Goal: Task Accomplishment & Management: Manage account settings

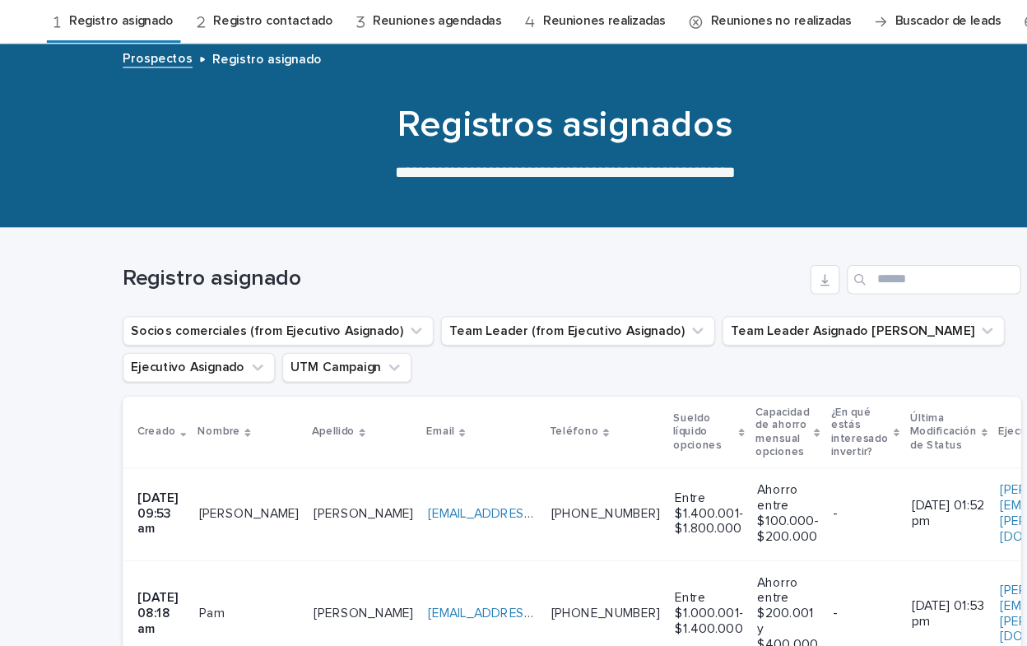
click at [301, 512] on p "[PERSON_NAME]" at bounding box center [327, 512] width 93 height 17
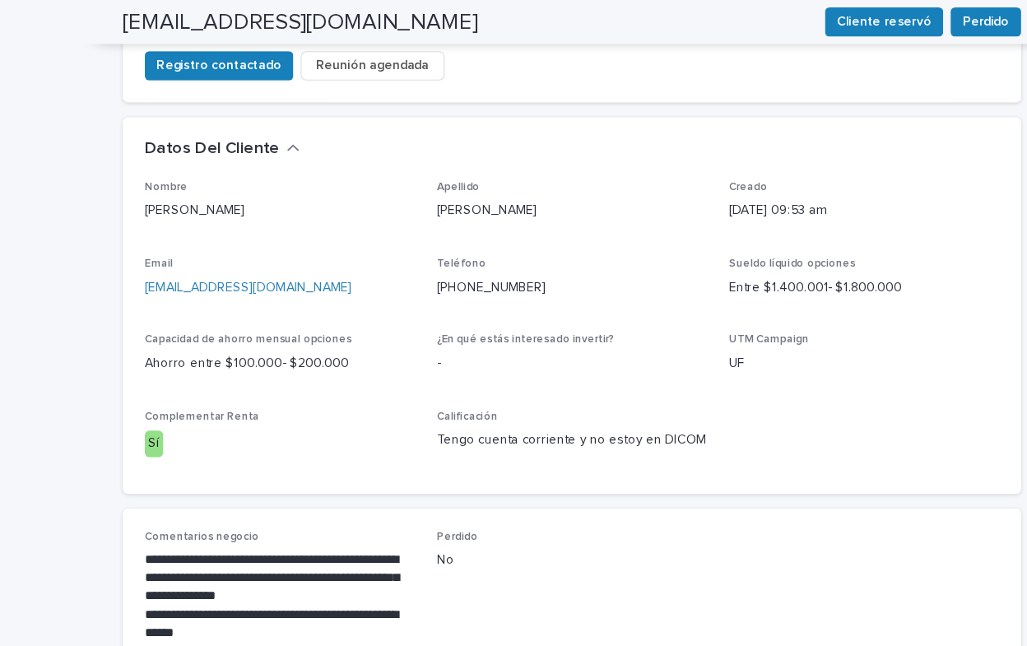
scroll to position [435, 0]
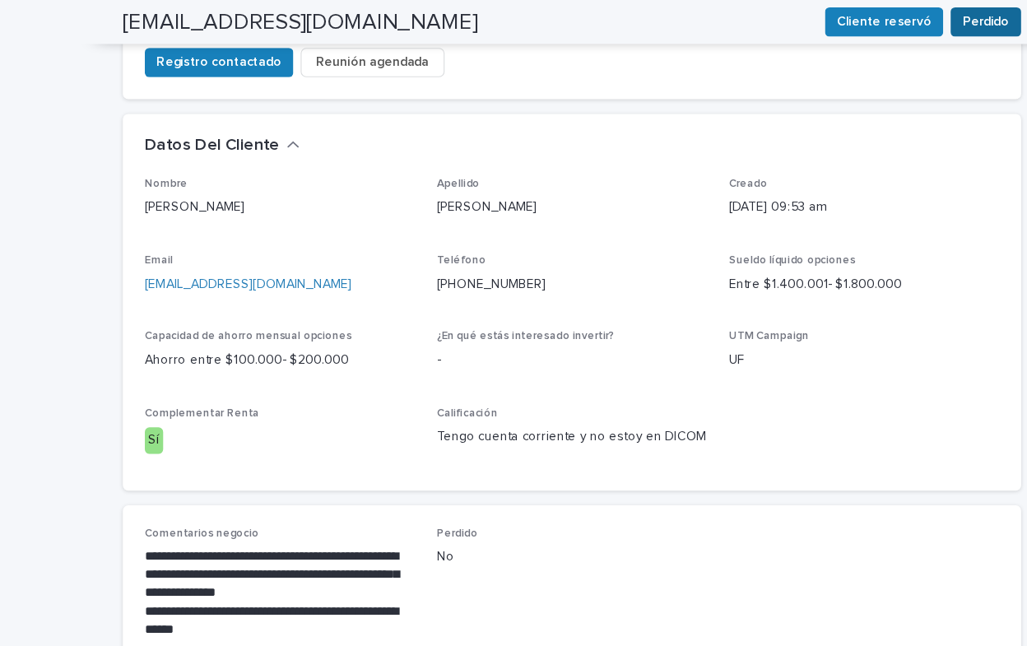
click at [880, 17] on span "Perdido" at bounding box center [885, 20] width 42 height 16
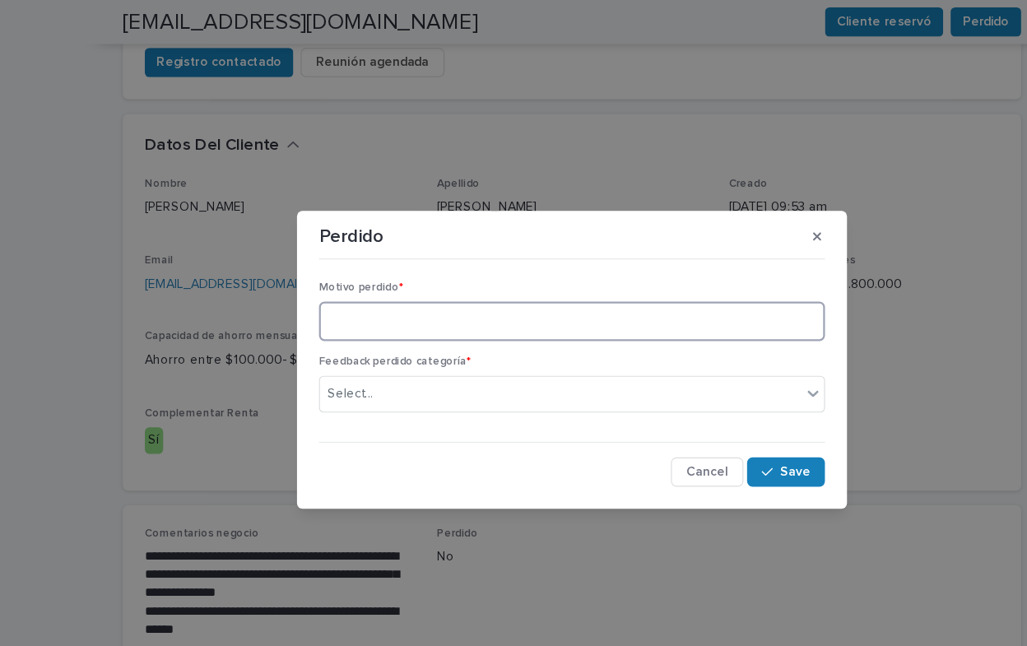
click at [323, 300] on textarea at bounding box center [513, 288] width 454 height 35
type textarea "*"
type textarea "**********"
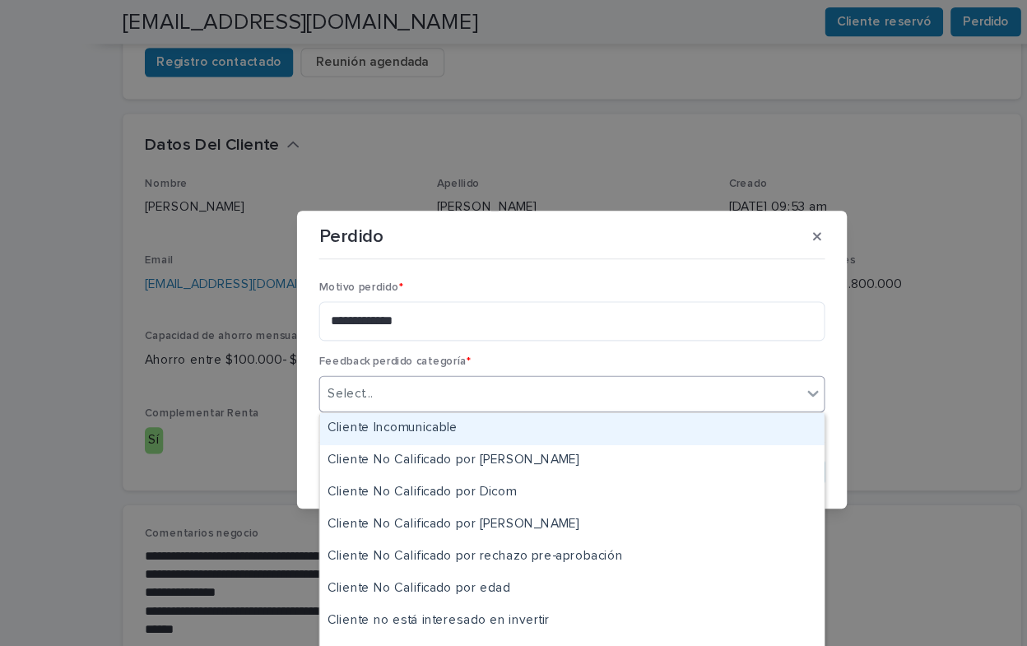
click at [740, 354] on div "Select..." at bounding box center [513, 353] width 454 height 33
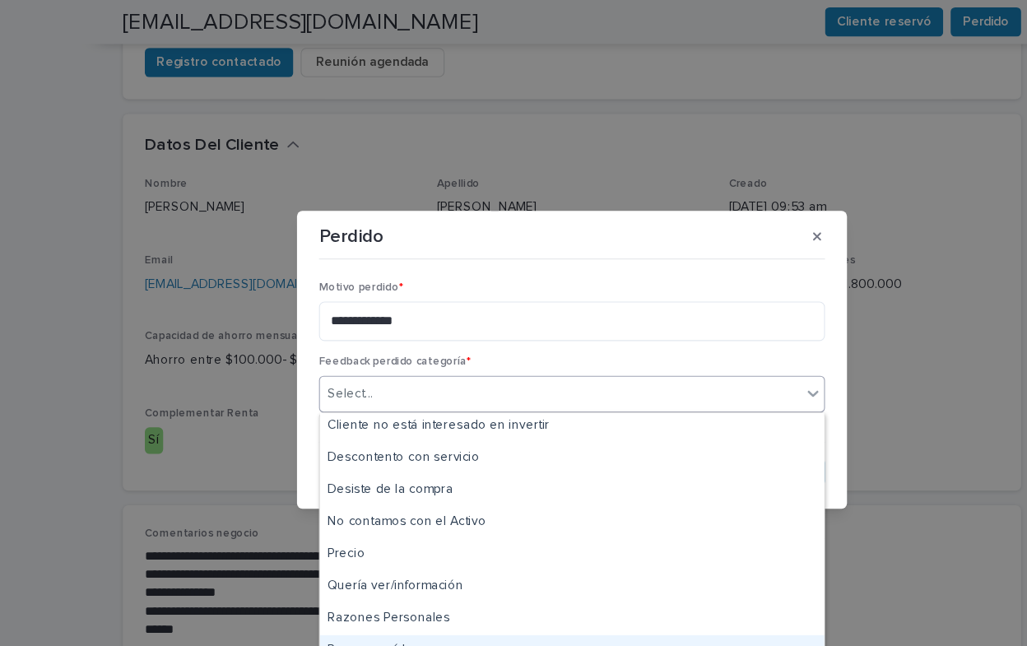
scroll to position [132, 0]
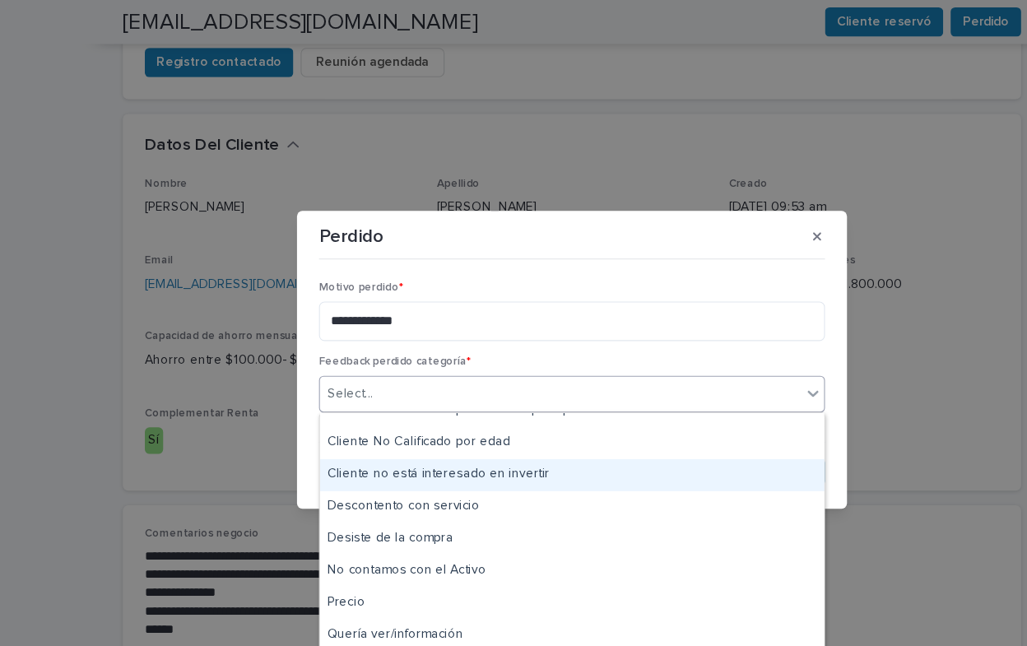
click at [480, 432] on div "Cliente no está interesado en invertir" at bounding box center [513, 426] width 453 height 29
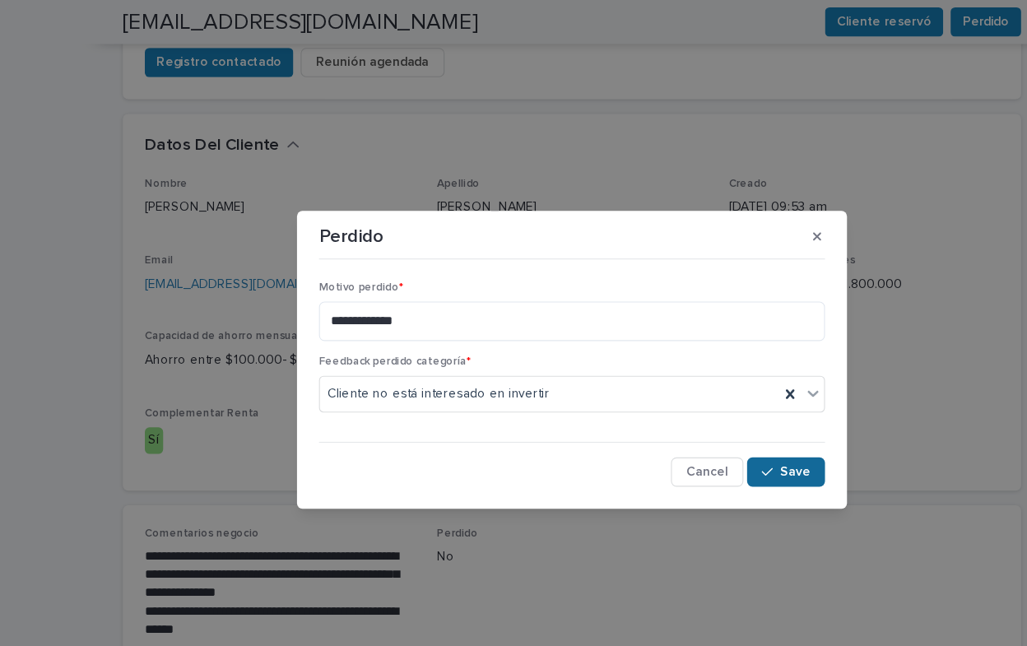
click at [723, 421] on span "Save" at bounding box center [713, 424] width 27 height 12
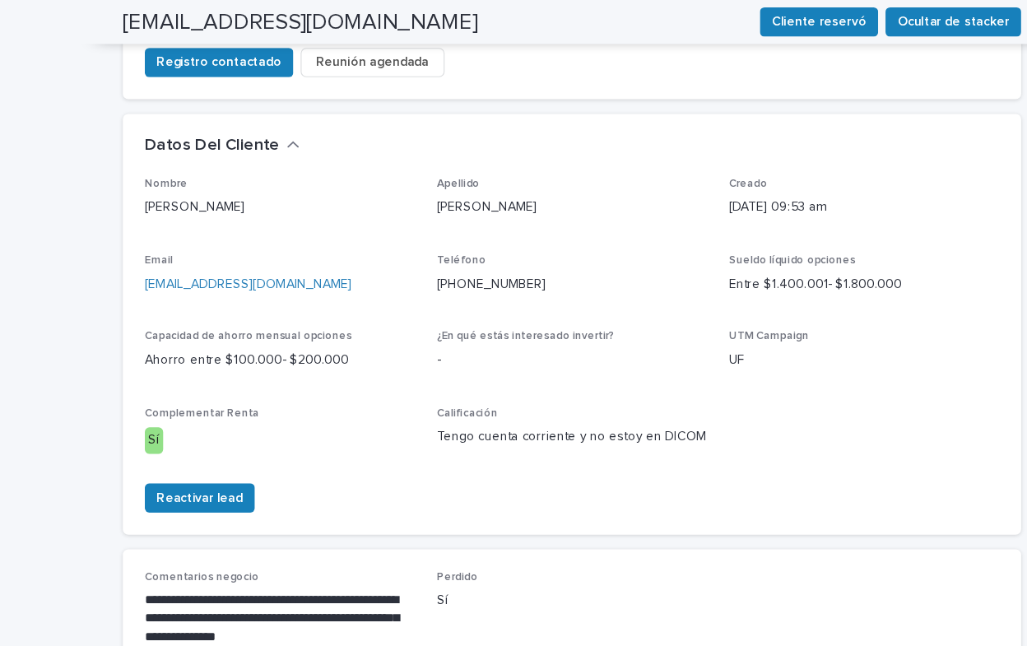
scroll to position [455, 0]
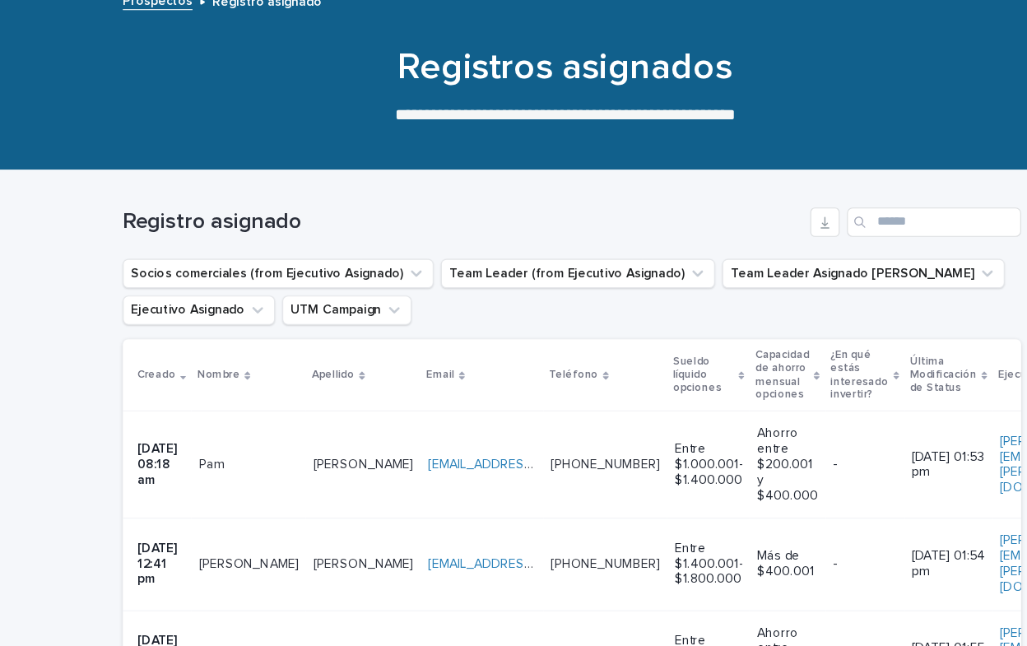
scroll to position [53, 0]
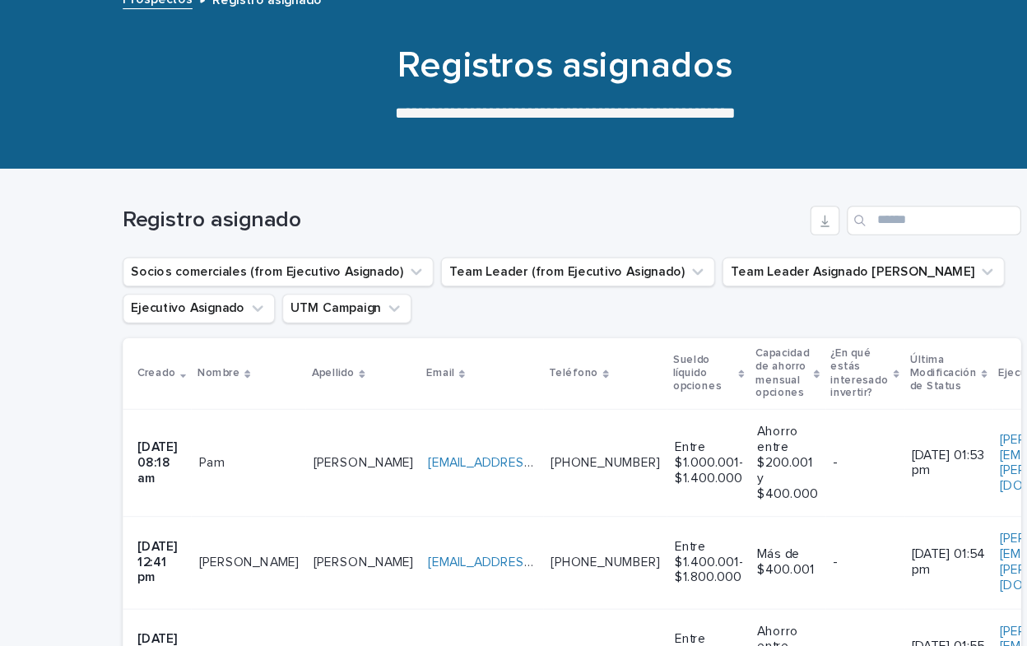
click at [266, 487] on td "[PERSON_NAME]" at bounding box center [223, 469] width 103 height 96
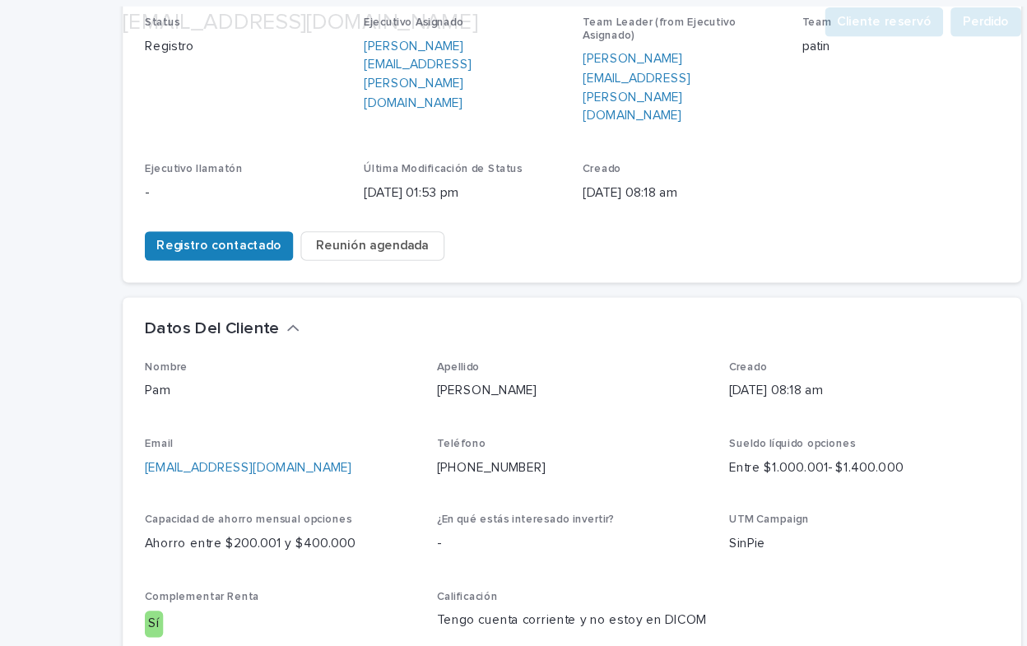
scroll to position [618, 0]
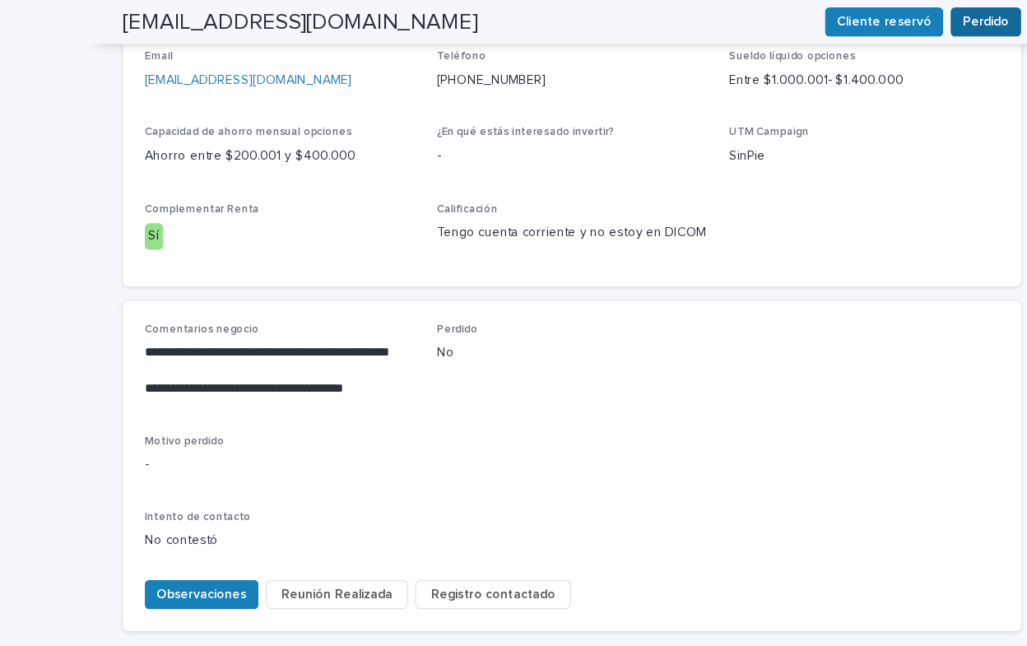
click at [886, 19] on span "Perdido" at bounding box center [885, 20] width 42 height 16
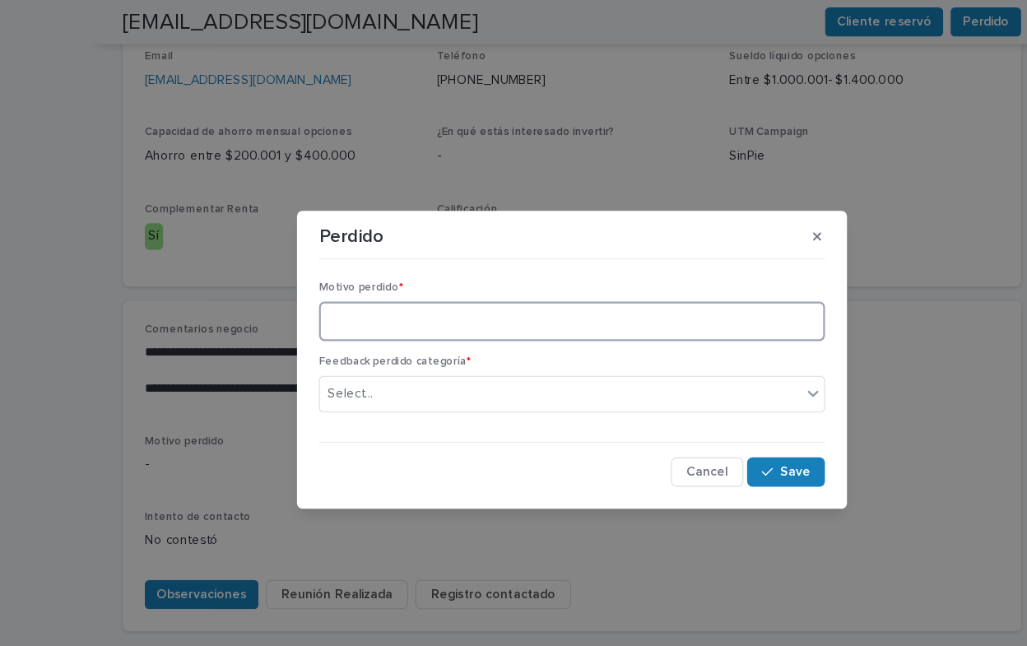
click at [328, 290] on textarea at bounding box center [513, 288] width 454 height 35
type textarea "**********"
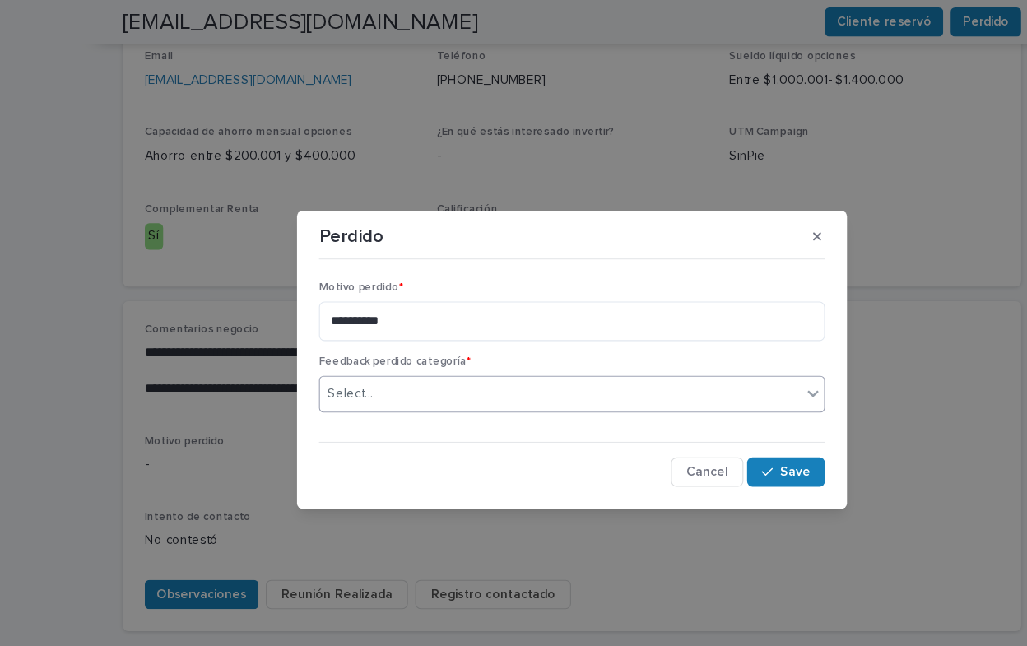
click at [730, 351] on icon at bounding box center [730, 353] width 16 height 16
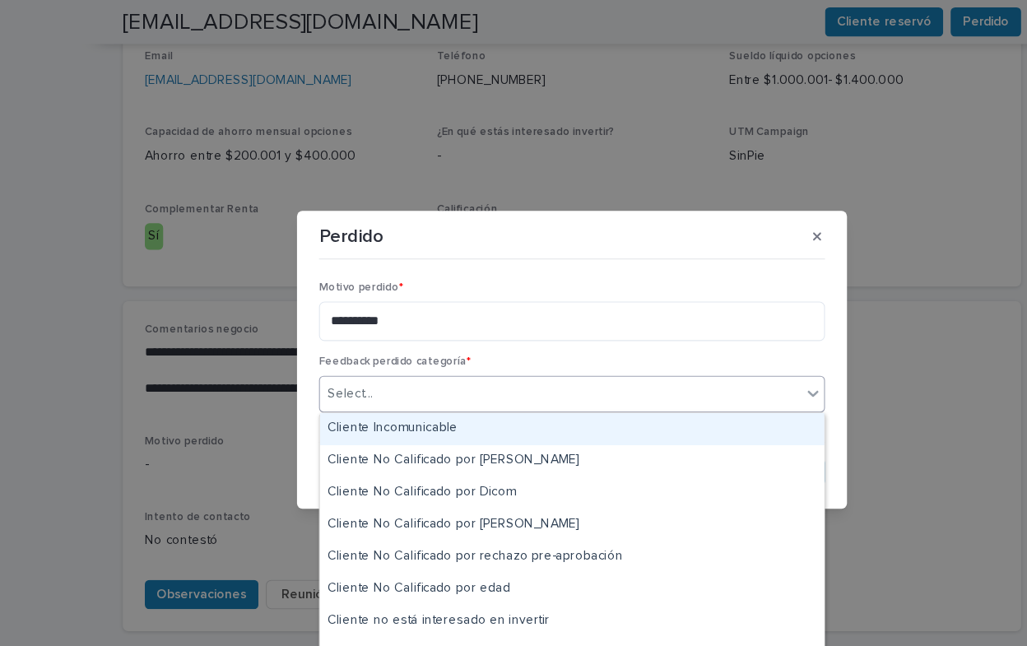
click at [582, 389] on div "Cliente Incomunicable" at bounding box center [513, 385] width 453 height 29
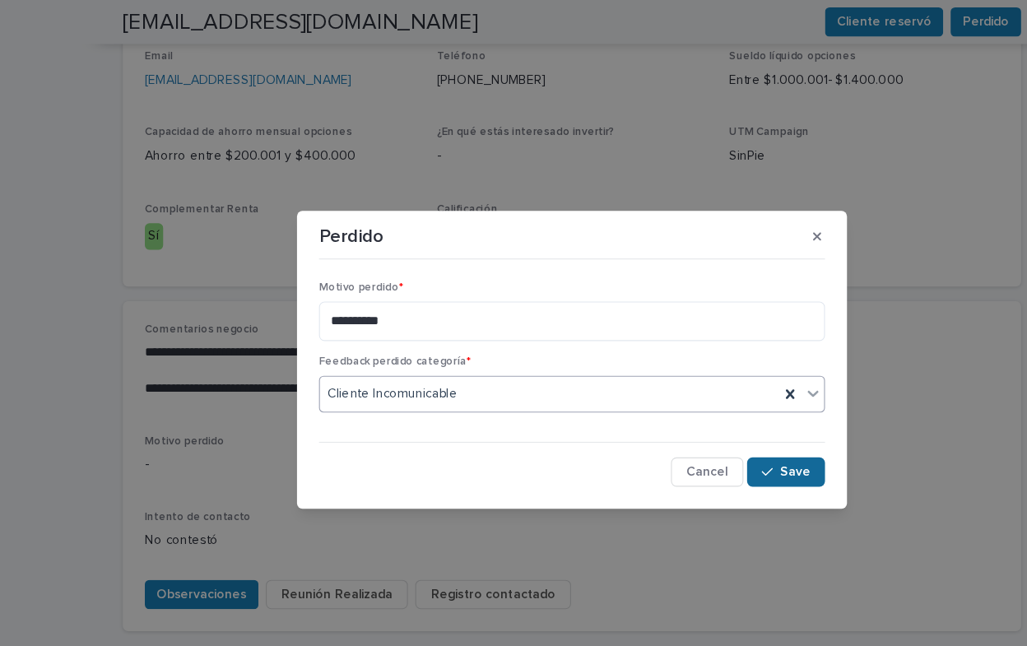
click at [707, 425] on span "Save" at bounding box center [713, 424] width 27 height 12
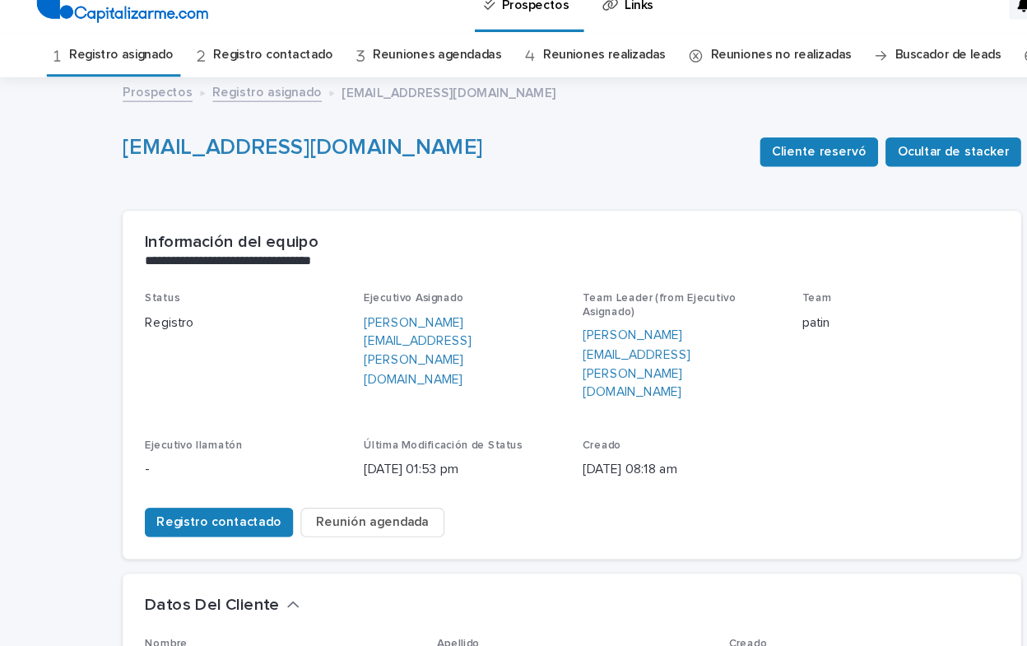
scroll to position [0, 0]
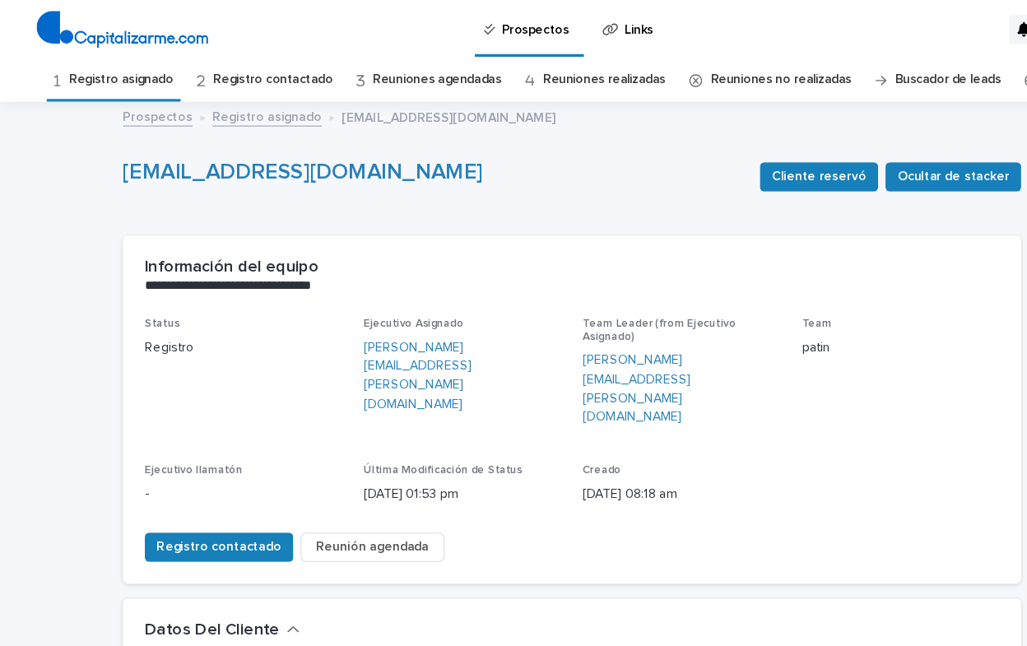
click at [122, 76] on link "Registro asignado" at bounding box center [109, 72] width 94 height 39
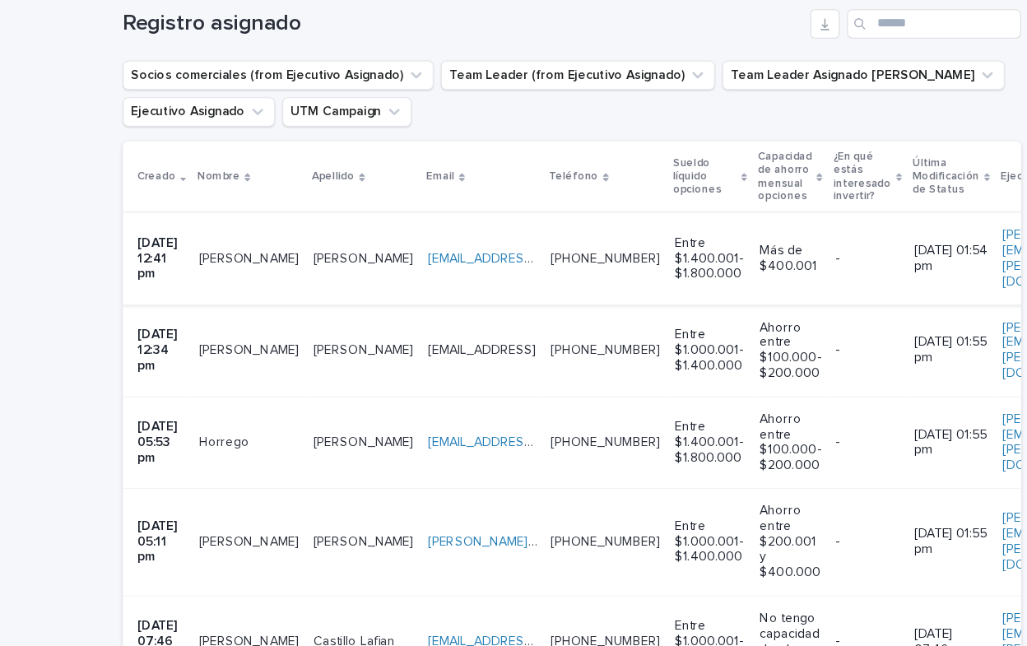
scroll to position [232, 0]
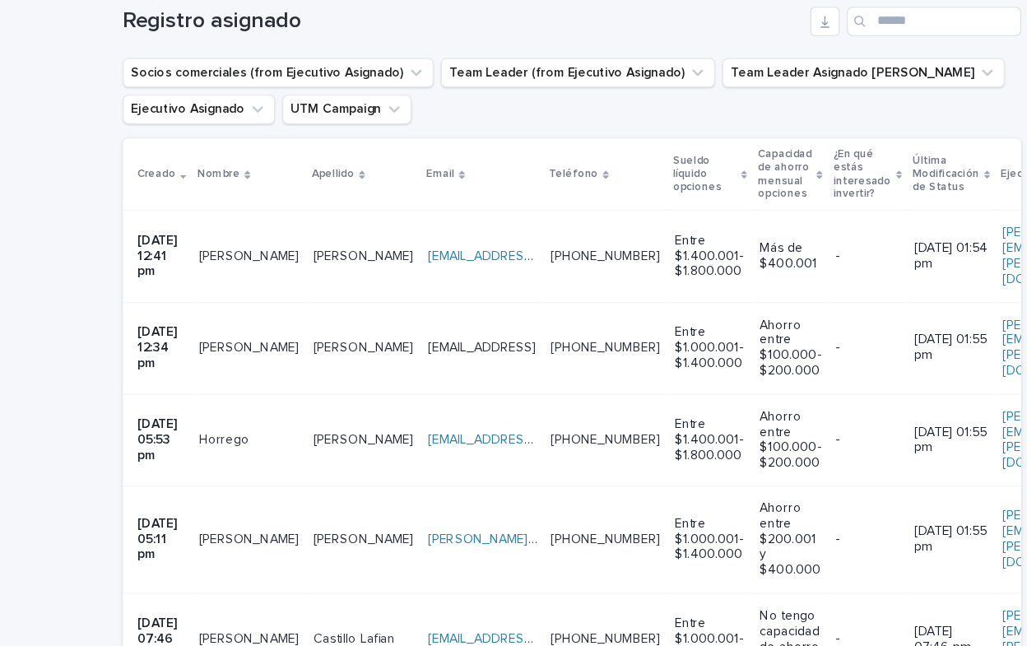
click at [244, 357] on p "[PERSON_NAME]" at bounding box center [225, 363] width 93 height 17
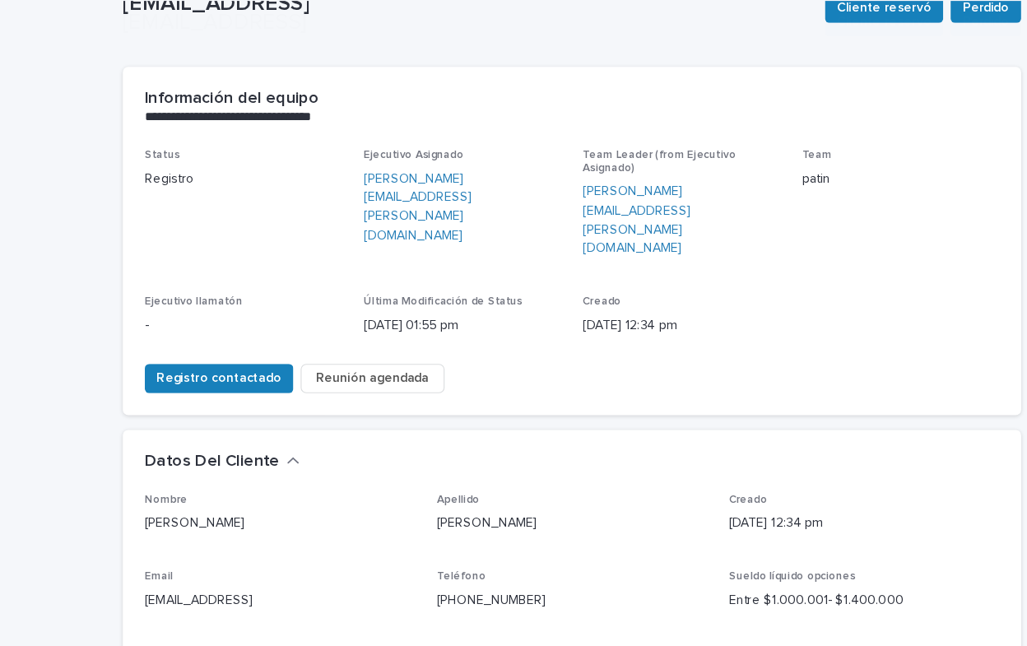
scroll to position [589, 0]
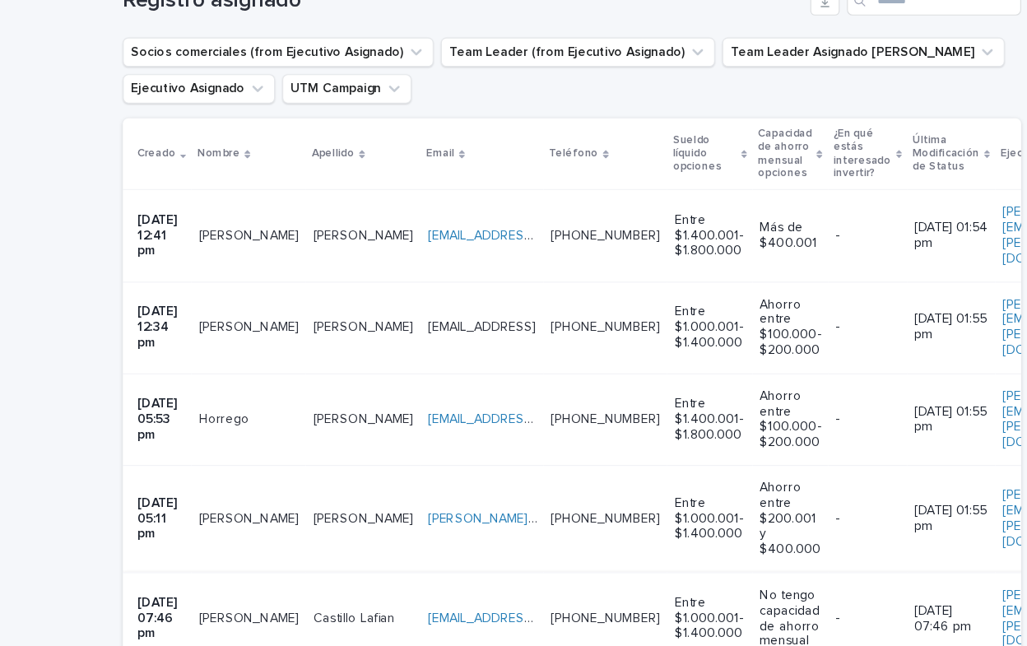
scroll to position [253, 0]
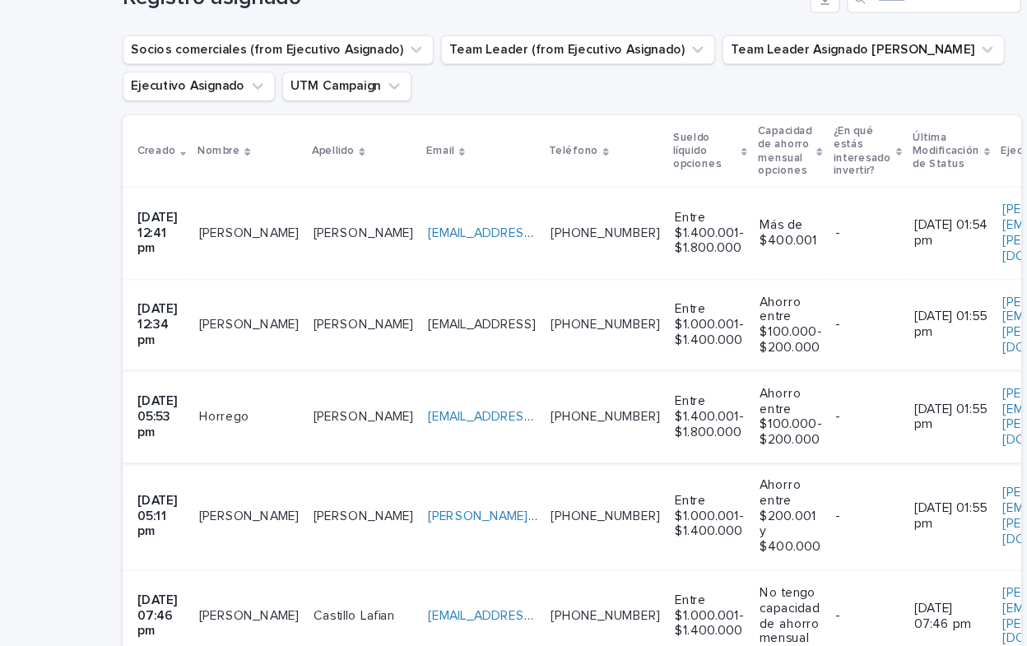
click at [384, 421] on link "[EMAIL_ADDRESS][DOMAIN_NAME]" at bounding box center [477, 427] width 186 height 12
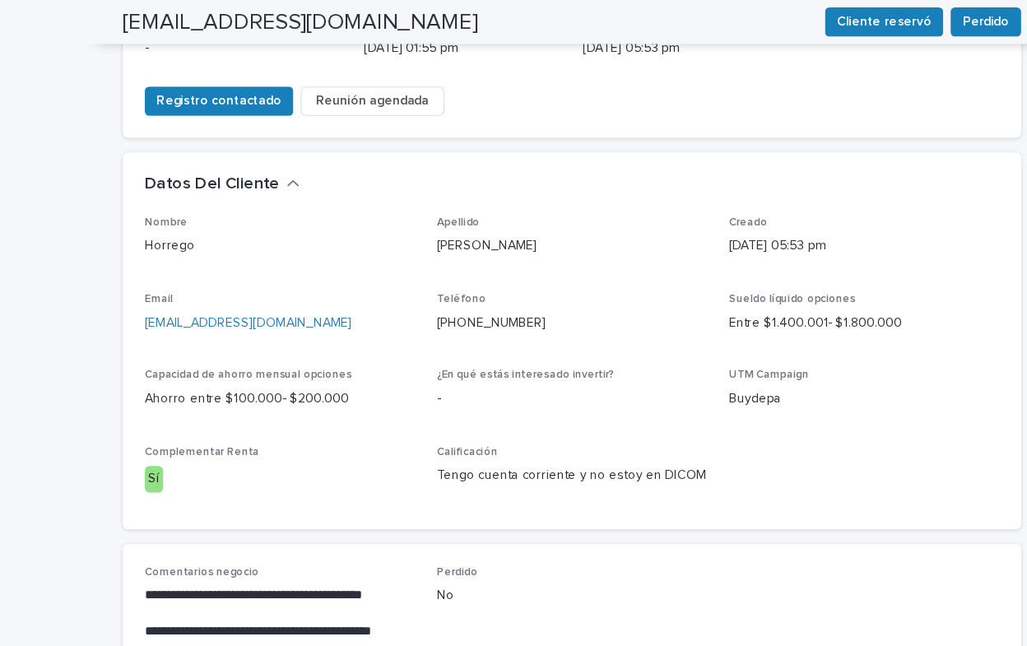
scroll to position [402, 0]
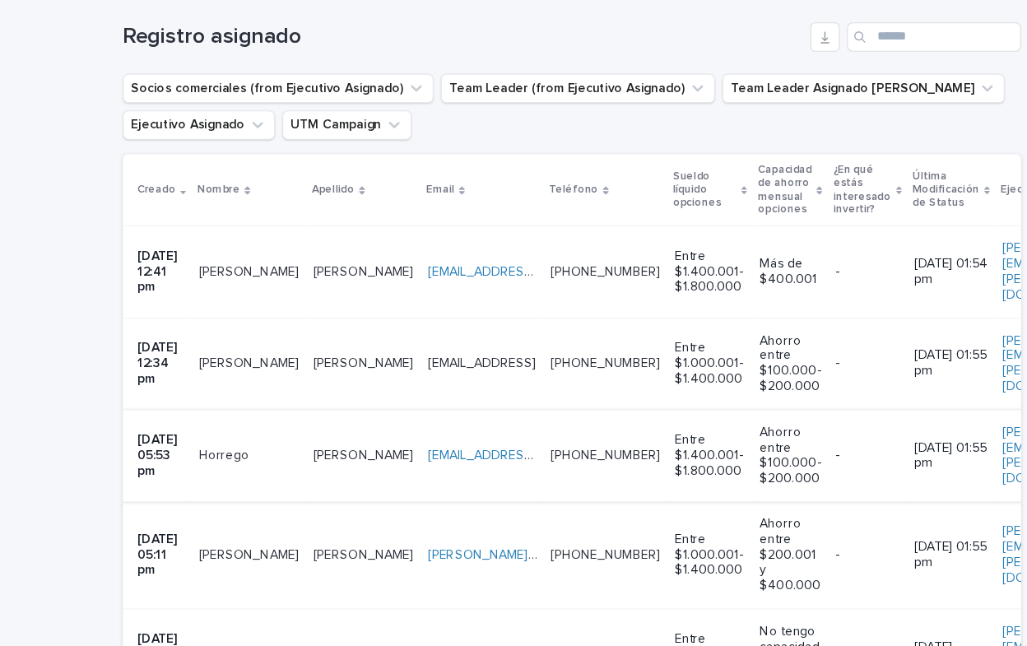
scroll to position [250, 0]
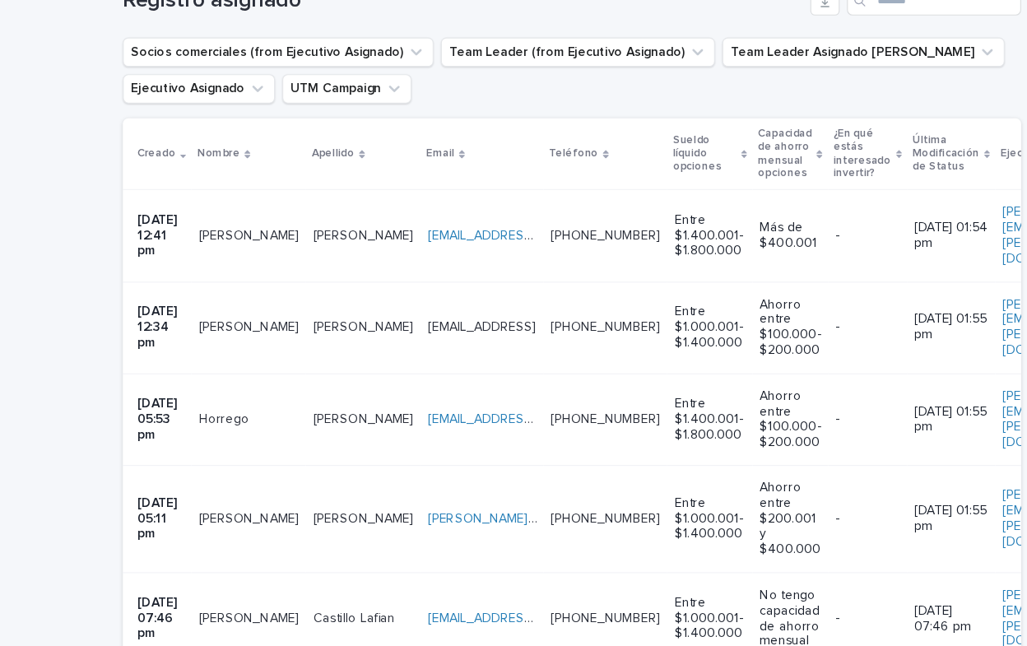
click at [295, 513] on div "[PERSON_NAME]" at bounding box center [326, 518] width 90 height 27
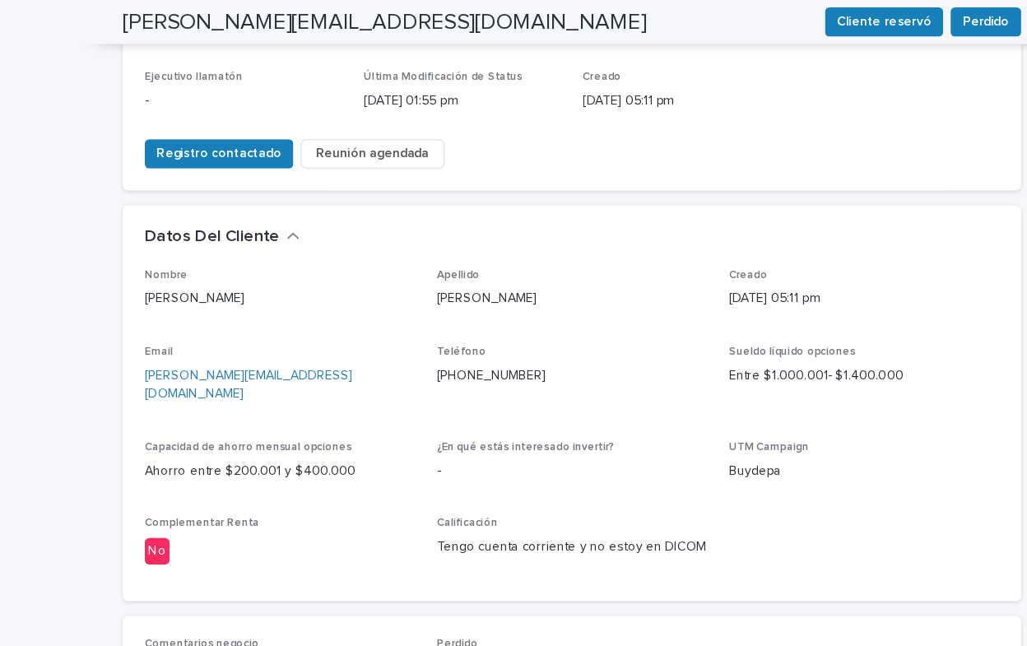
scroll to position [354, 0]
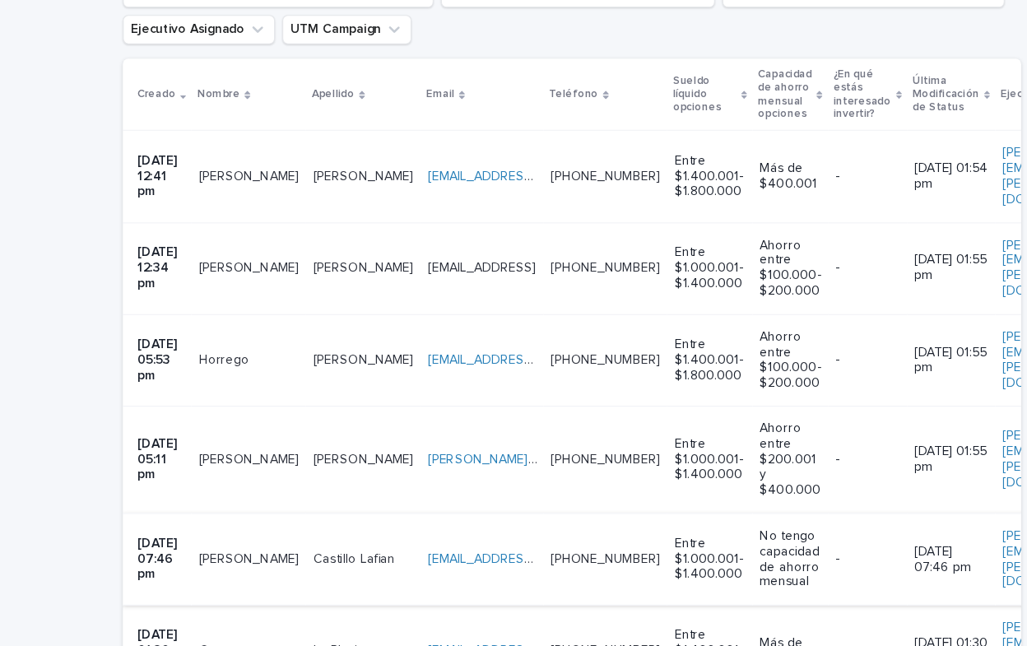
scroll to position [333, 0]
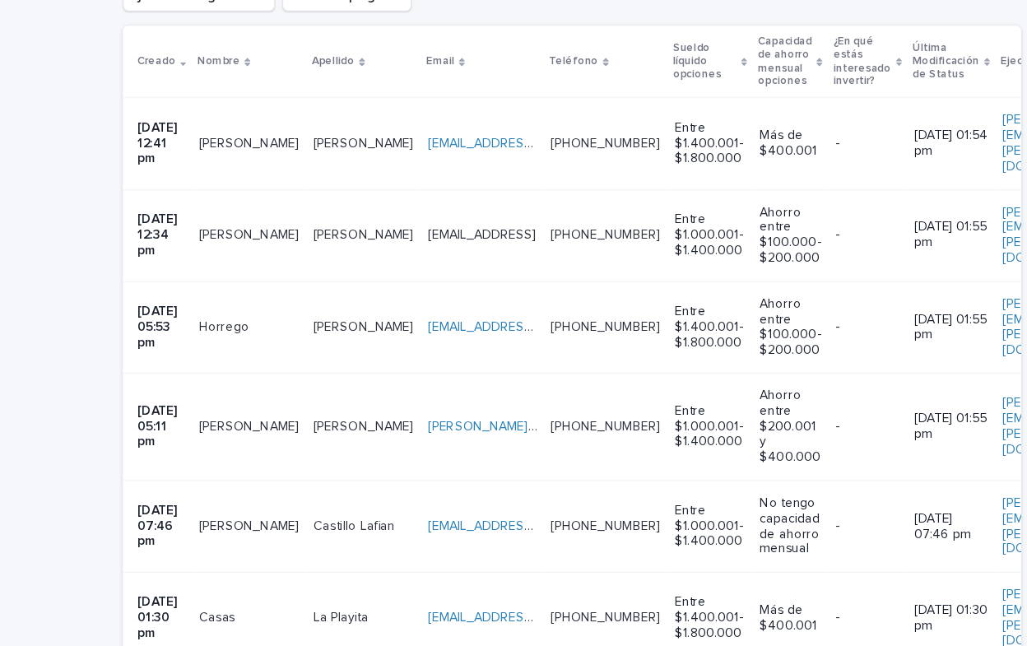
click at [254, 514] on p "[PERSON_NAME]" at bounding box center [225, 522] width 93 height 17
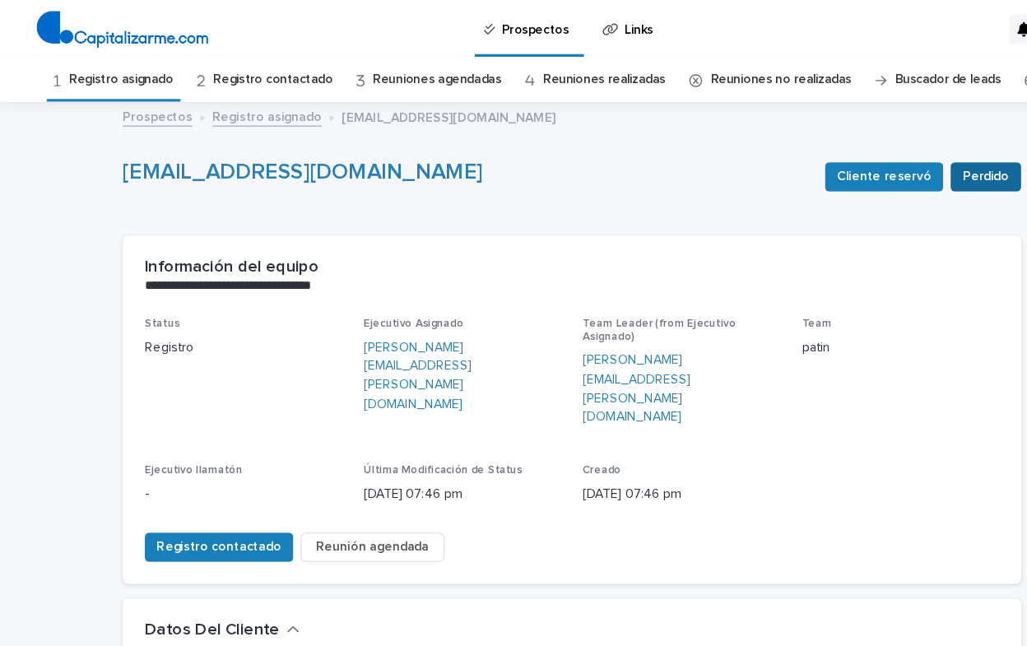
click at [875, 151] on span "Perdido" at bounding box center [885, 159] width 42 height 16
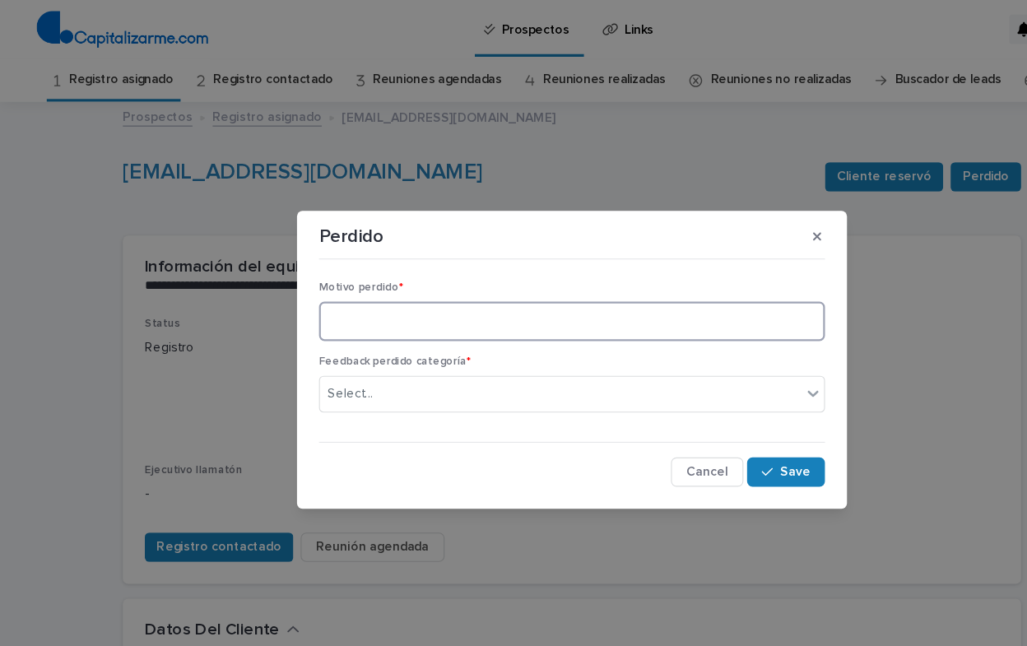
click at [410, 295] on textarea at bounding box center [513, 288] width 454 height 35
type textarea "**********"
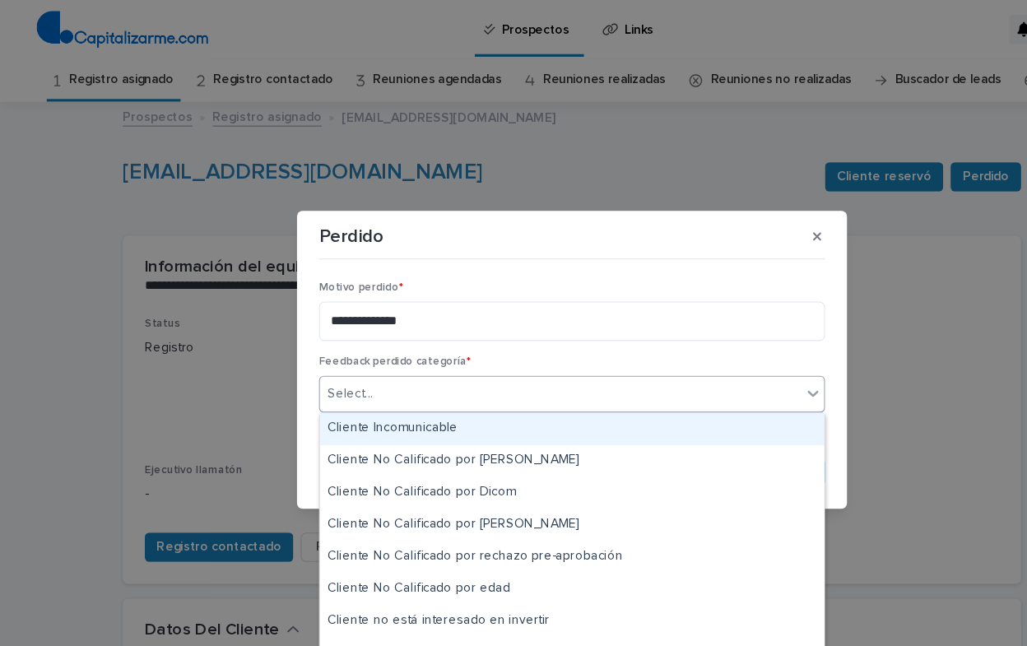
click at [732, 351] on icon at bounding box center [730, 353] width 16 height 16
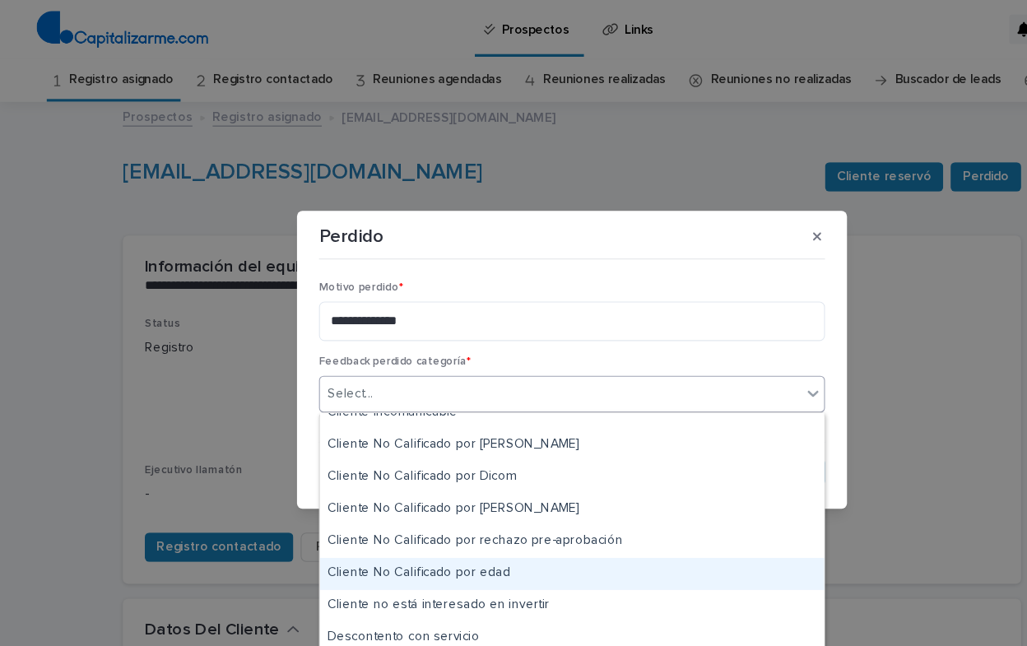
scroll to position [15, 0]
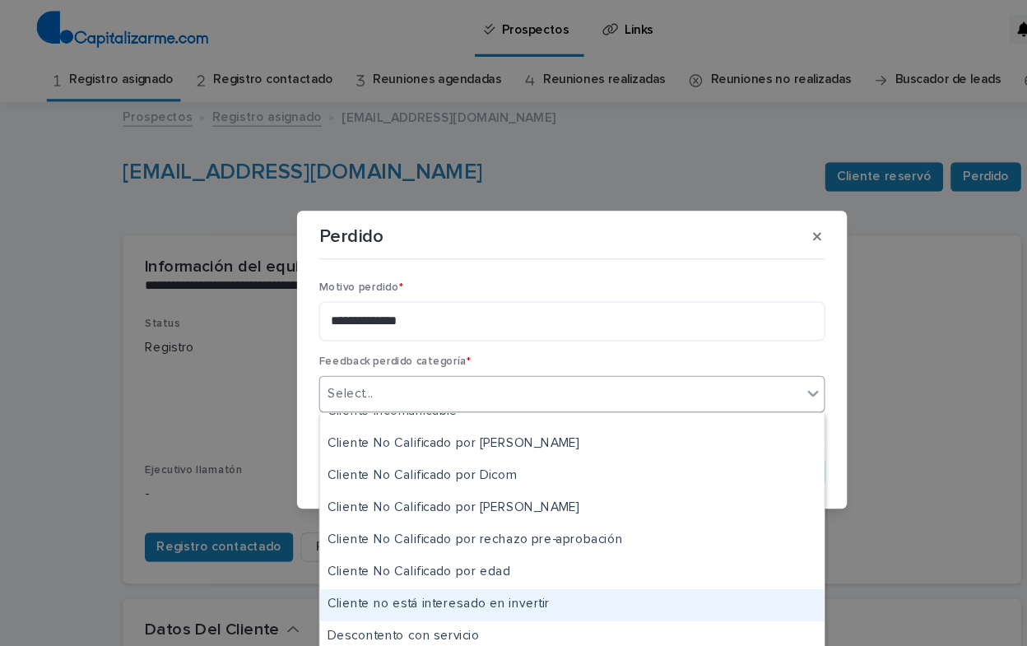
click at [500, 543] on div "Cliente no está interesado en invertir" at bounding box center [513, 543] width 453 height 29
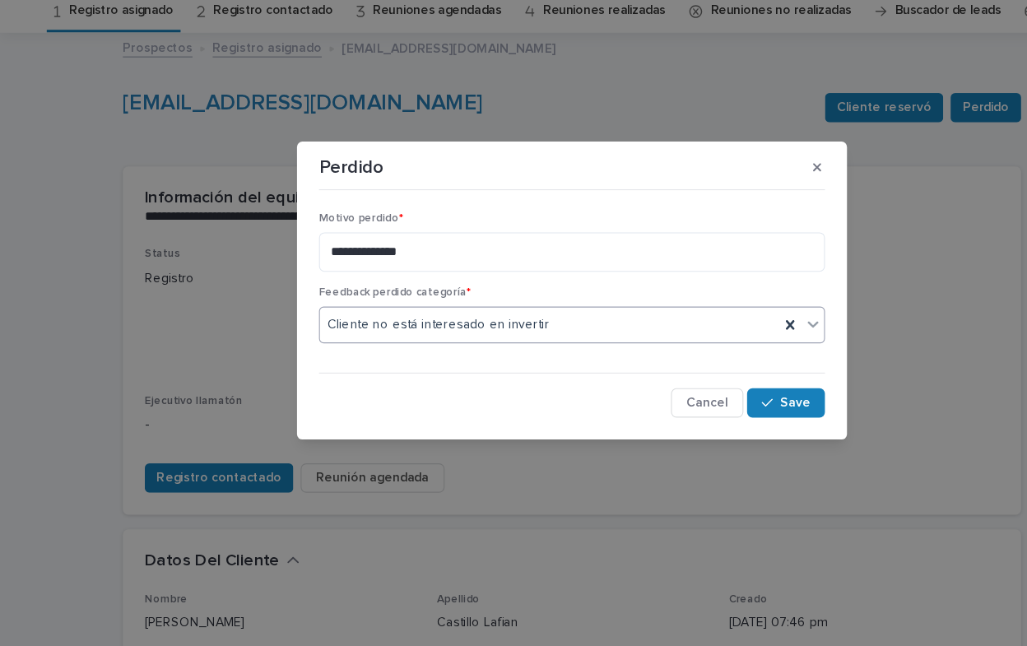
scroll to position [0, 0]
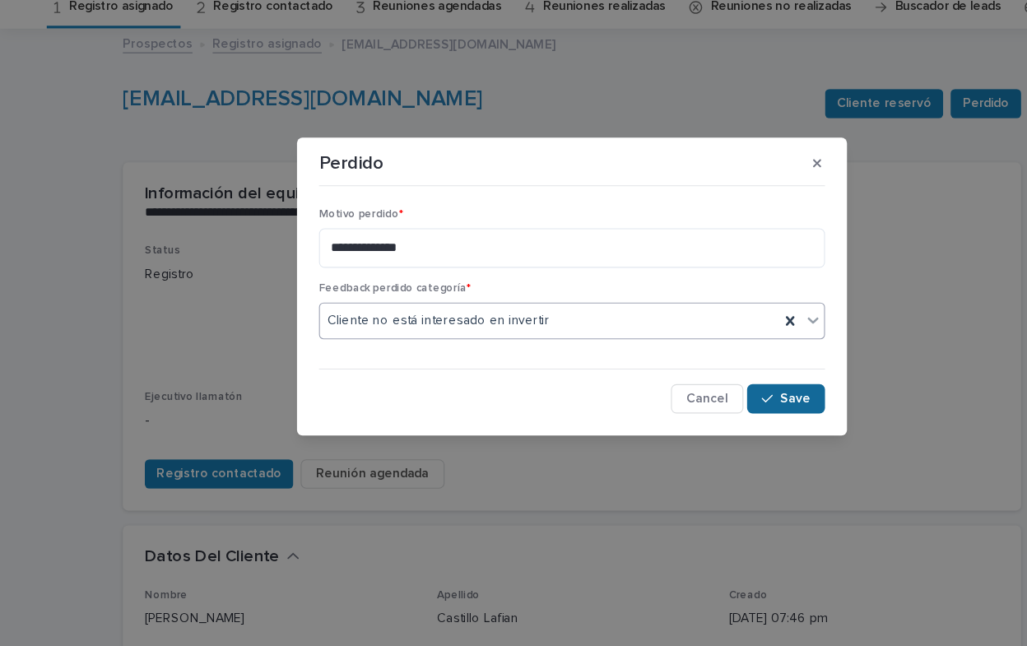
click at [716, 422] on span "Save" at bounding box center [713, 424] width 27 height 12
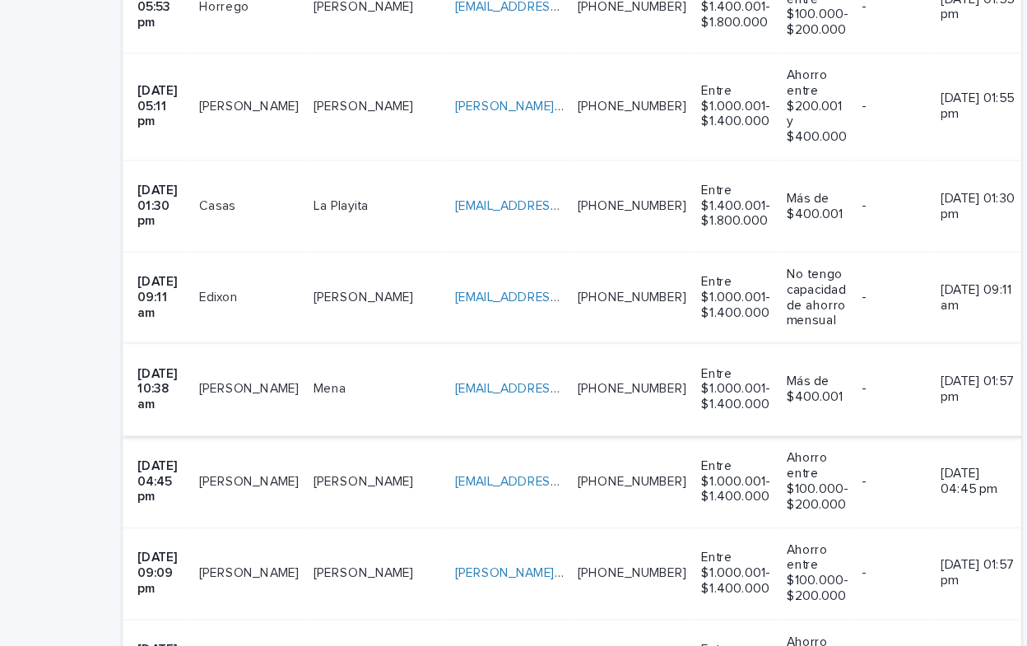
scroll to position [675, 0]
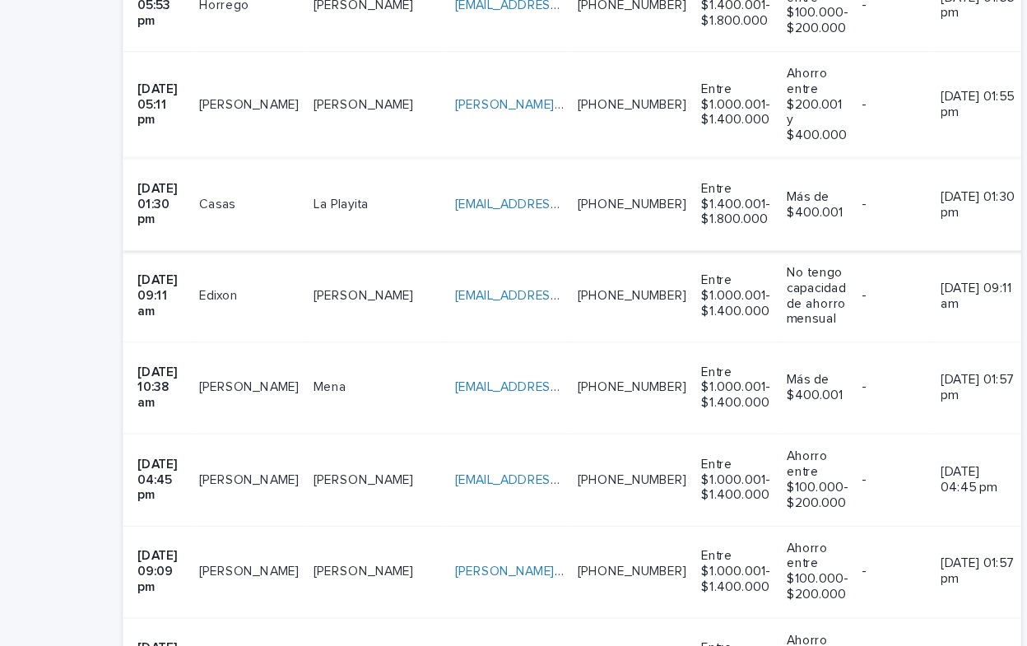
click at [486, 177] on link "[EMAIL_ADDRESS][DOMAIN_NAME]" at bounding box center [501, 183] width 186 height 12
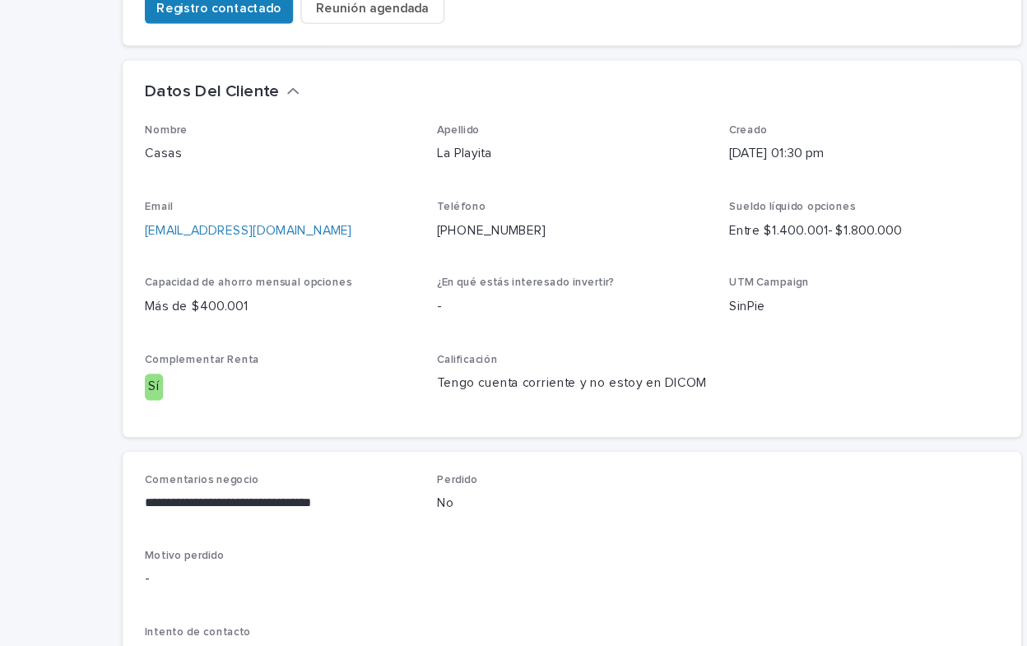
scroll to position [497, 0]
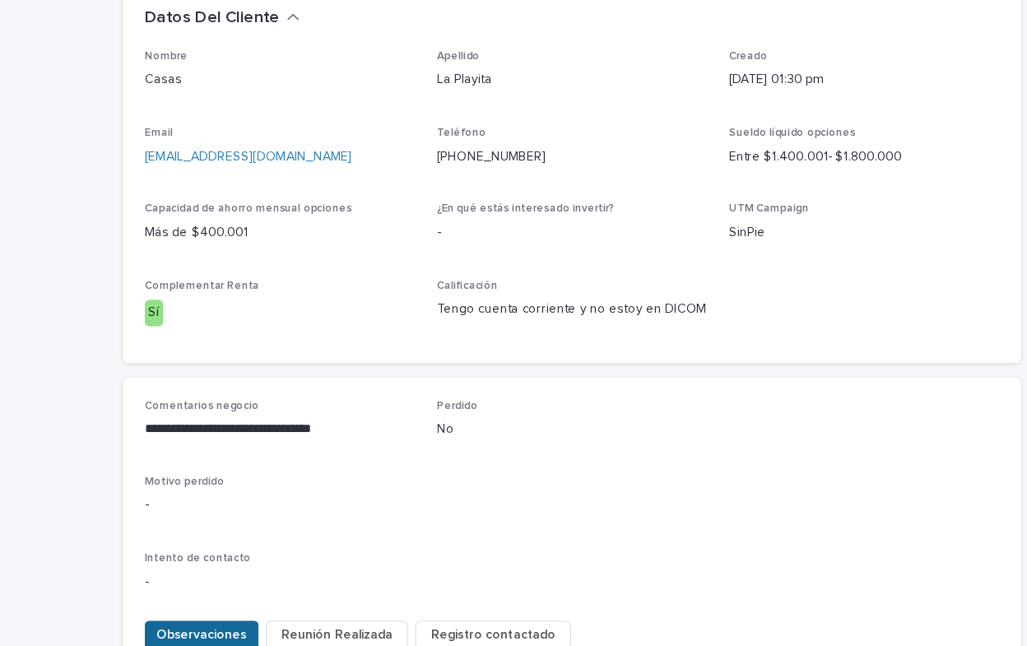
click at [174, 615] on span "Observaciones" at bounding box center [181, 623] width 81 height 16
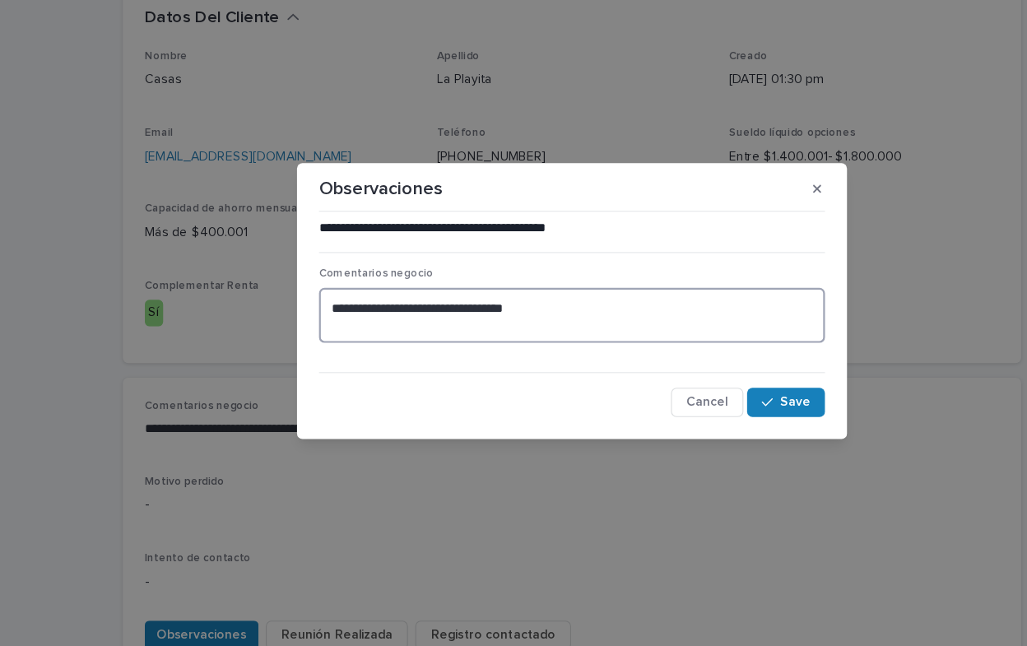
click at [513, 324] on textarea "**********" at bounding box center [513, 335] width 454 height 49
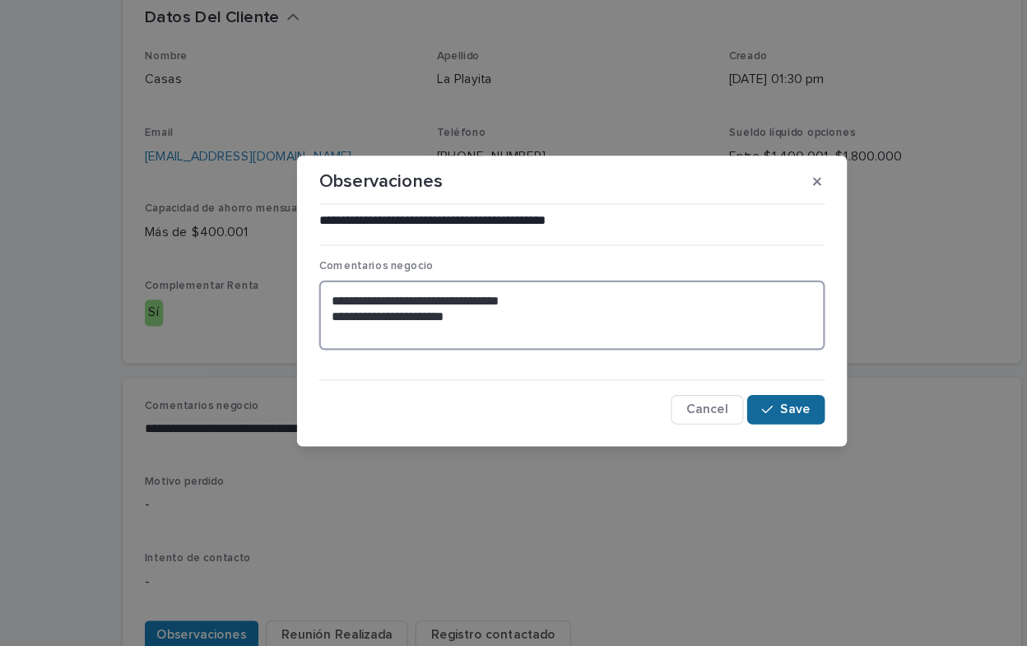
type textarea "**********"
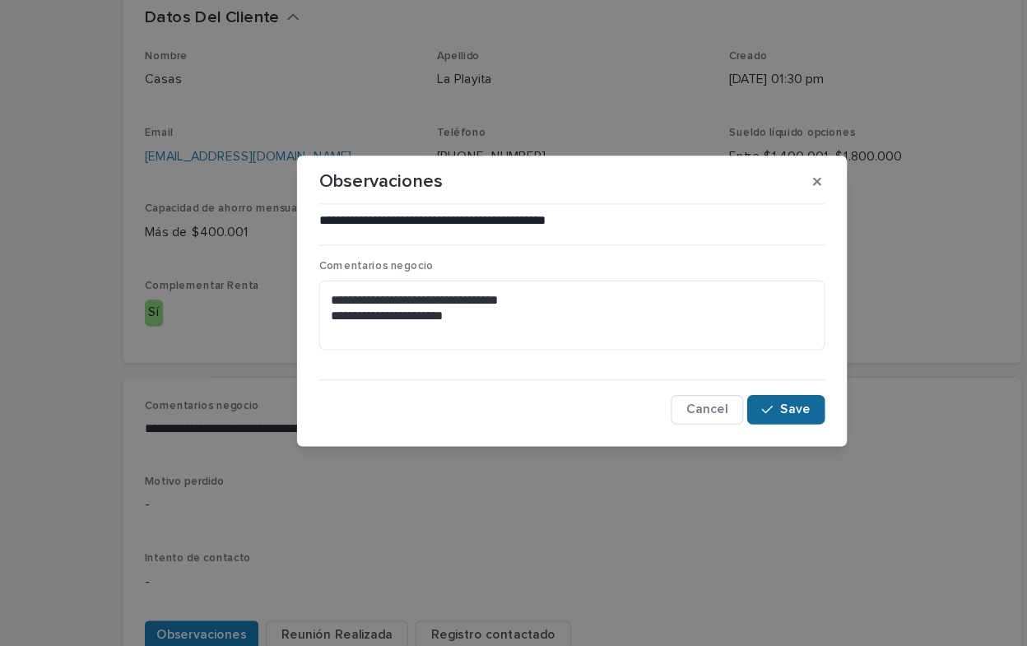
click at [707, 424] on span "Save" at bounding box center [713, 421] width 27 height 12
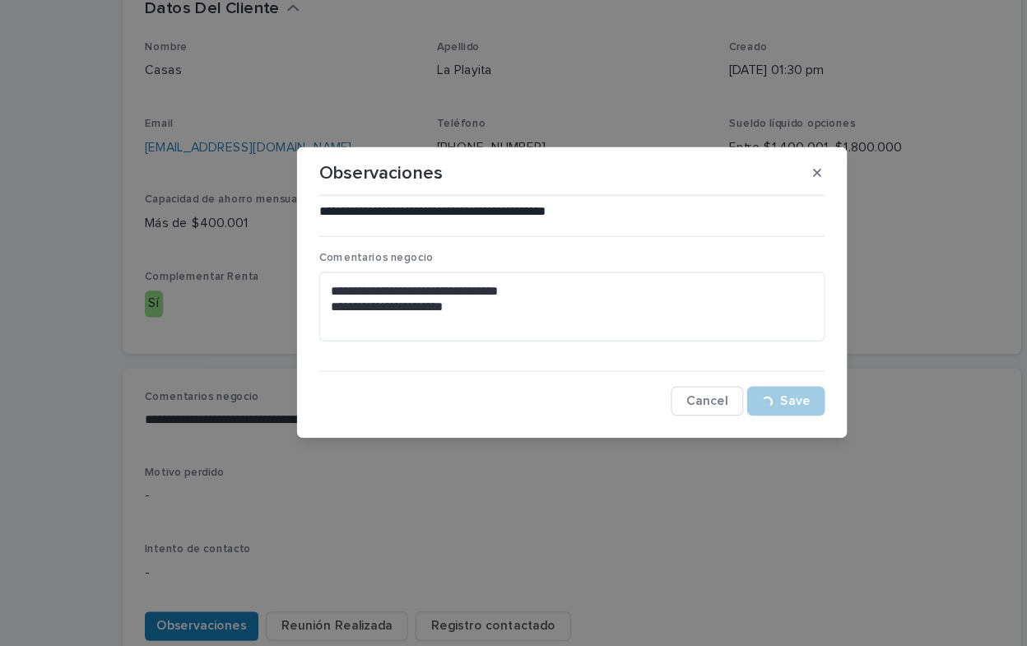
scroll to position [504, 0]
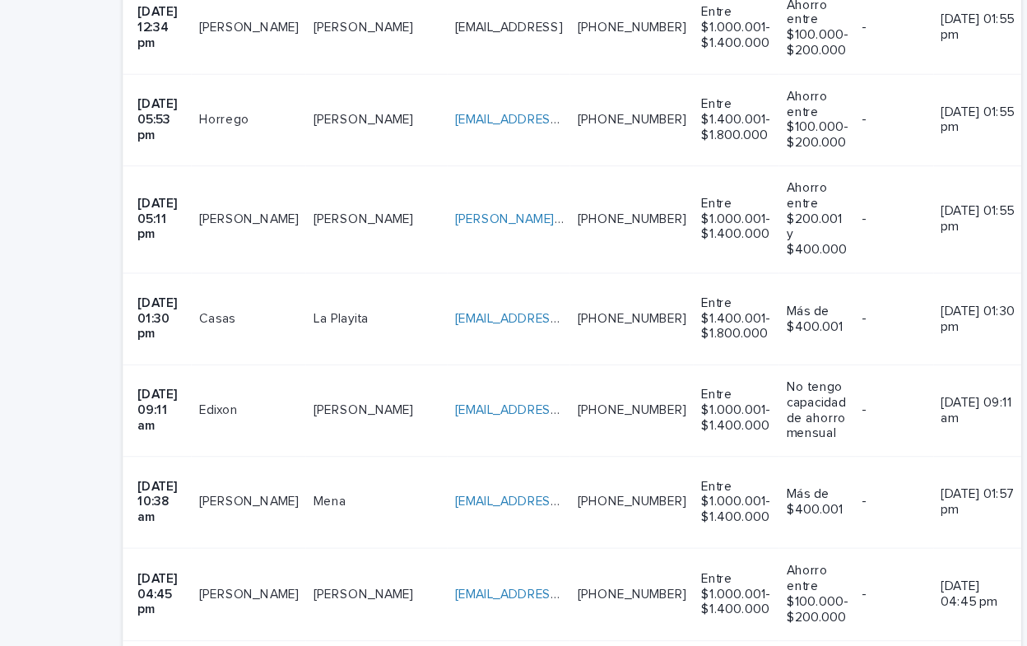
scroll to position [578, 0]
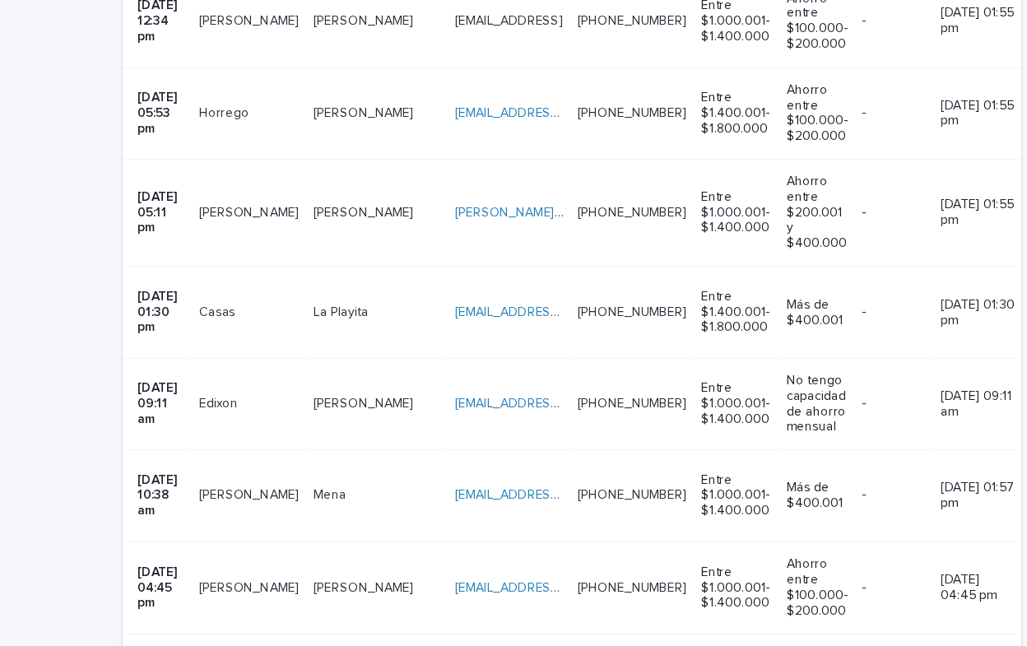
click at [310, 352] on p "[PERSON_NAME]" at bounding box center [327, 360] width 93 height 17
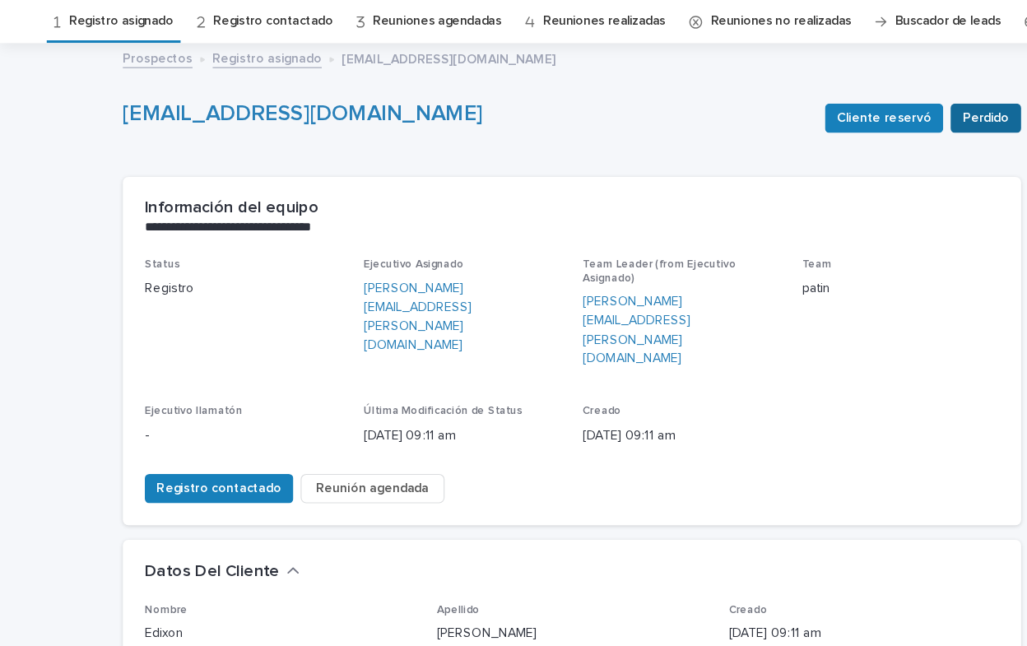
click at [885, 156] on span "Perdido" at bounding box center [885, 159] width 42 height 16
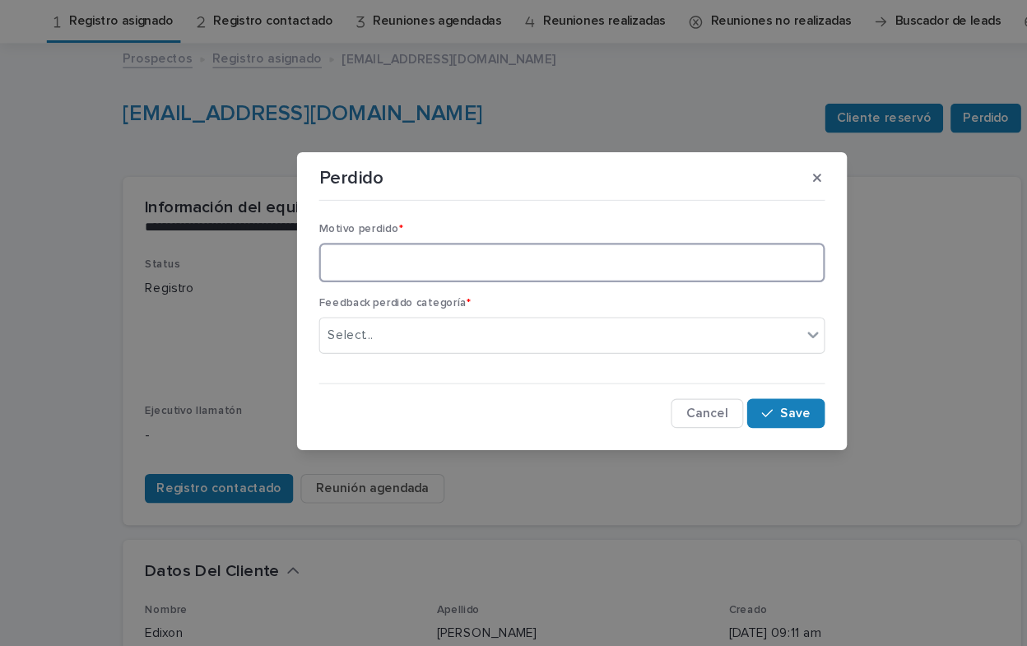
click at [485, 290] on textarea at bounding box center [513, 288] width 454 height 35
type textarea "**********"
click at [733, 352] on icon at bounding box center [730, 354] width 10 height 6
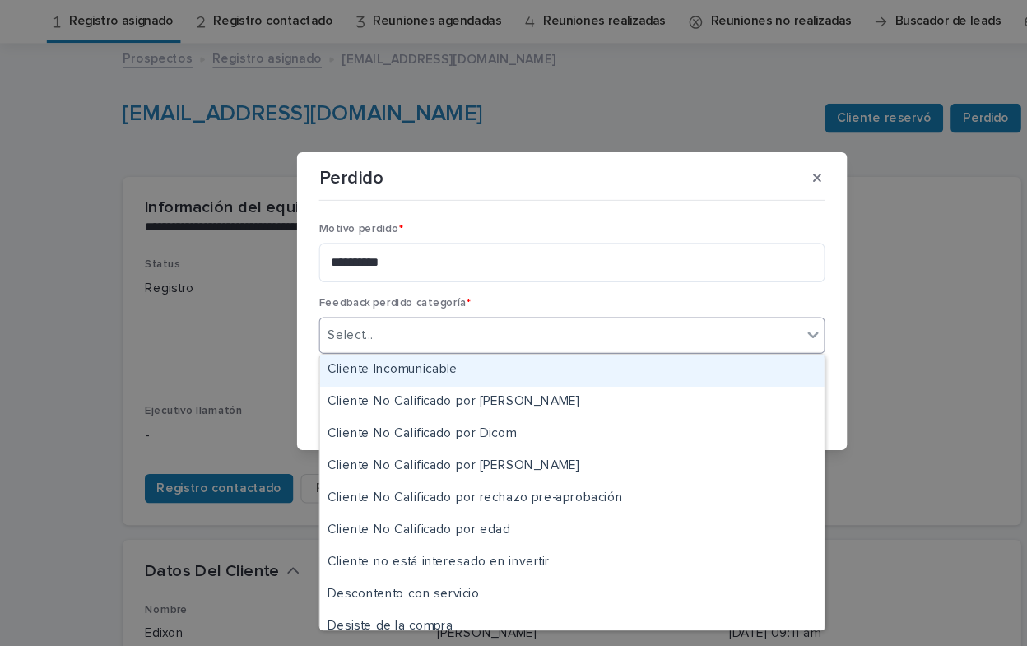
click at [616, 387] on div "Cliente Incomunicable" at bounding box center [513, 385] width 453 height 29
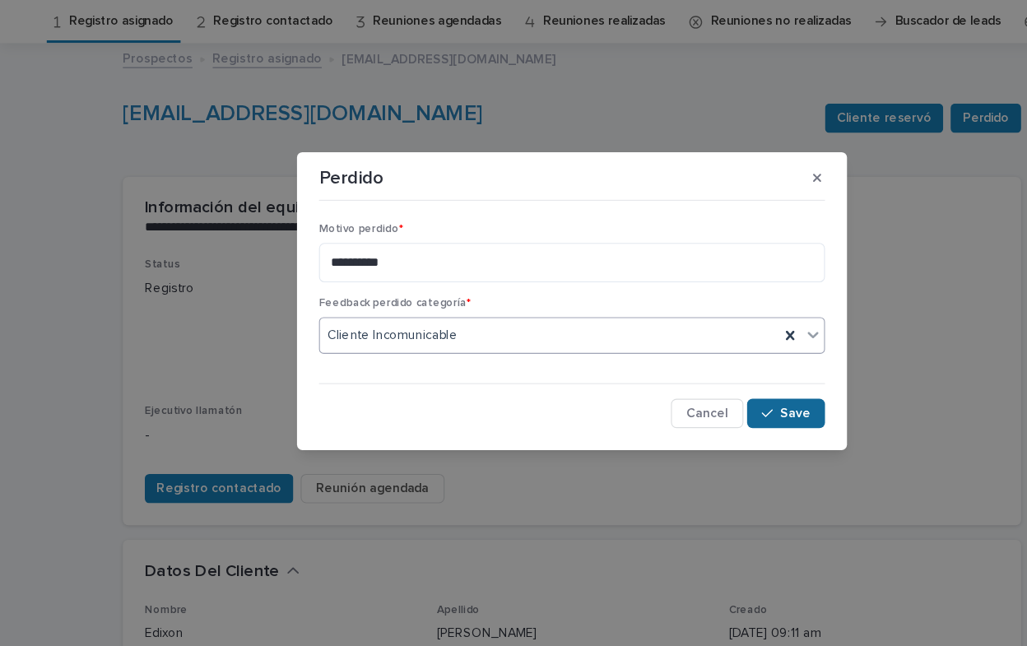
click at [709, 418] on span "Save" at bounding box center [713, 424] width 27 height 12
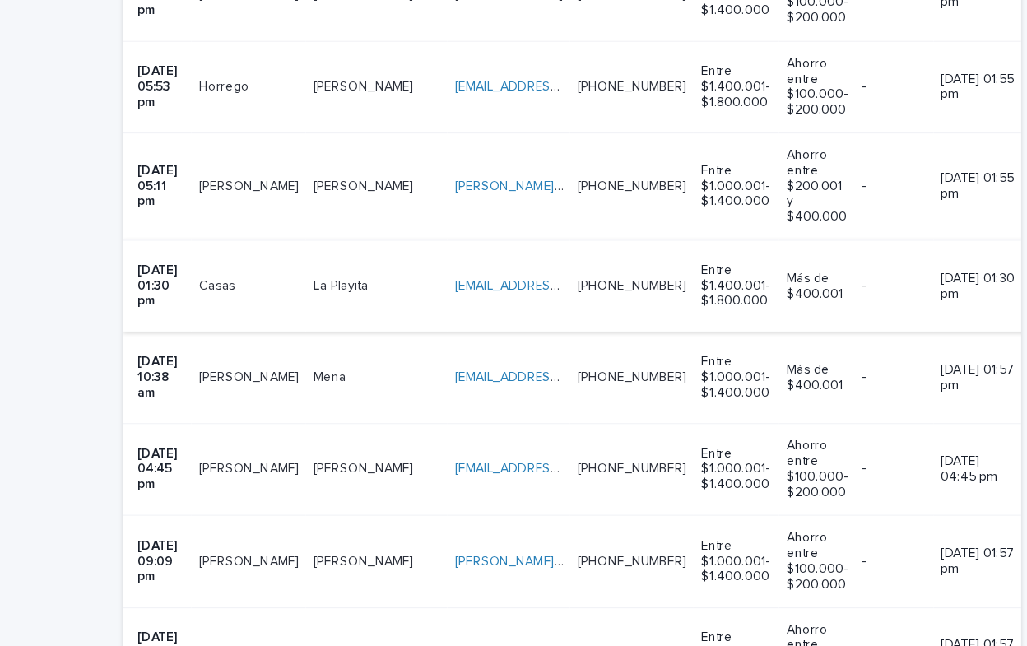
scroll to position [603, 0]
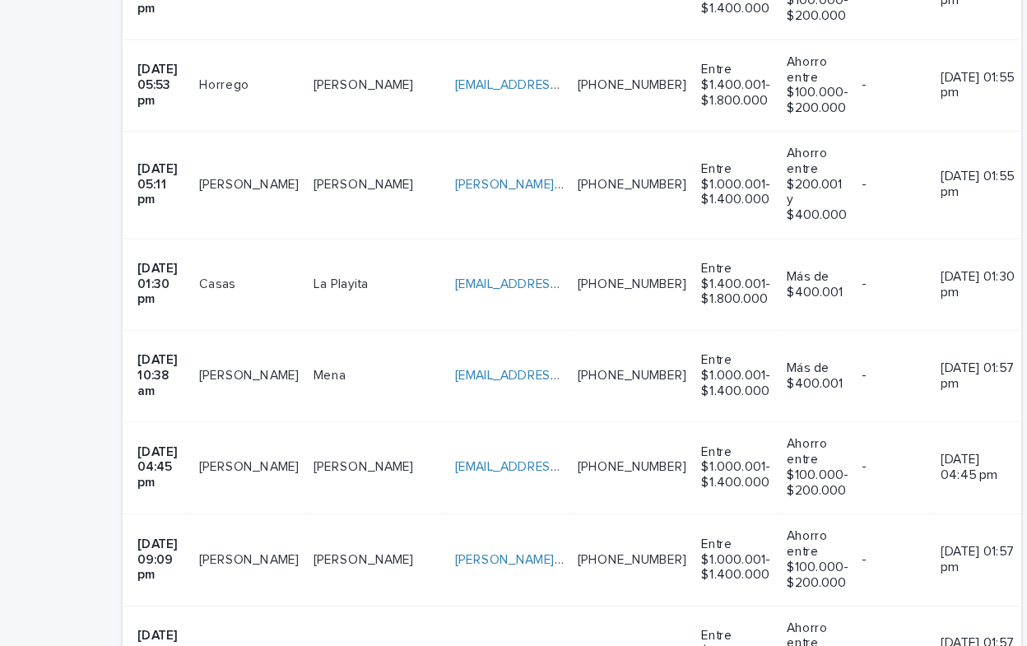
drag, startPoint x: 297, startPoint y: 324, endPoint x: 329, endPoint y: 316, distance: 33.1
click at [329, 316] on td "[PERSON_NAME]" at bounding box center [338, 337] width 127 height 82
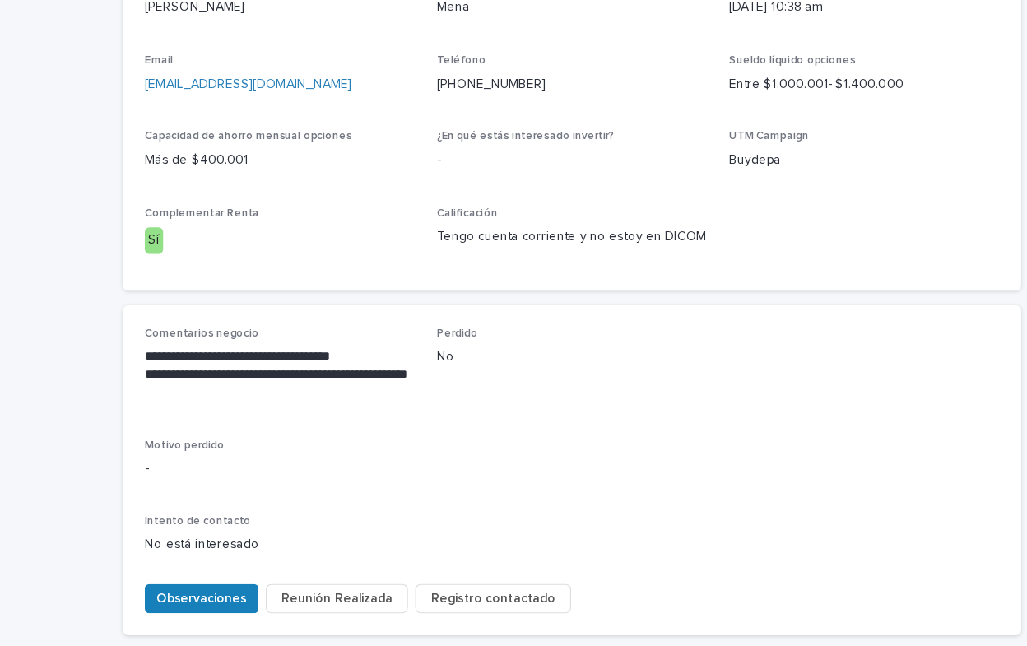
scroll to position [563, 0]
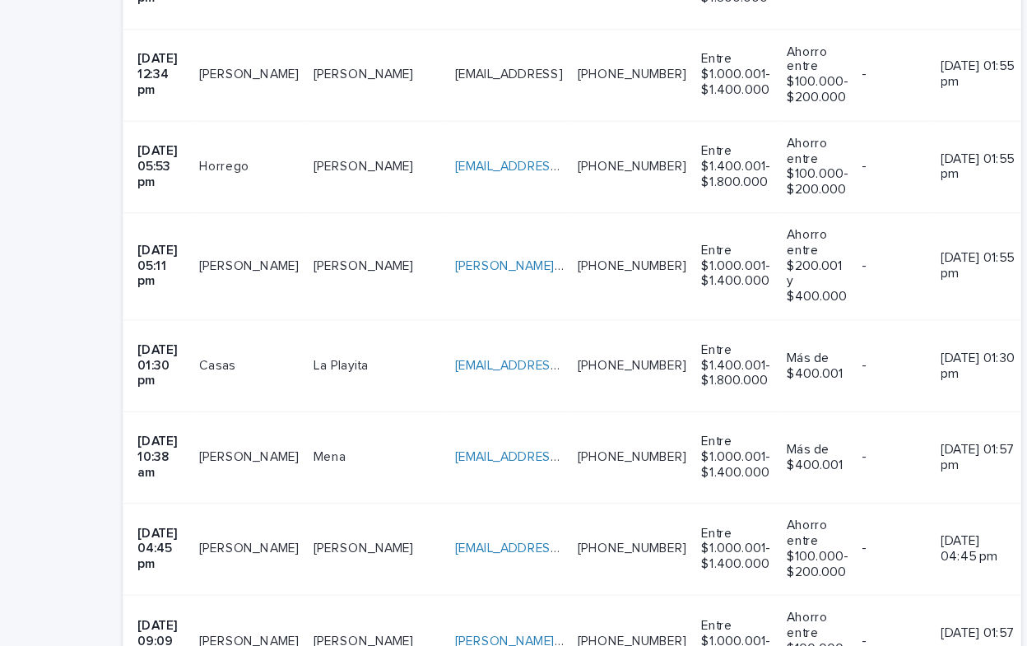
scroll to position [531, 0]
click at [402, 454] on td "[EMAIL_ADDRESS][DOMAIN_NAME] [EMAIL_ADDRESS][DOMAIN_NAME]" at bounding box center [457, 492] width 110 height 82
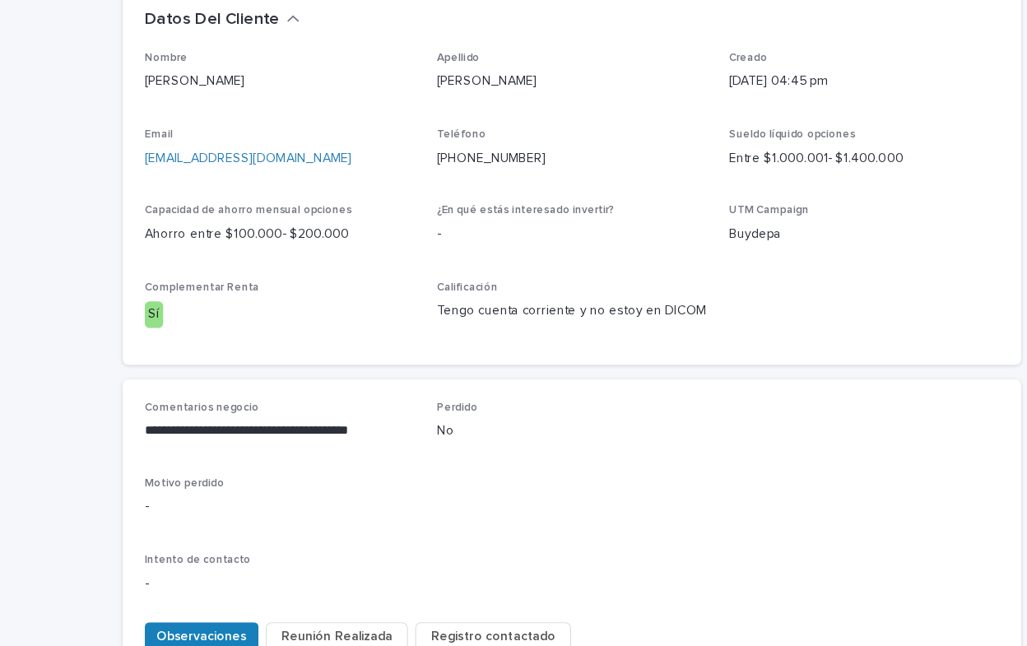
scroll to position [506, 0]
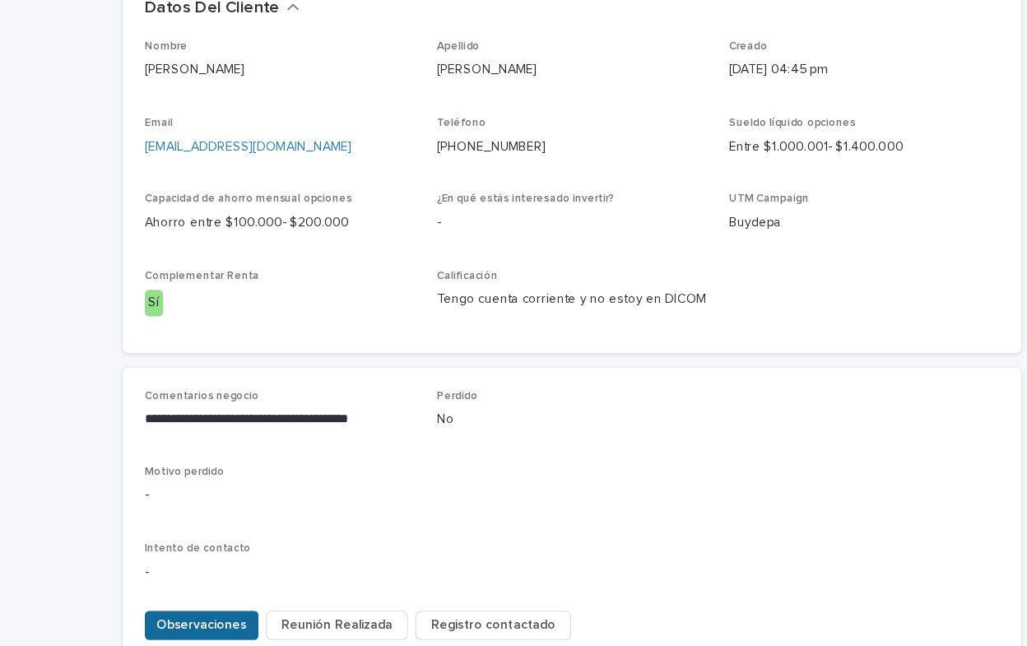
click at [175, 606] on span "Observaciones" at bounding box center [181, 614] width 81 height 16
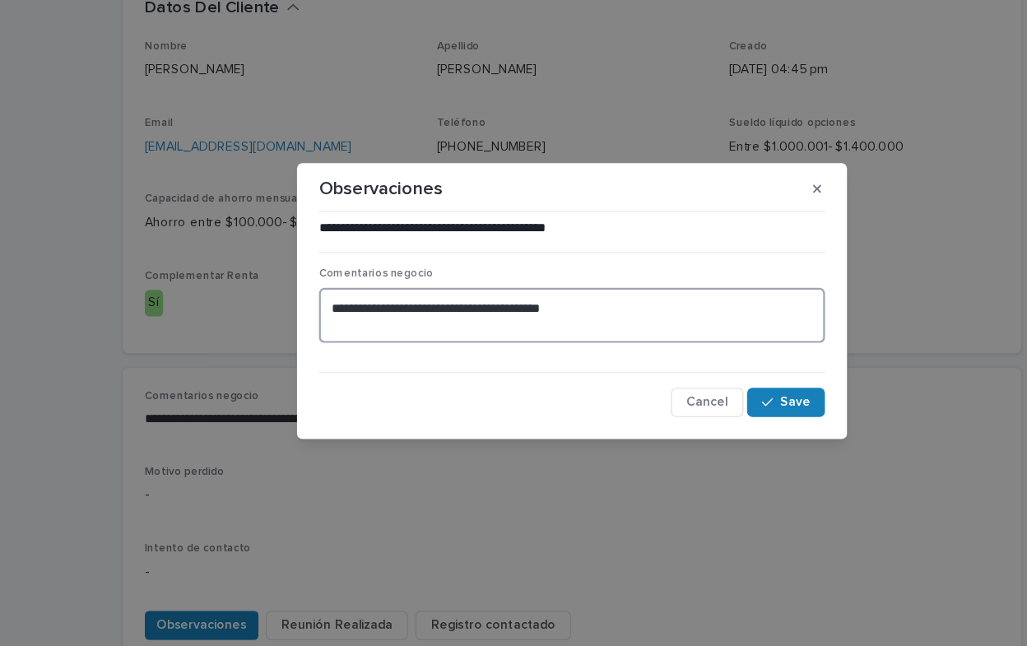
click at [537, 327] on textarea "**********" at bounding box center [513, 335] width 454 height 49
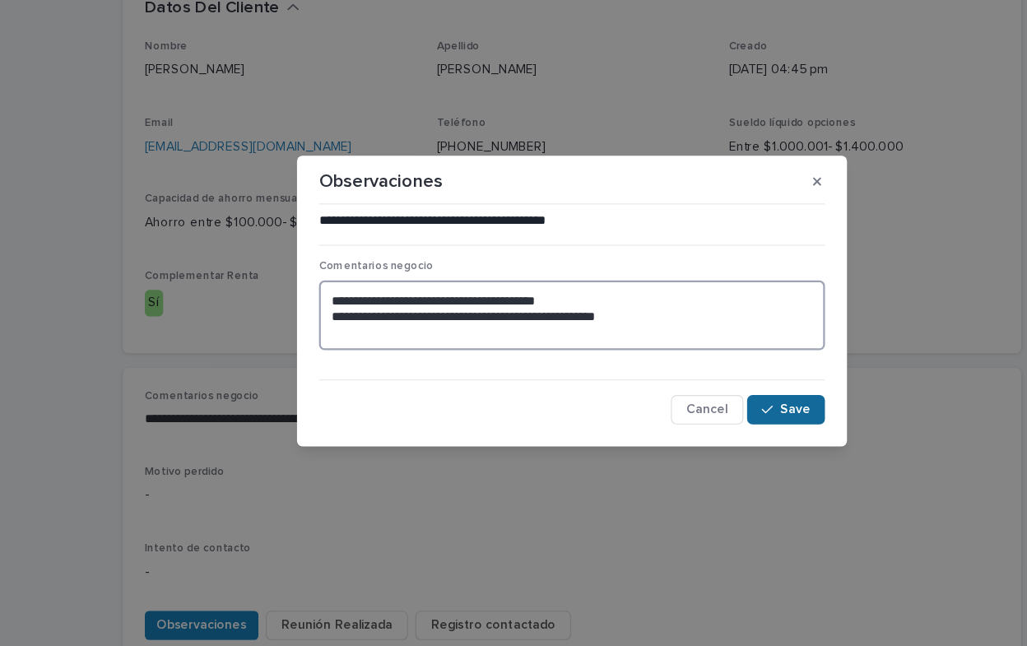
type textarea "**********"
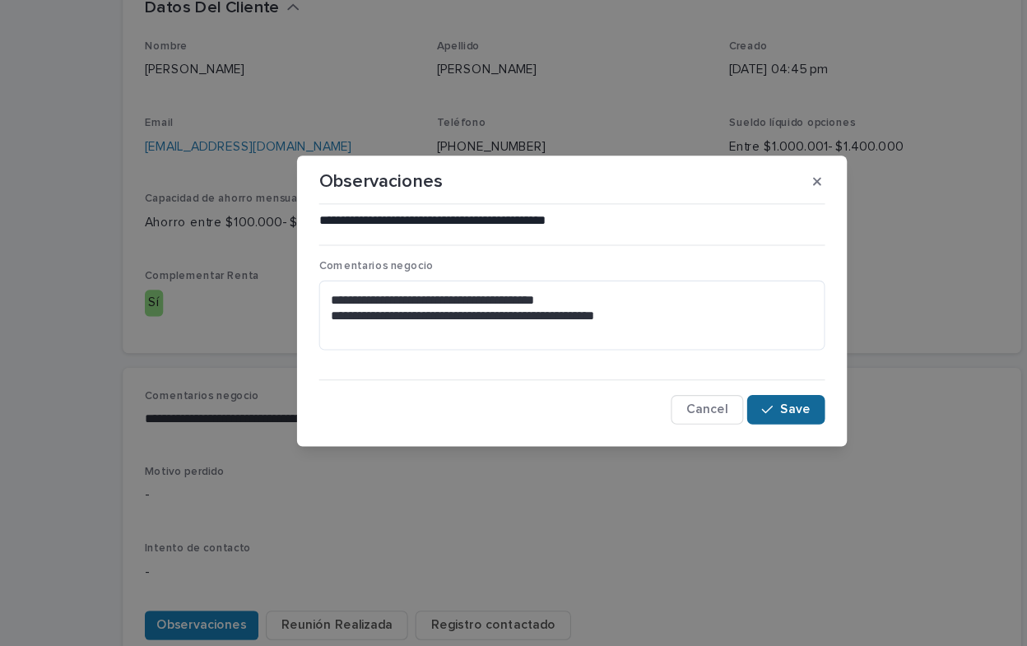
click at [723, 425] on span "Save" at bounding box center [713, 421] width 27 height 12
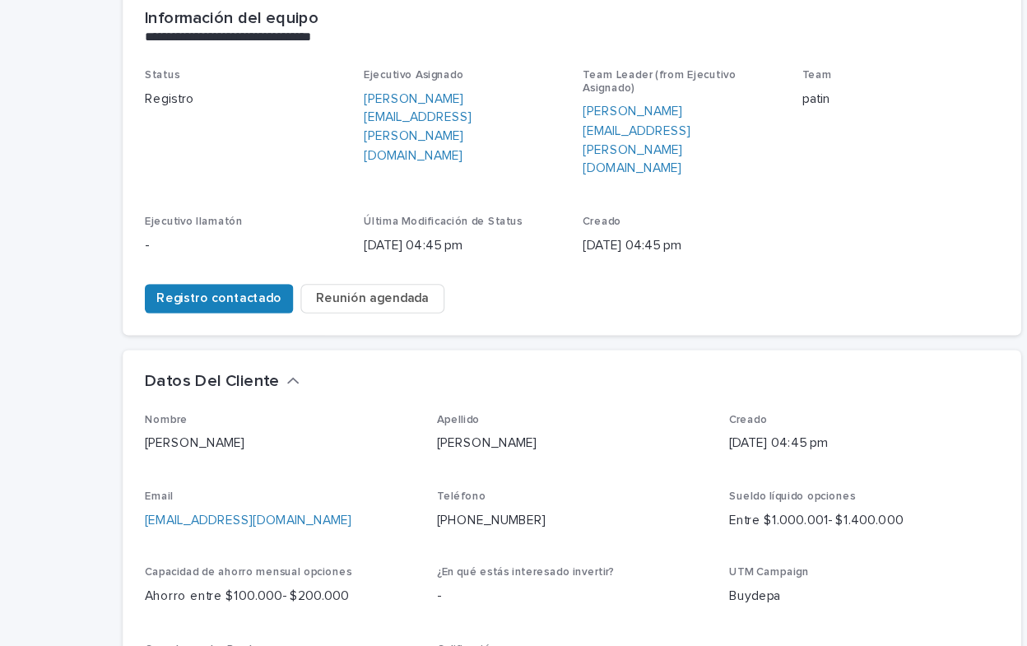
scroll to position [0, 0]
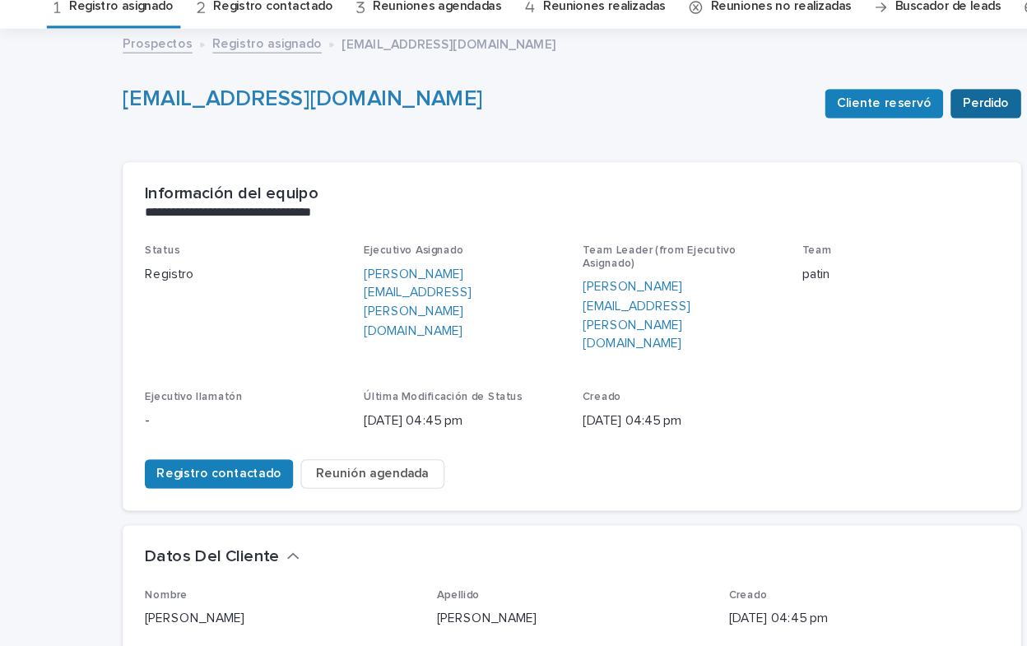
click at [886, 158] on span "Perdido" at bounding box center [885, 159] width 42 height 16
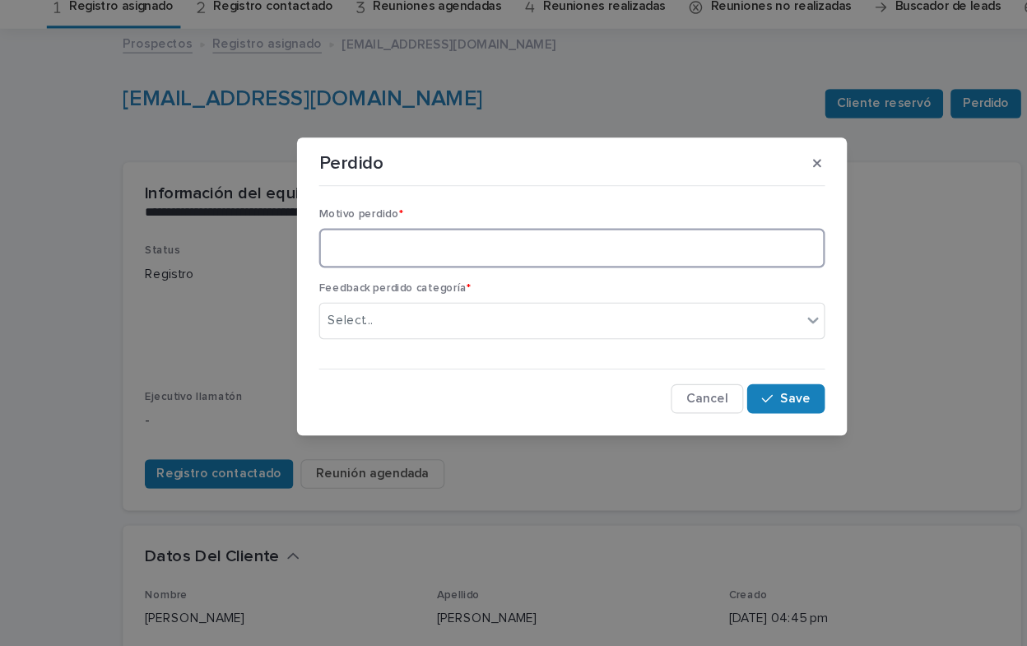
click at [354, 290] on textarea at bounding box center [513, 288] width 454 height 35
type textarea "**********"
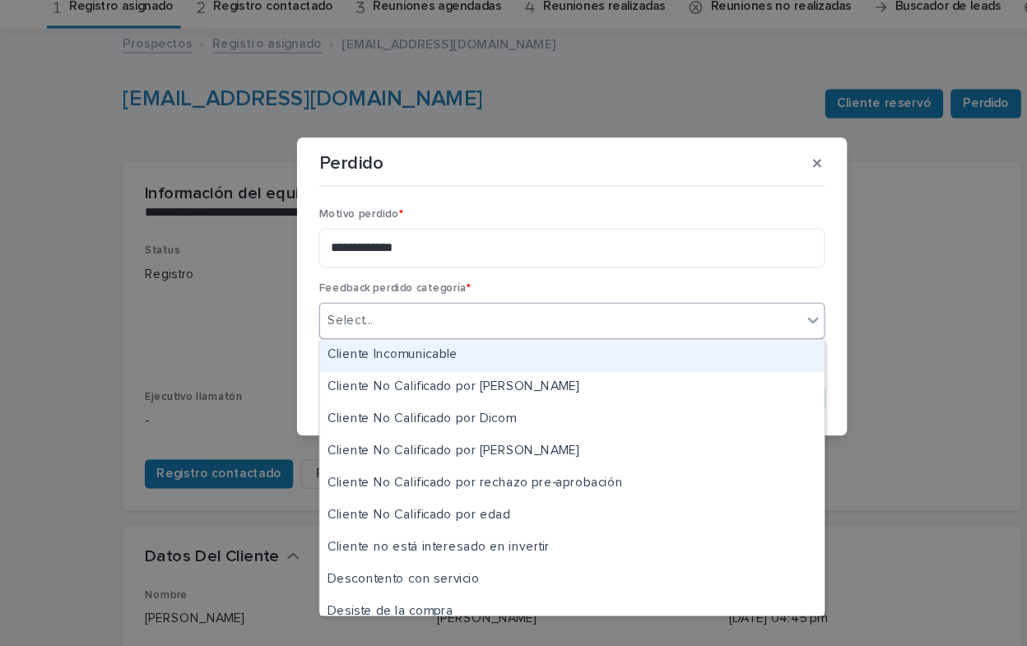
click at [728, 355] on icon at bounding box center [730, 354] width 10 height 6
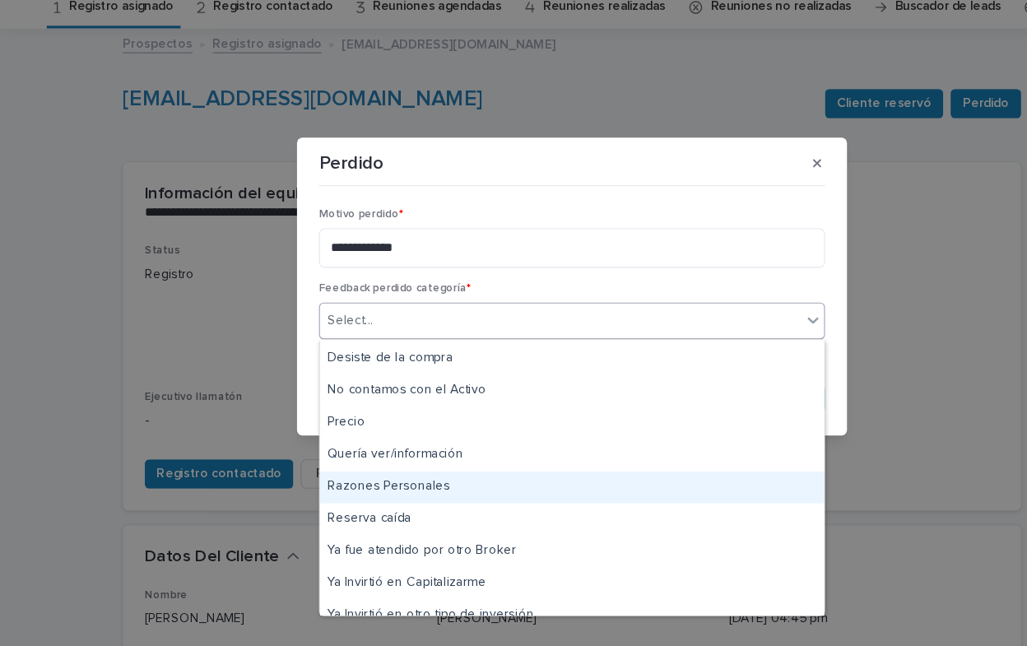
scroll to position [272, 0]
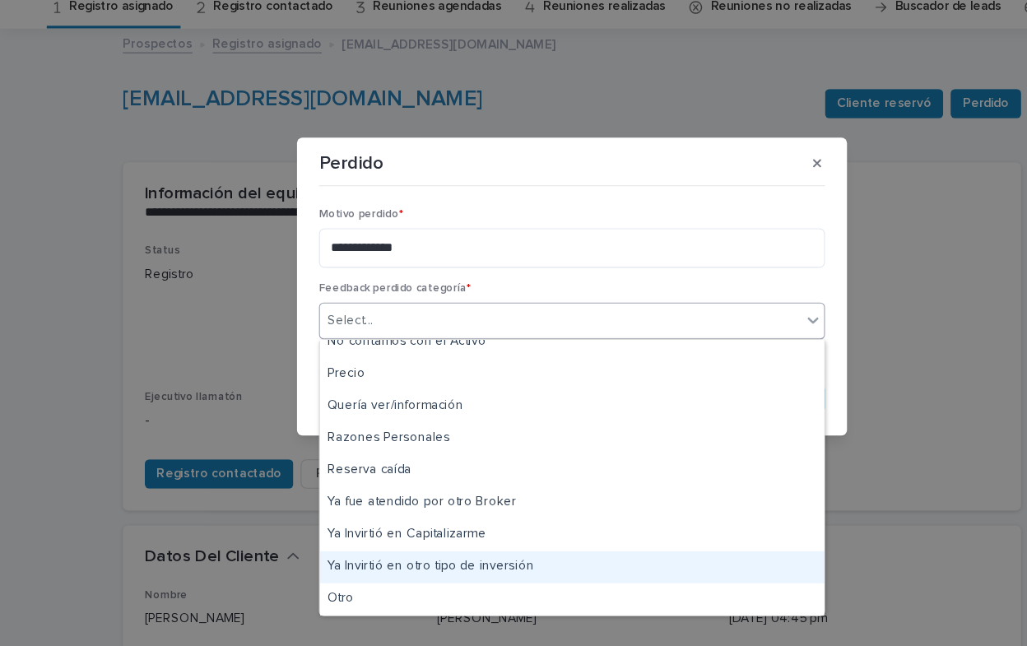
click at [389, 580] on div "Ya Invirtió en otro tipo de inversión" at bounding box center [513, 574] width 453 height 29
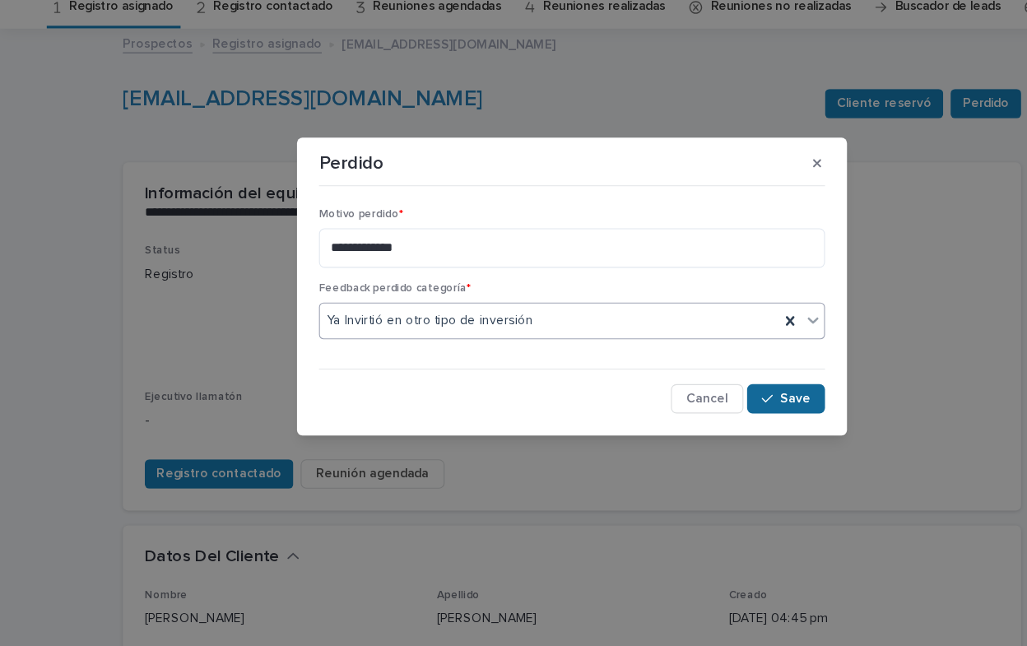
click at [715, 417] on button "Save" at bounding box center [706, 424] width 70 height 26
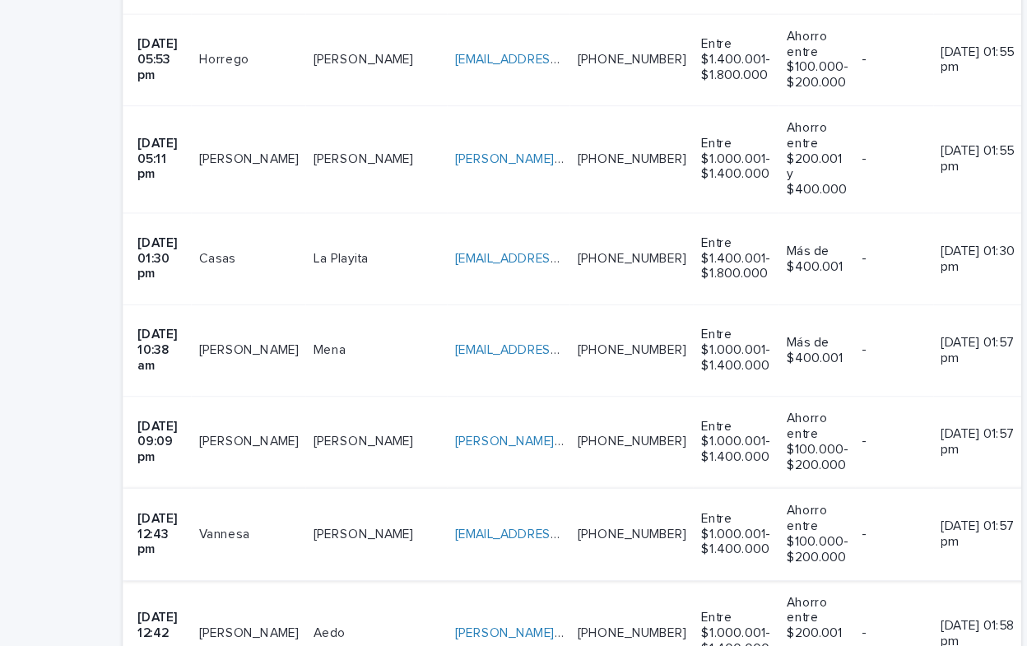
scroll to position [617, 0]
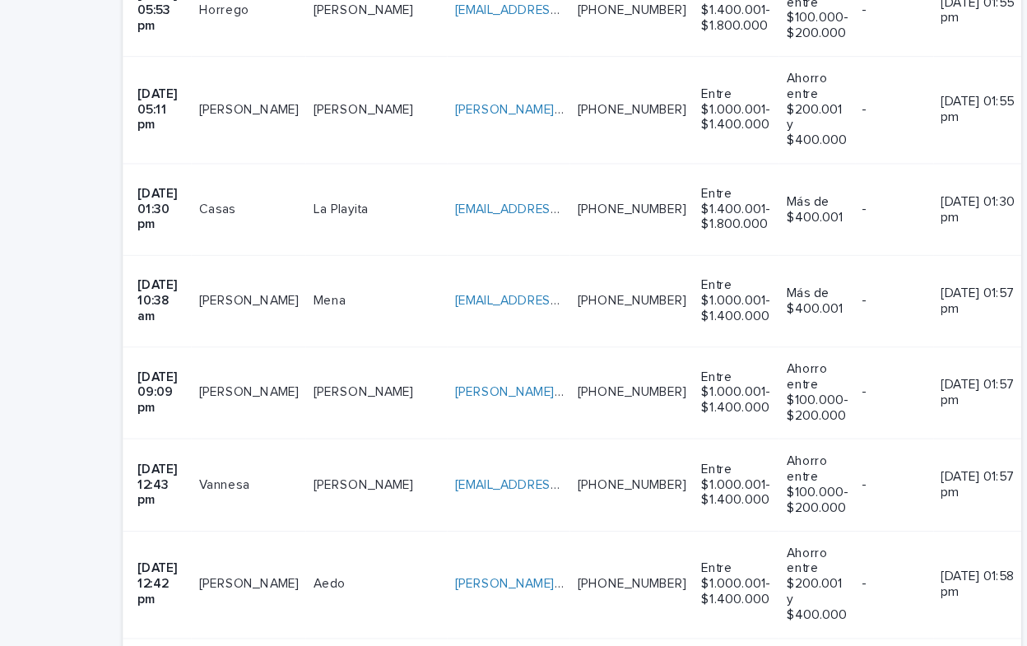
click at [296, 395] on p "[PERSON_NAME]" at bounding box center [327, 403] width 93 height 17
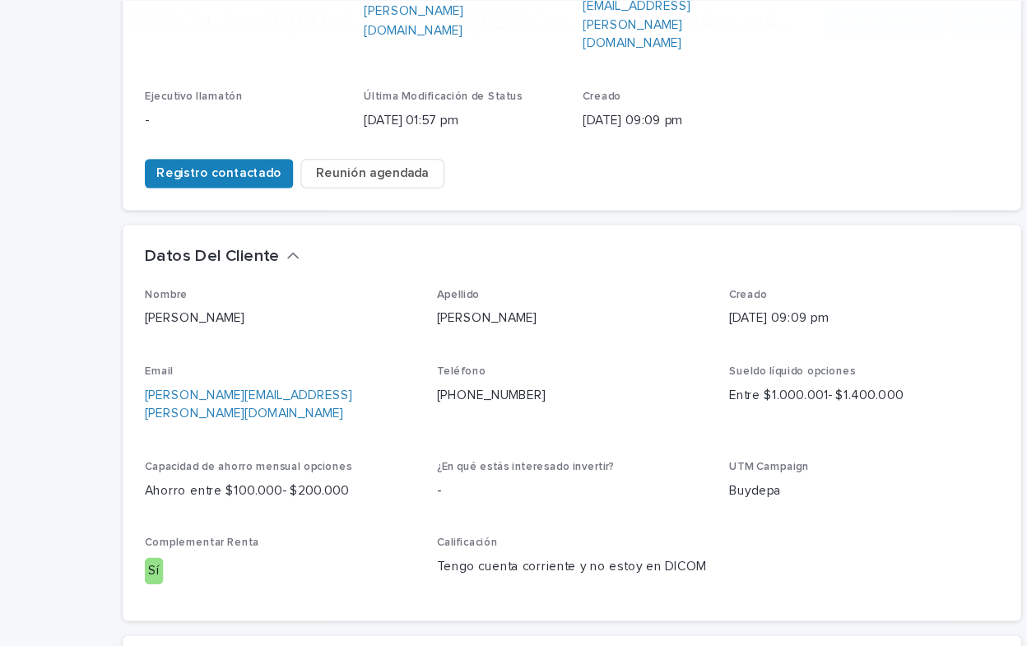
scroll to position [387, 0]
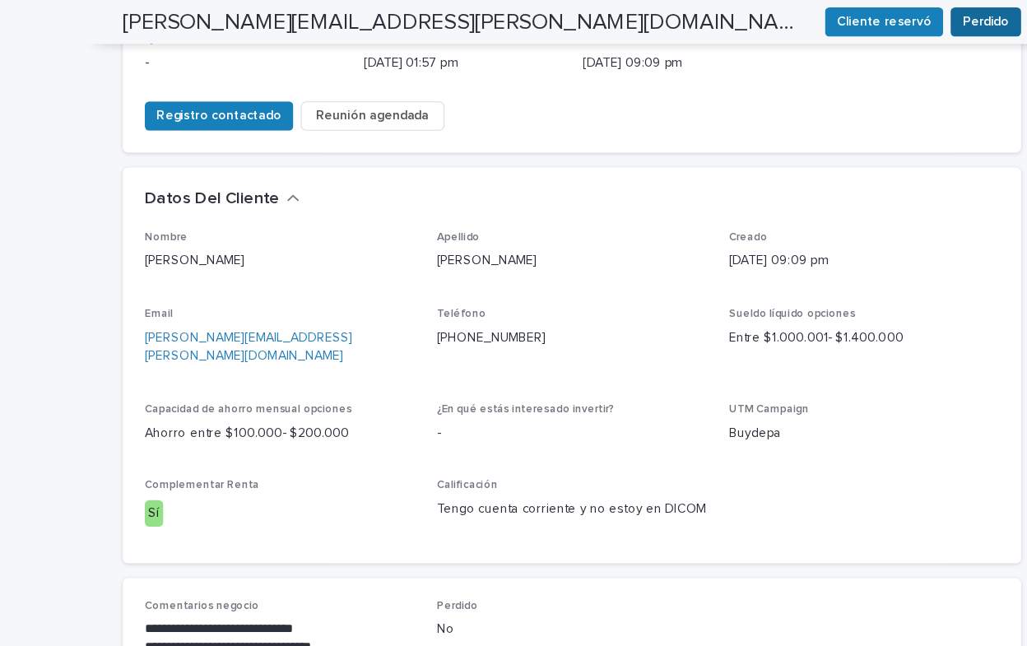
click at [883, 15] on span "Perdido" at bounding box center [885, 20] width 42 height 16
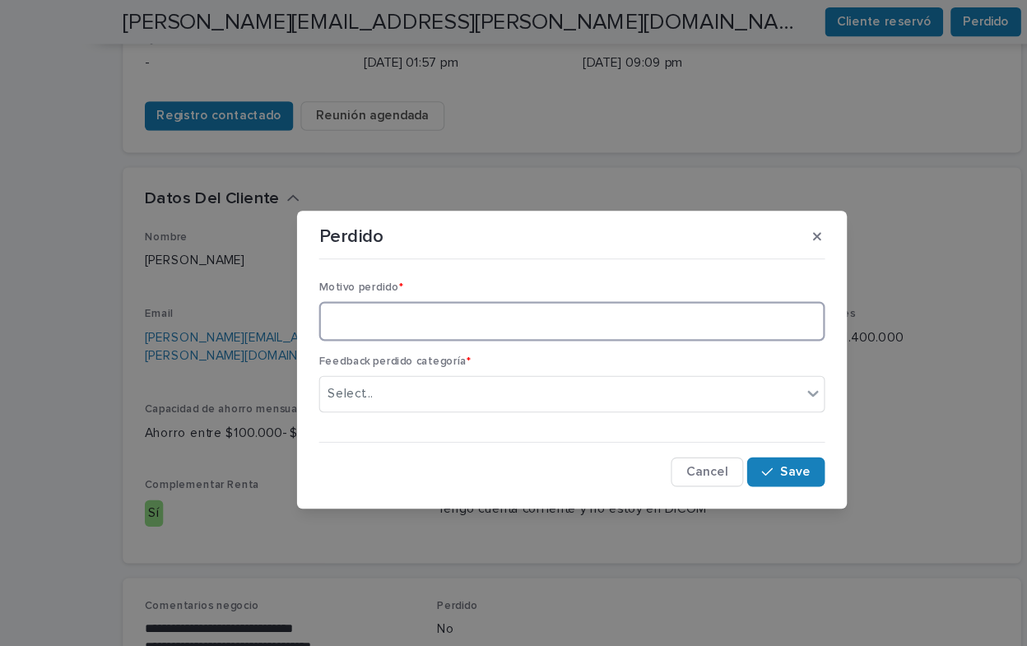
click at [335, 290] on textarea at bounding box center [513, 288] width 454 height 35
type textarea "**********"
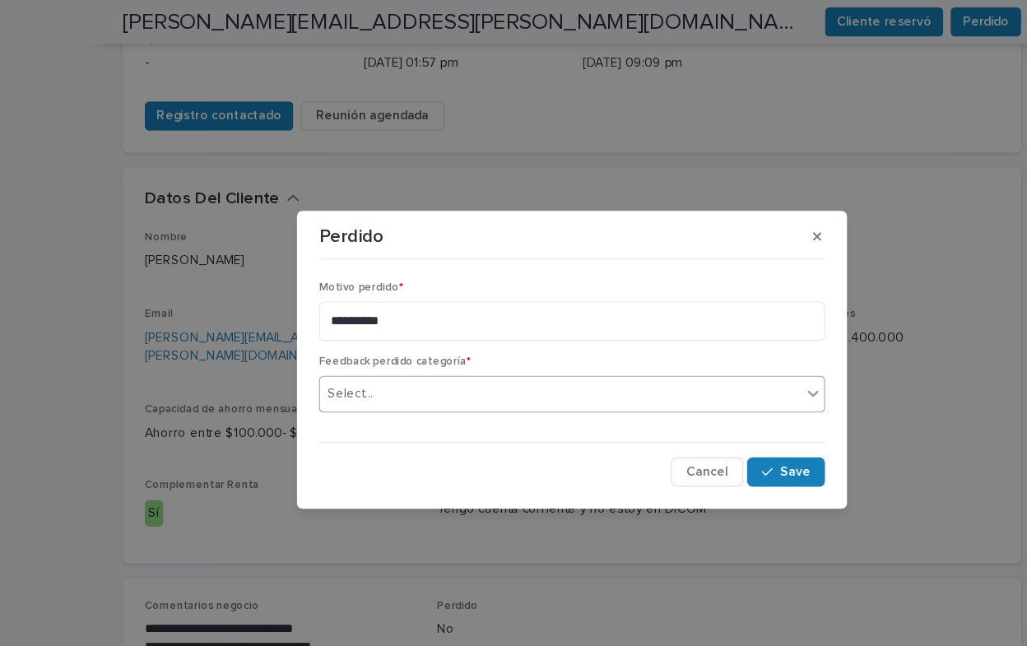
click at [728, 352] on icon at bounding box center [730, 353] width 16 height 16
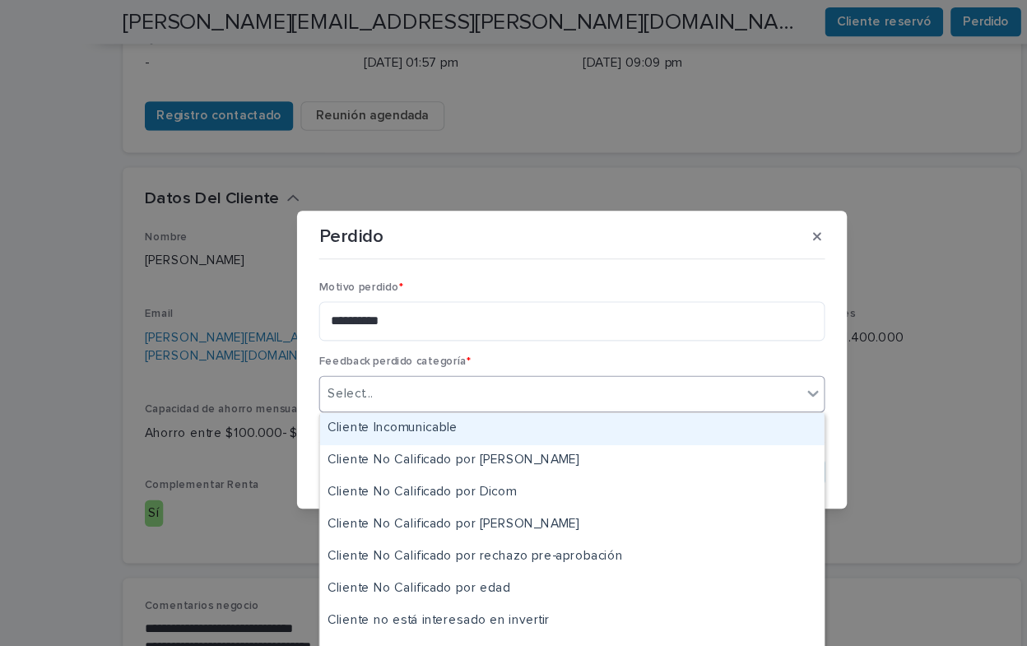
click at [468, 387] on div "Cliente Incomunicable" at bounding box center [513, 385] width 453 height 29
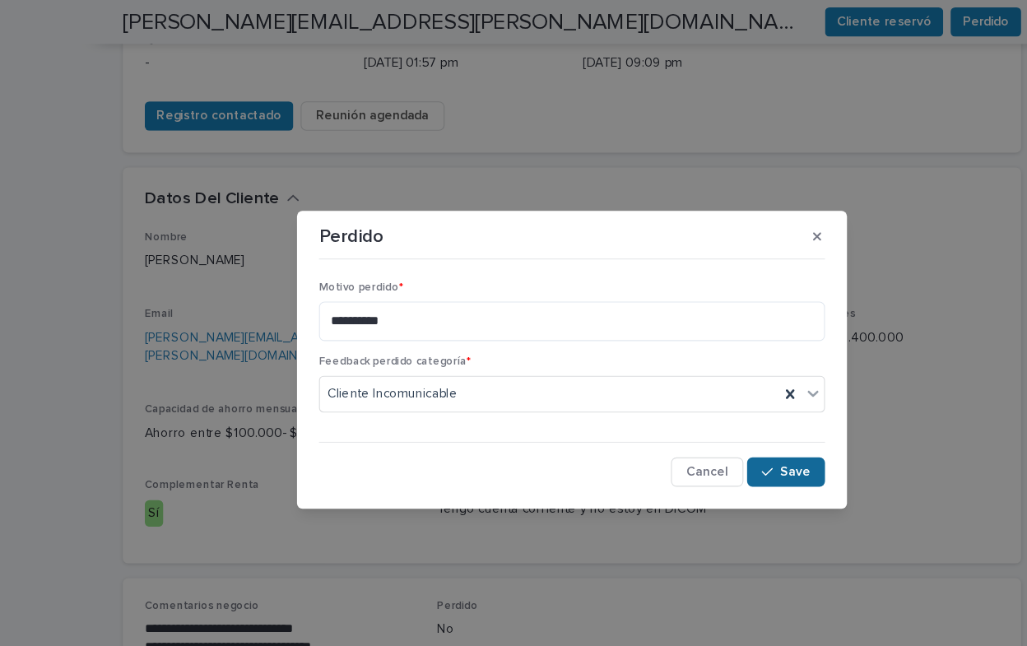
click at [710, 430] on button "Save" at bounding box center [706, 424] width 70 height 26
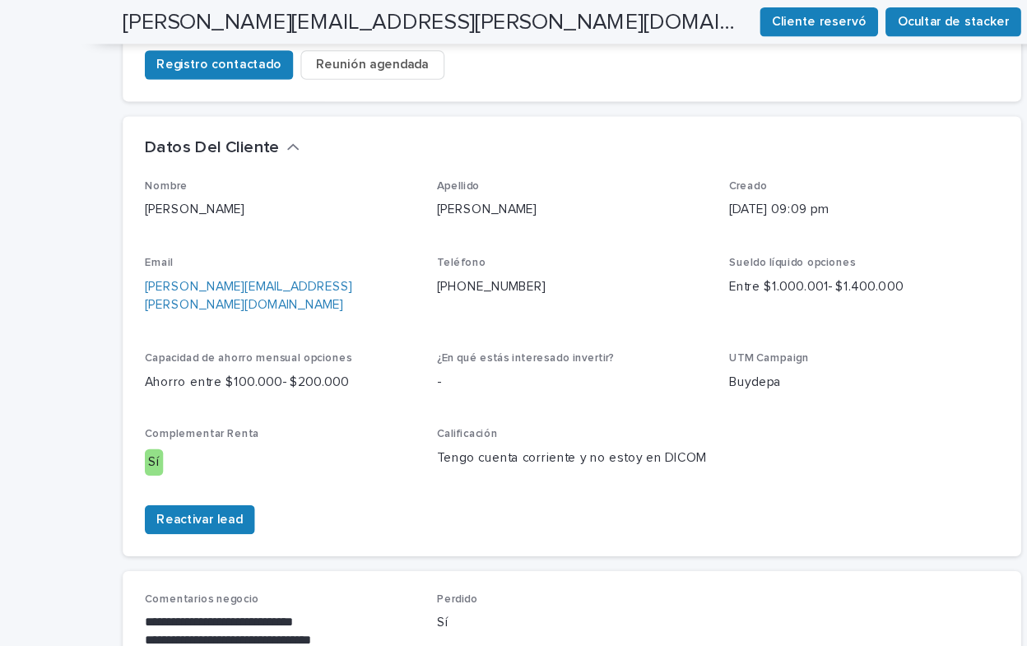
scroll to position [641, 0]
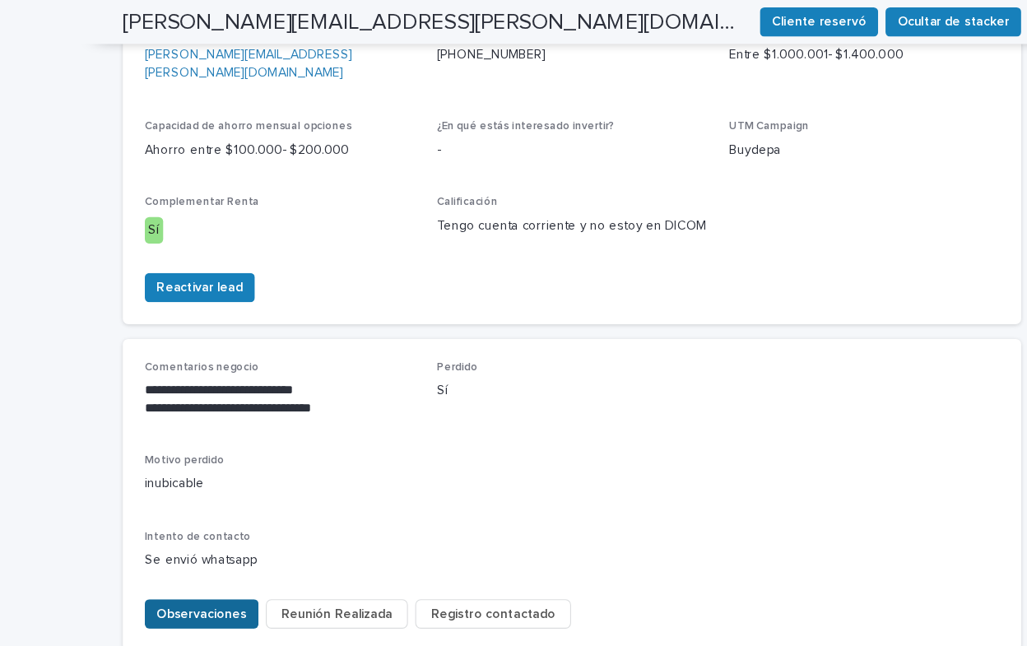
click at [155, 543] on span "Observaciones" at bounding box center [181, 551] width 81 height 16
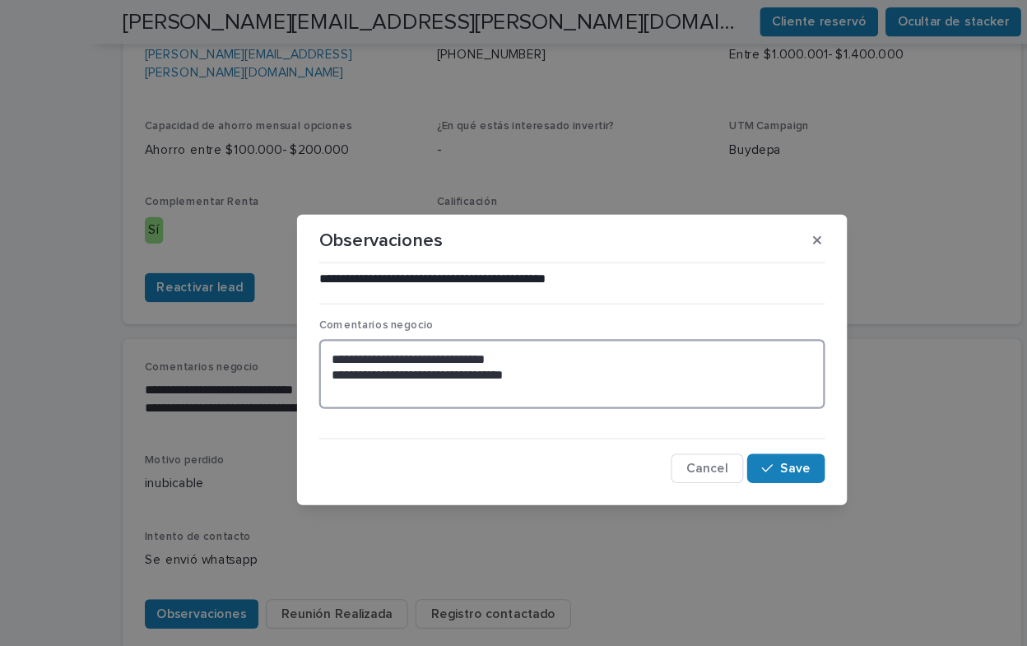
click at [502, 342] on textarea "**********" at bounding box center [513, 335] width 454 height 63
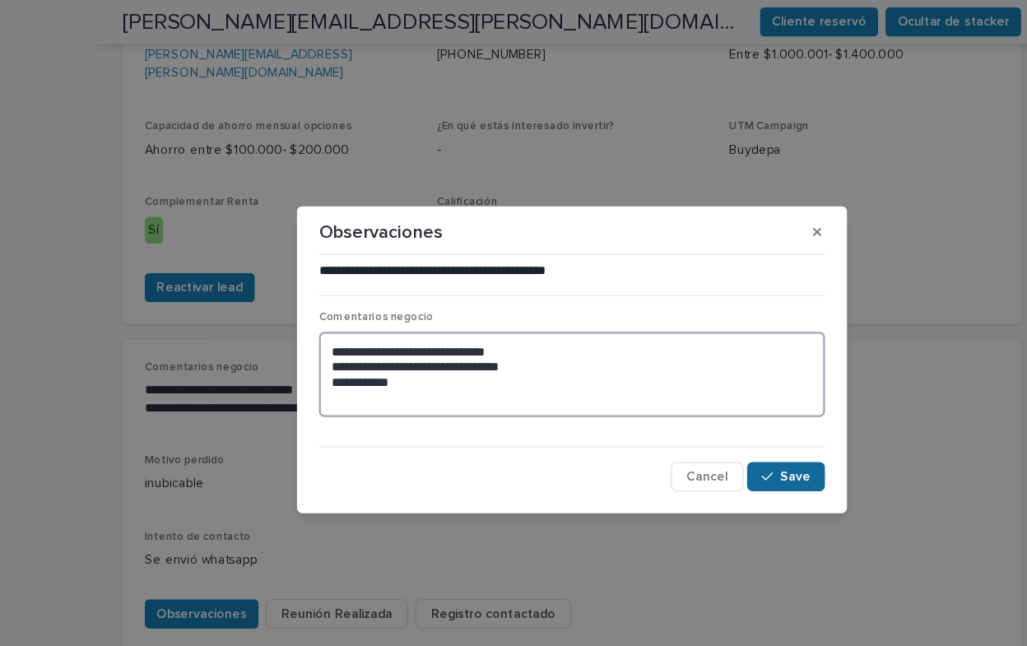
type textarea "**********"
click at [709, 426] on span "Save" at bounding box center [713, 428] width 27 height 12
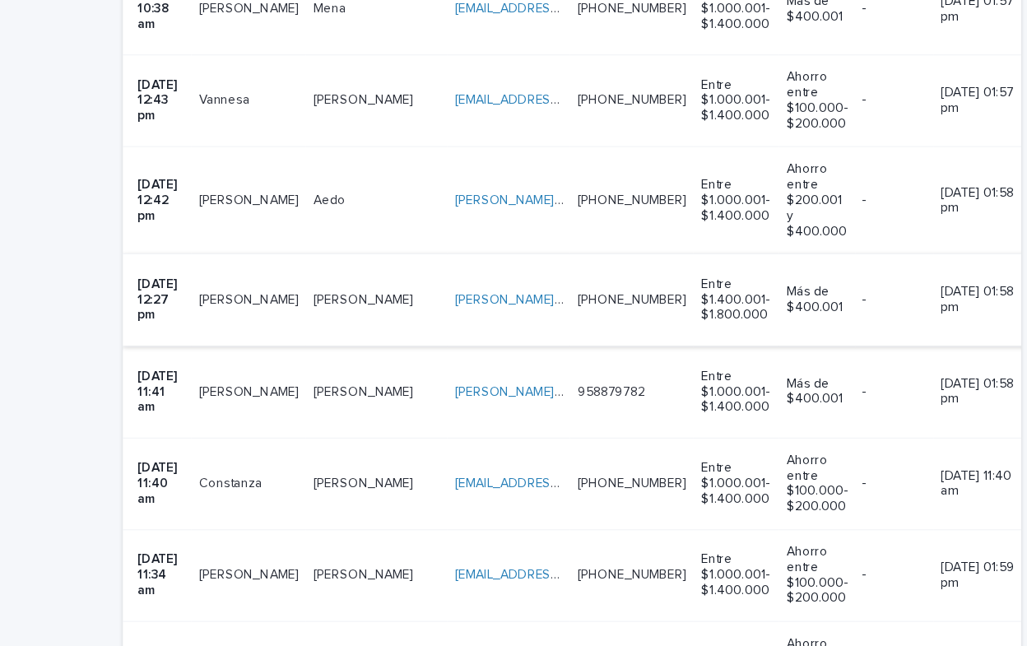
scroll to position [878, 0]
click at [402, 282] on td "[PERSON_NAME][EMAIL_ADDRESS][PERSON_NAME][PERSON_NAME][DOMAIN_NAME] [PERSON_NAM…" at bounding box center [457, 323] width 110 height 82
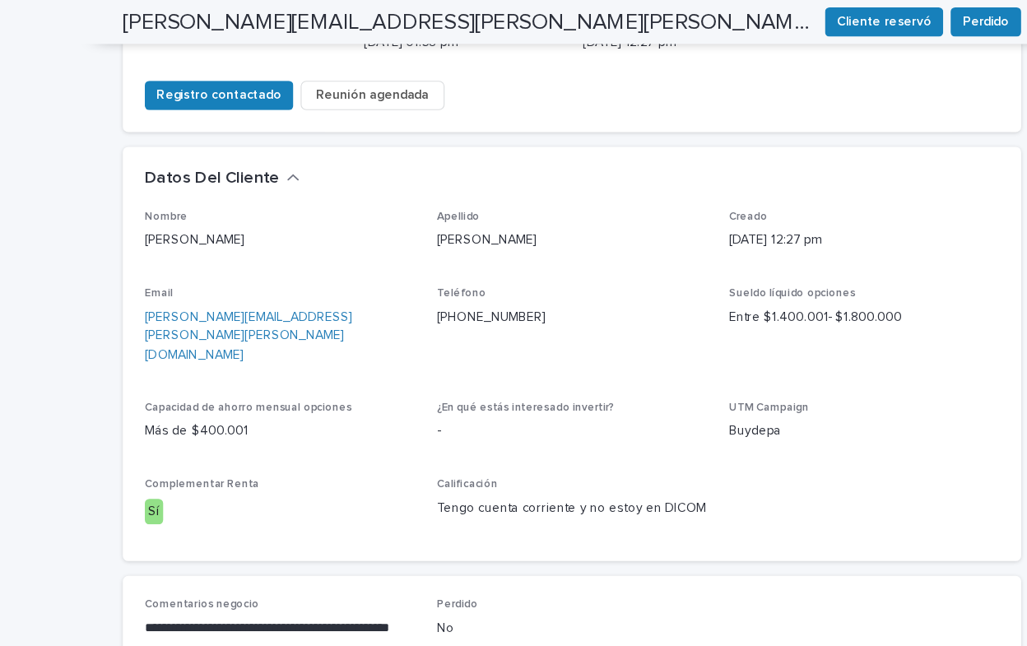
scroll to position [412, 0]
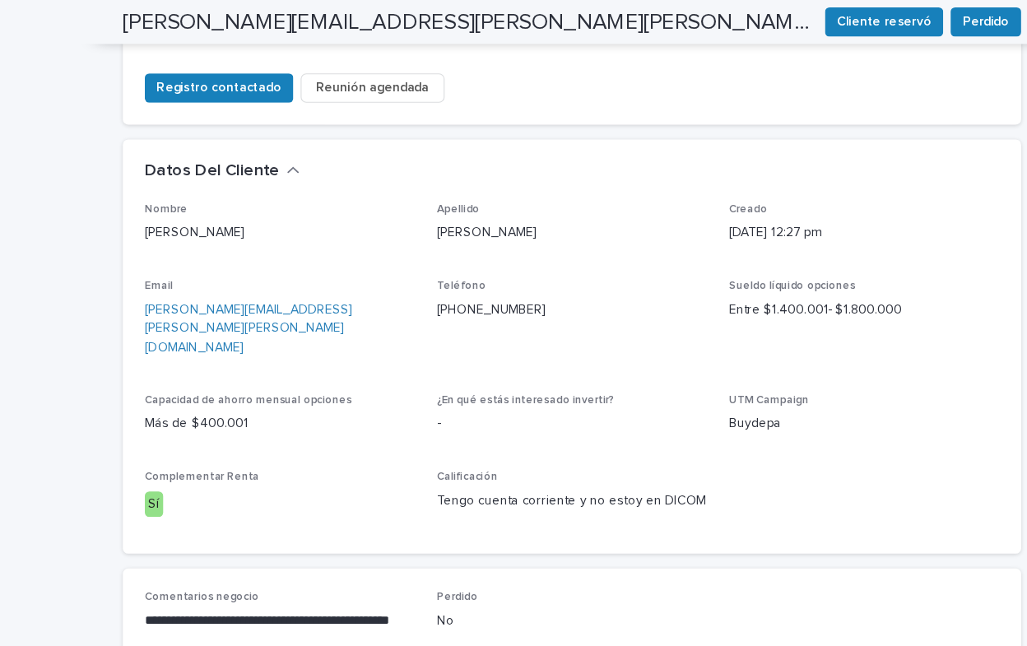
click at [342, 251] on div "Email [PERSON_NAME][EMAIL_ADDRESS][PERSON_NAME][PERSON_NAME][DOMAIN_NAME]" at bounding box center [251, 292] width 243 height 83
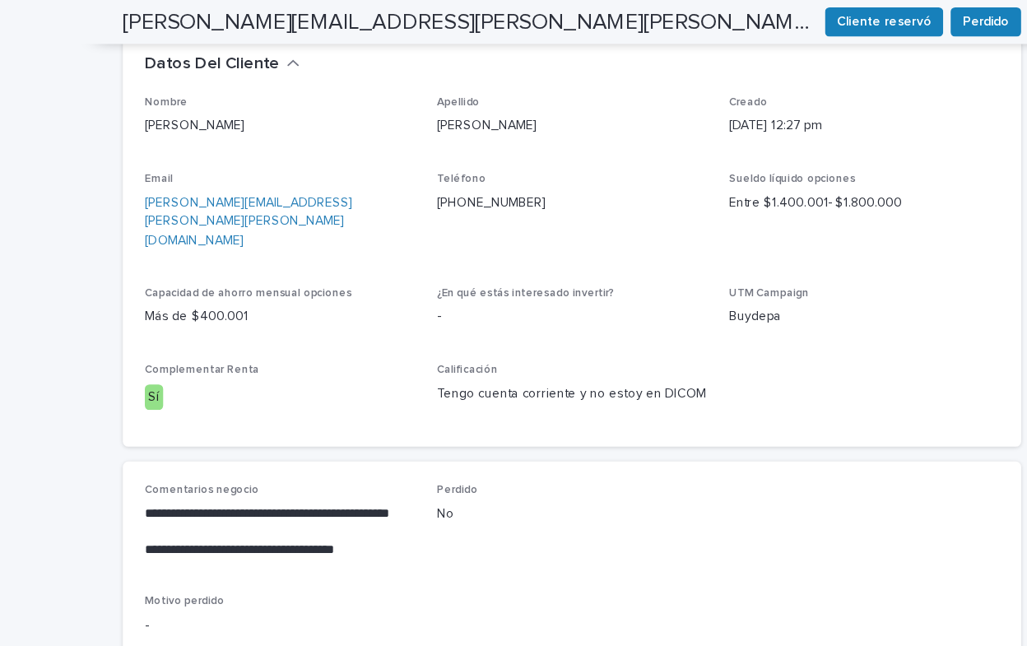
scroll to position [512, 0]
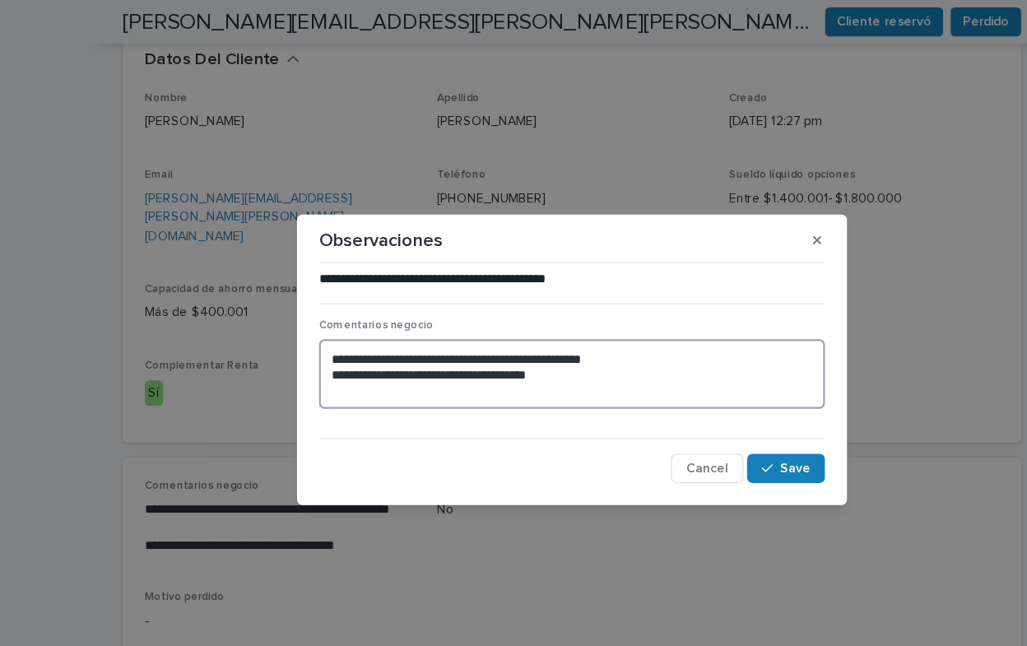
click at [518, 338] on textarea "**********" at bounding box center [513, 335] width 454 height 63
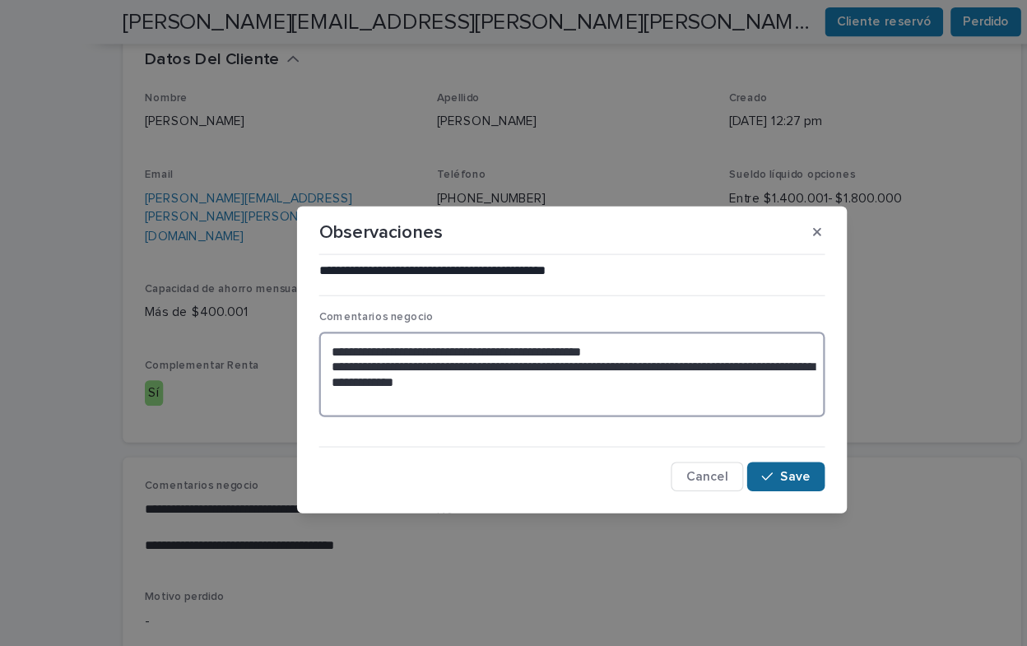
type textarea "**********"
click at [716, 429] on span "Save" at bounding box center [713, 428] width 27 height 12
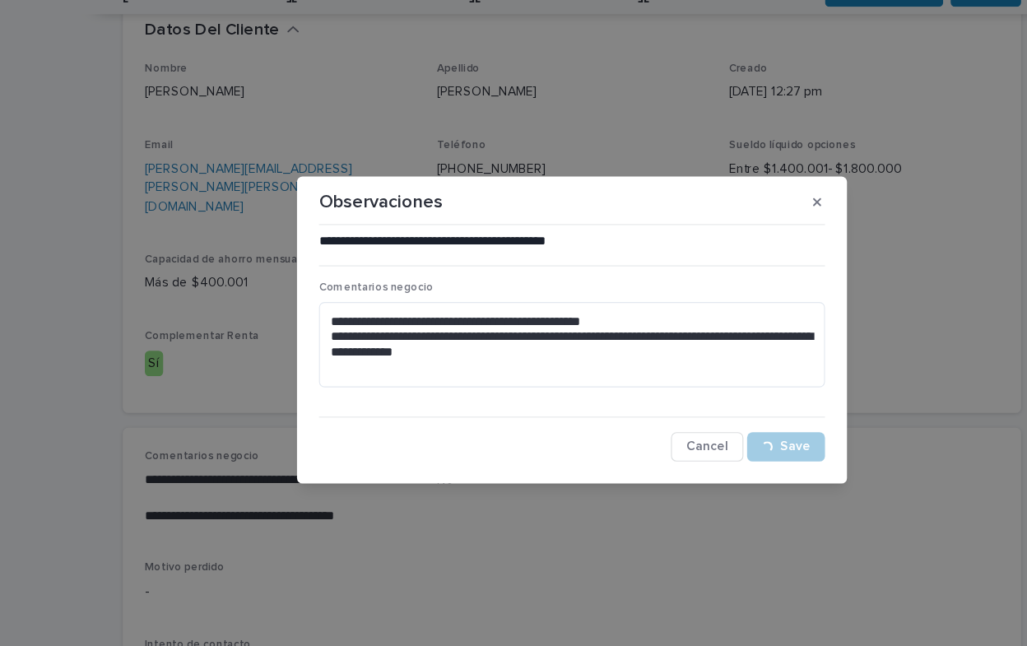
scroll to position [528, 0]
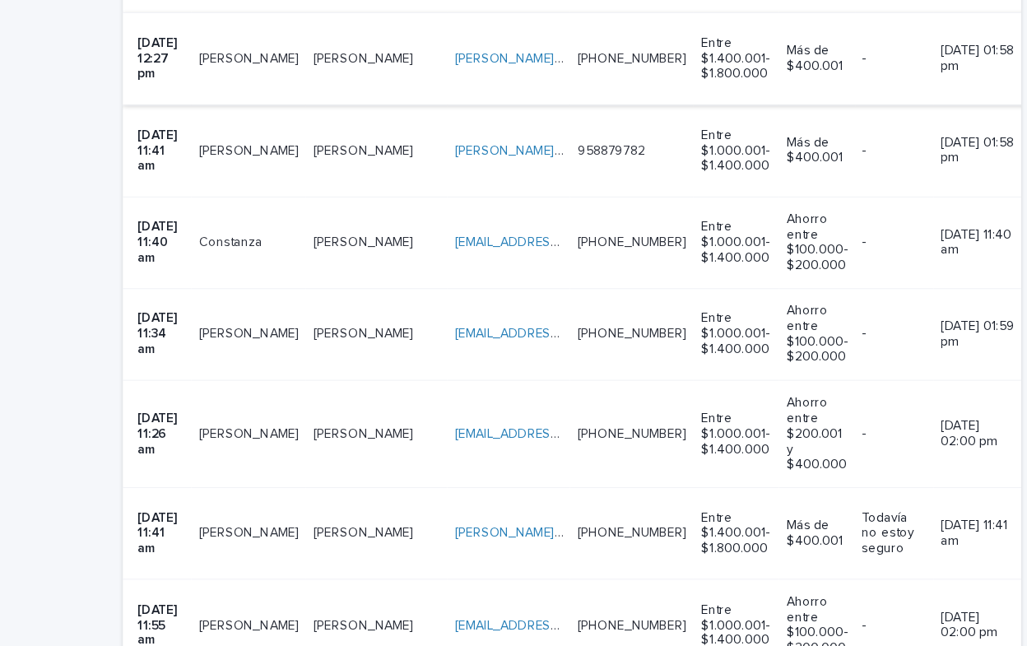
scroll to position [1058, 0]
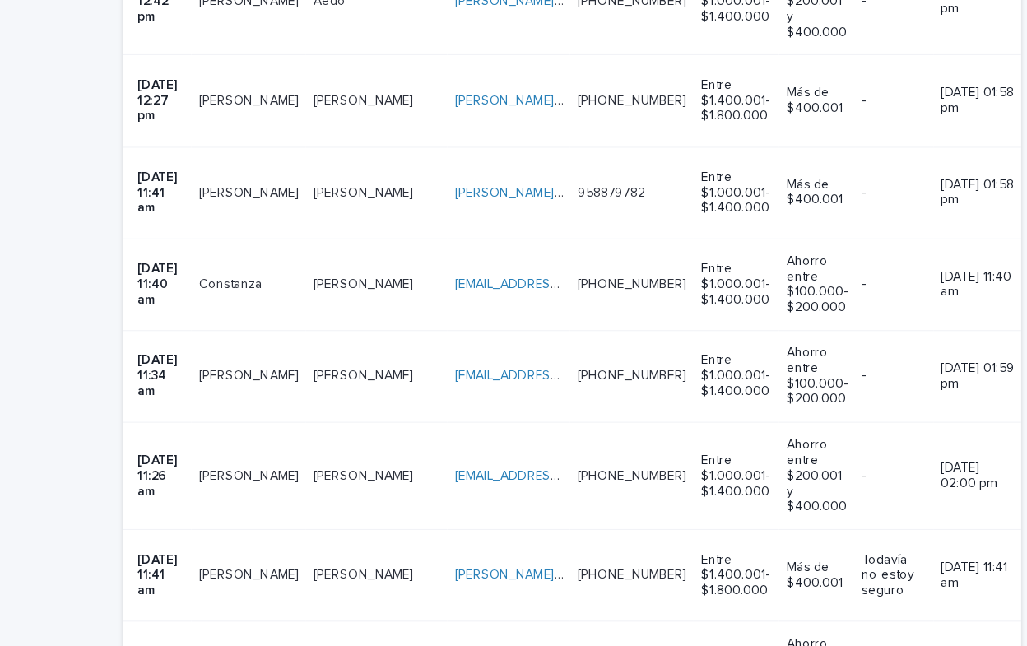
click at [257, 216] on p "[PERSON_NAME]" at bounding box center [225, 224] width 93 height 17
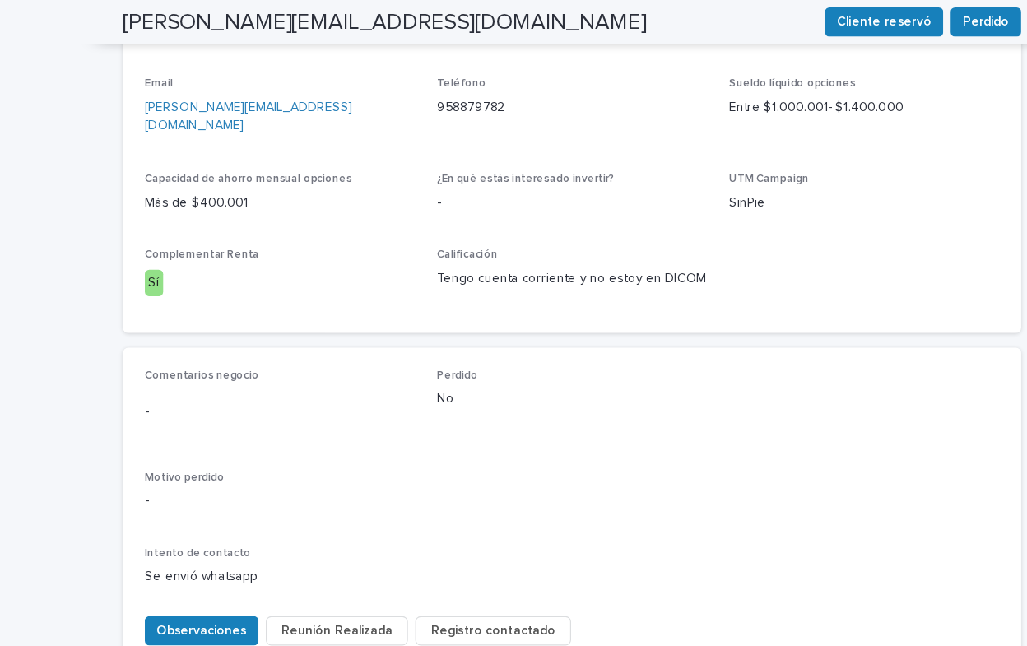
scroll to position [597, 0]
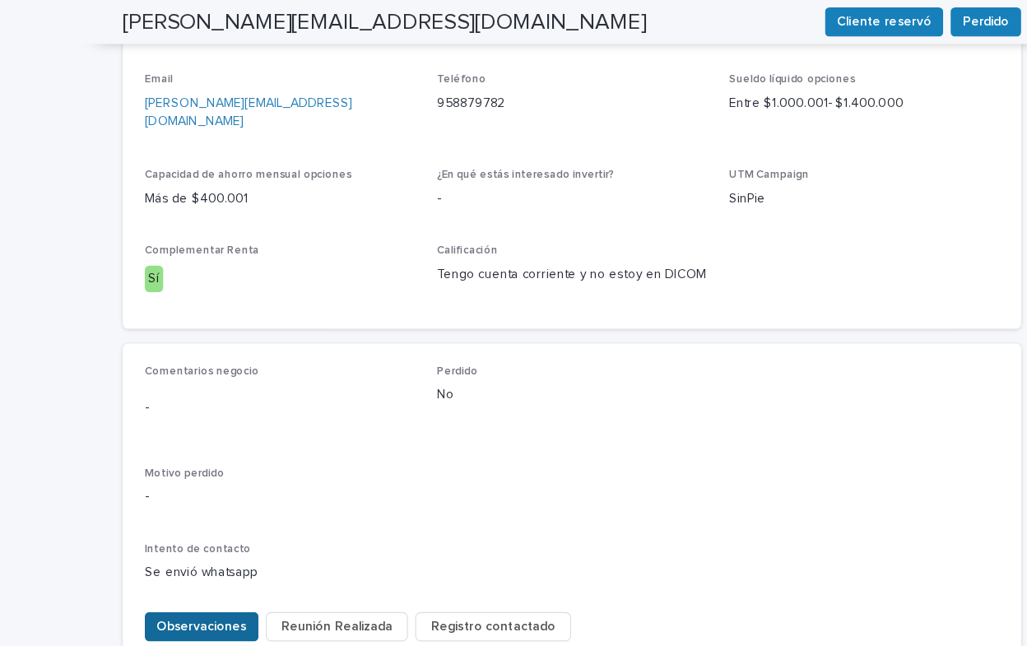
click at [156, 555] on span "Observaciones" at bounding box center [181, 563] width 81 height 16
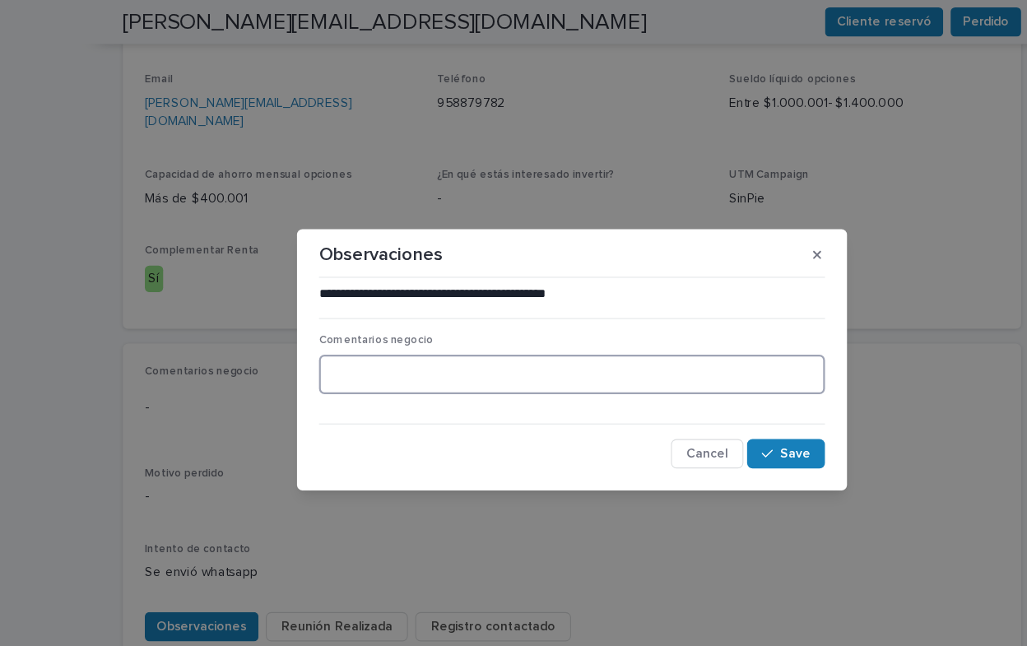
click at [325, 342] on textarea at bounding box center [513, 335] width 454 height 35
type textarea "**********"
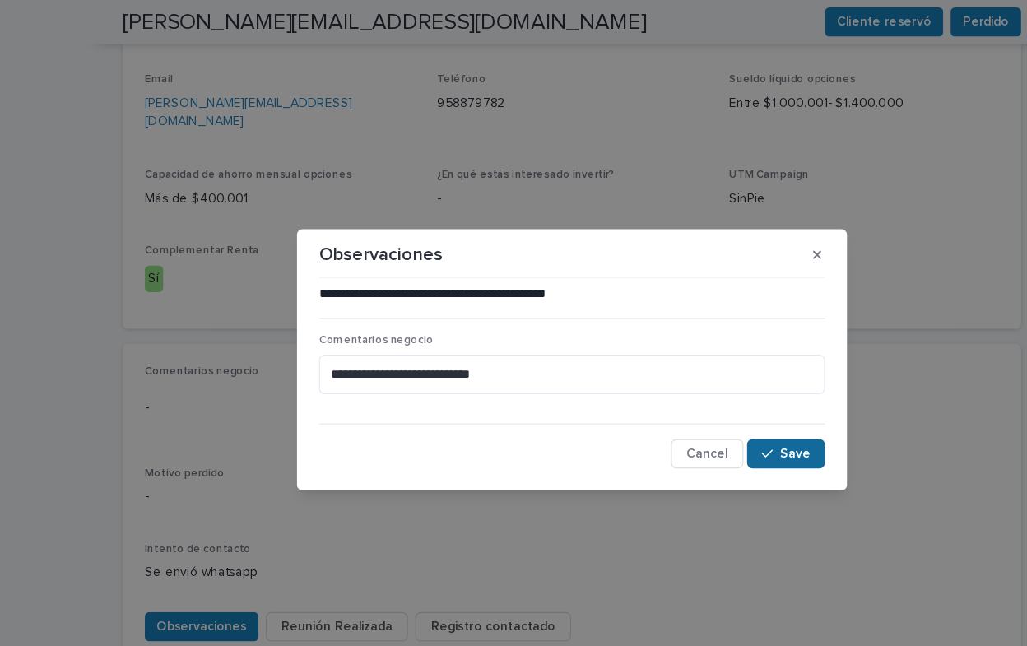
click at [711, 402] on span "Save" at bounding box center [713, 408] width 27 height 12
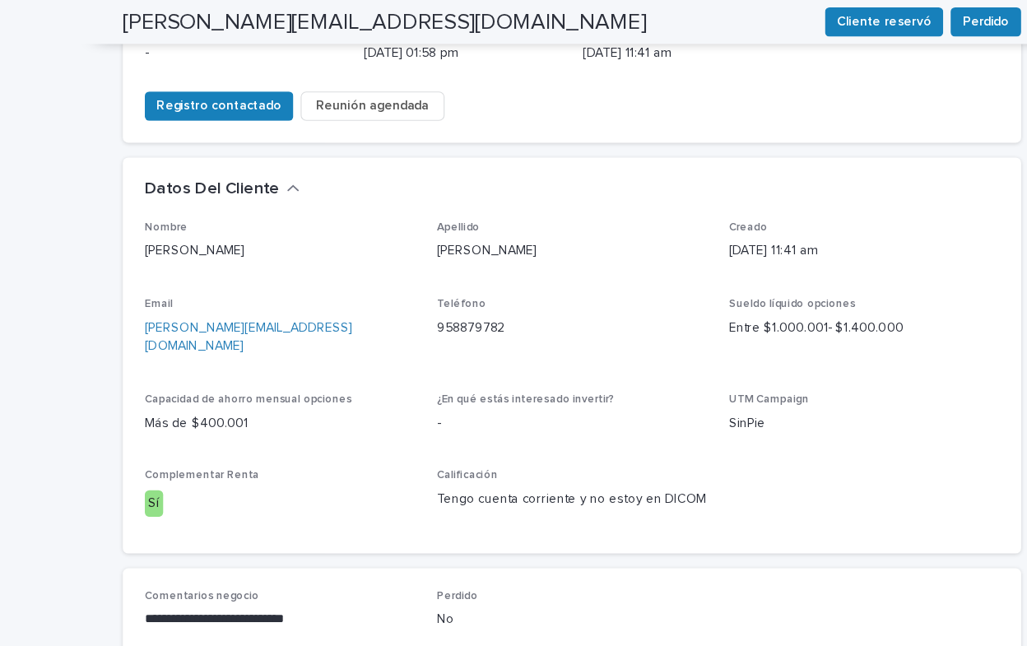
scroll to position [586, 0]
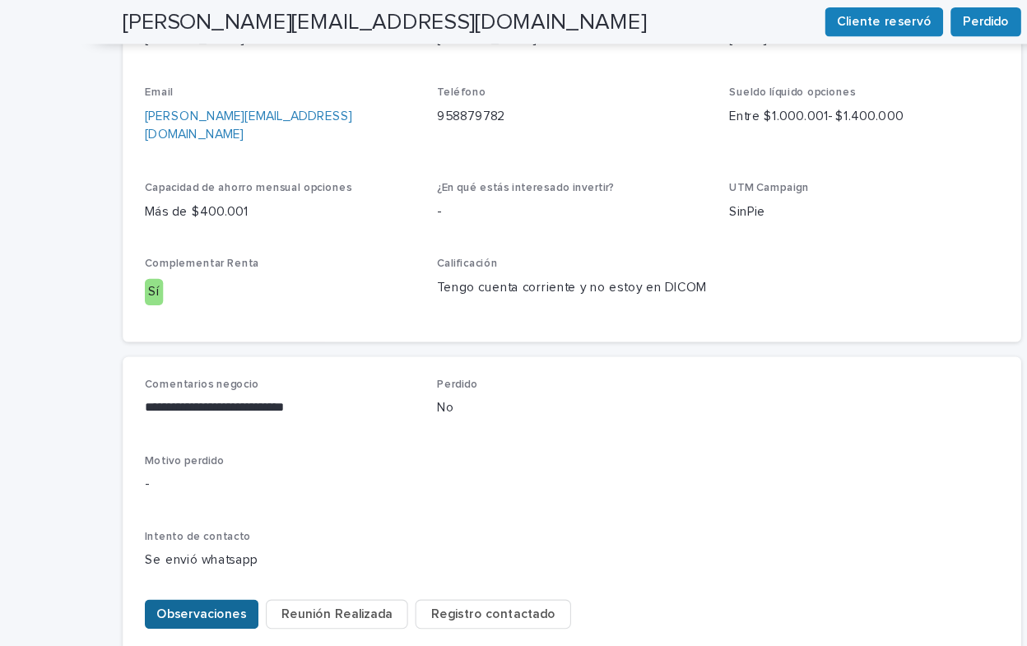
click at [160, 543] on span "Observaciones" at bounding box center [181, 551] width 81 height 16
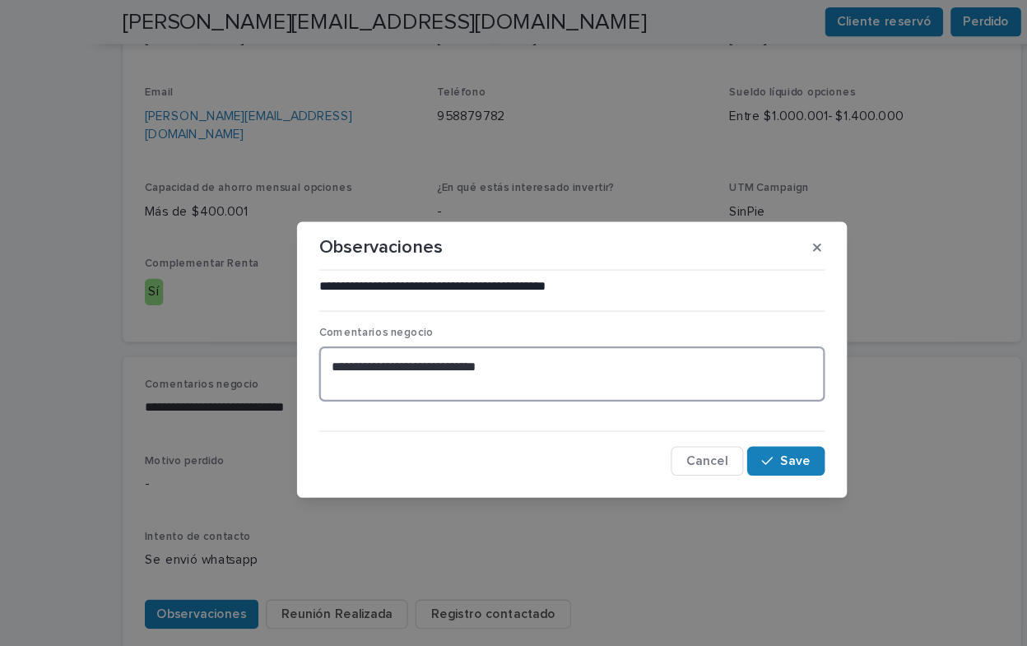
click at [291, 330] on textarea "**********" at bounding box center [513, 335] width 454 height 49
type textarea "**********"
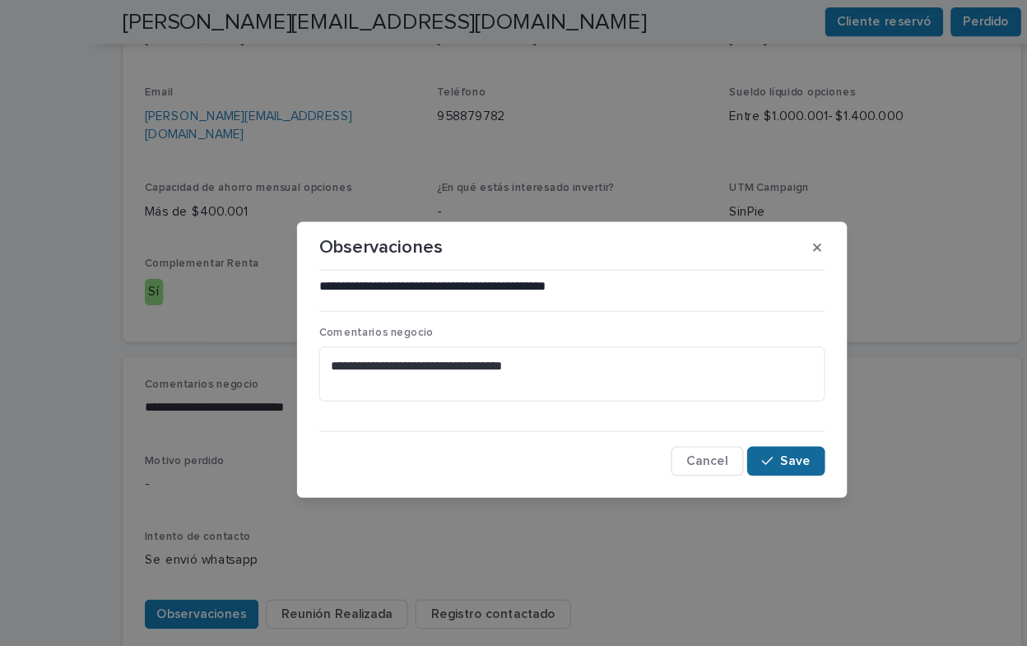
click at [703, 416] on span "Save" at bounding box center [713, 414] width 27 height 12
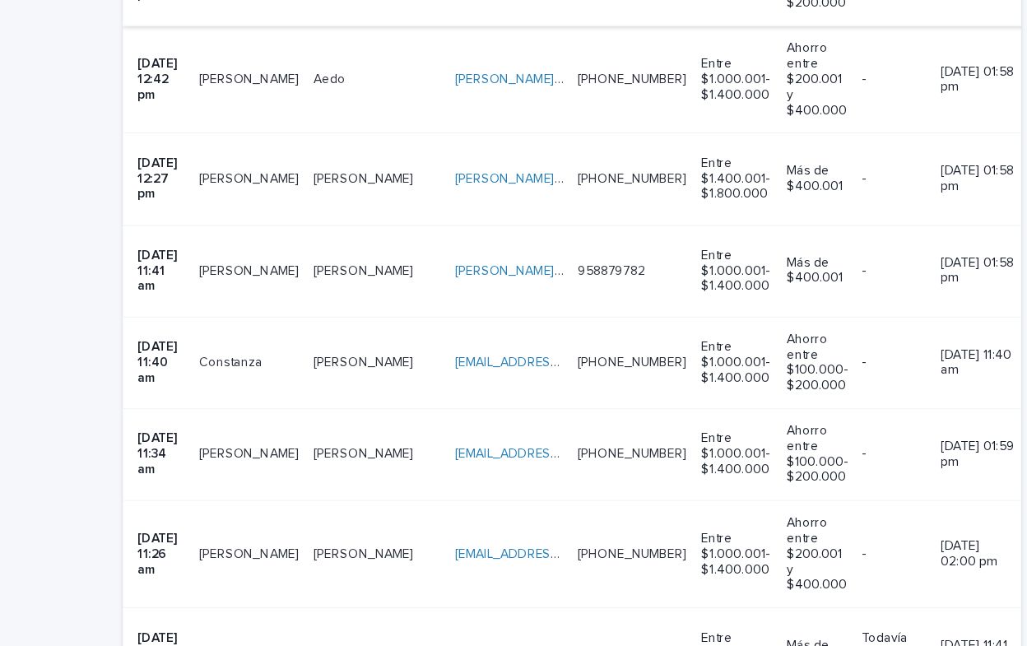
scroll to position [989, 0]
click at [408, 371] on link "[EMAIL_ADDRESS][DOMAIN_NAME]" at bounding box center [501, 377] width 186 height 12
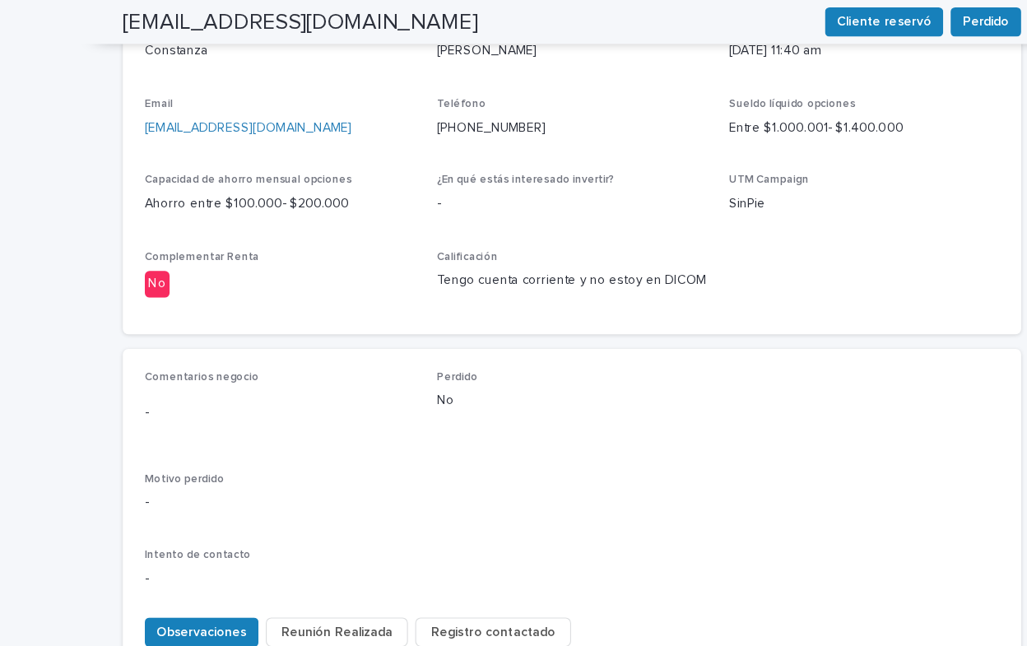
scroll to position [609, 0]
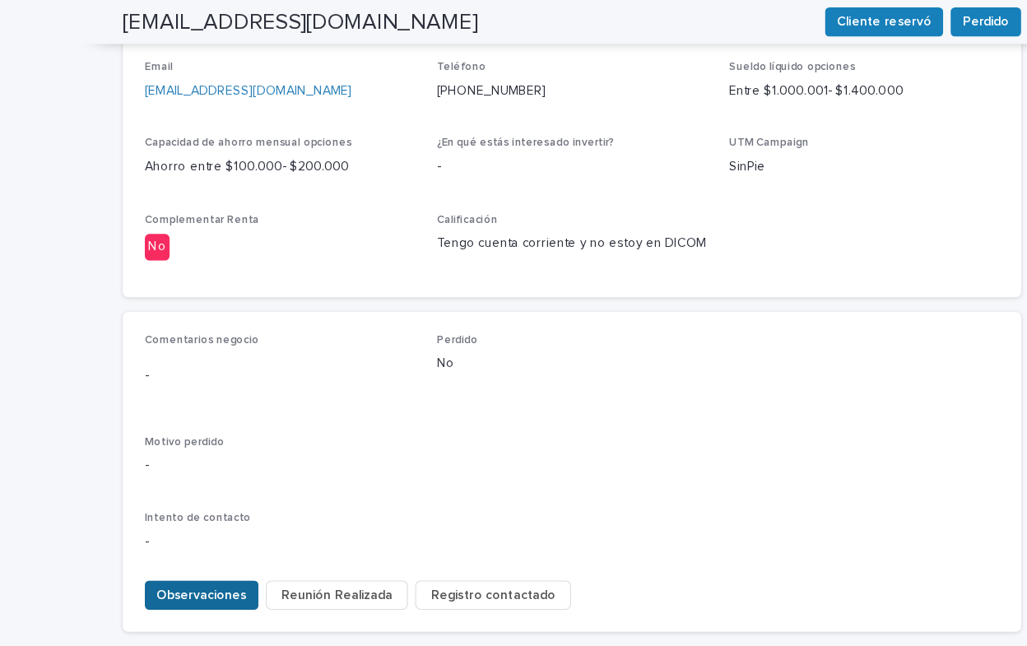
click at [160, 526] on span "Observaciones" at bounding box center [181, 534] width 81 height 16
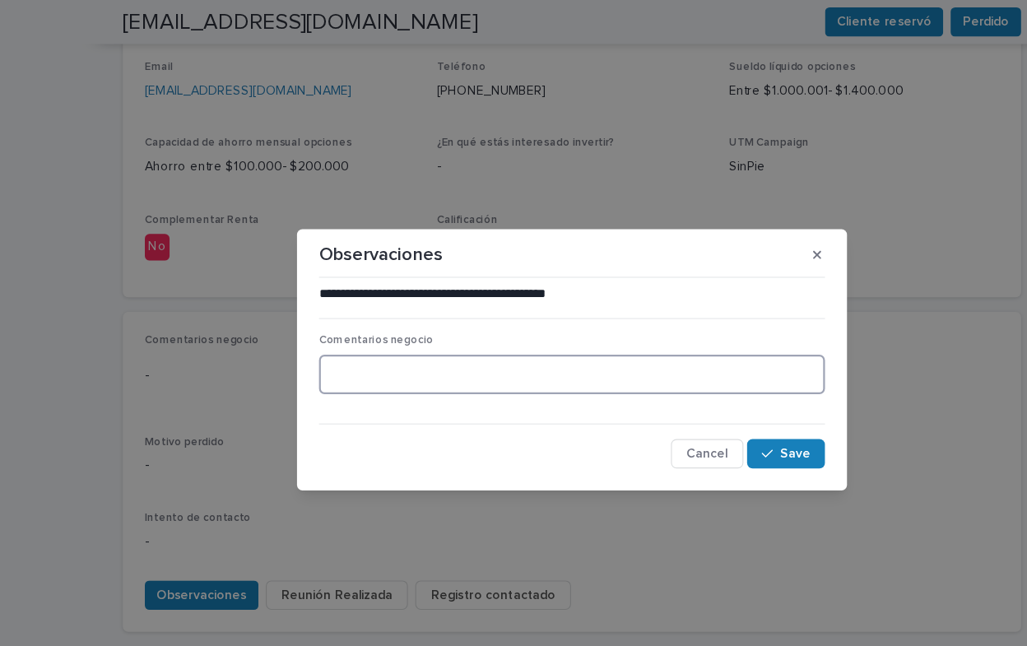
click at [308, 335] on textarea at bounding box center [513, 335] width 454 height 35
type textarea "**********"
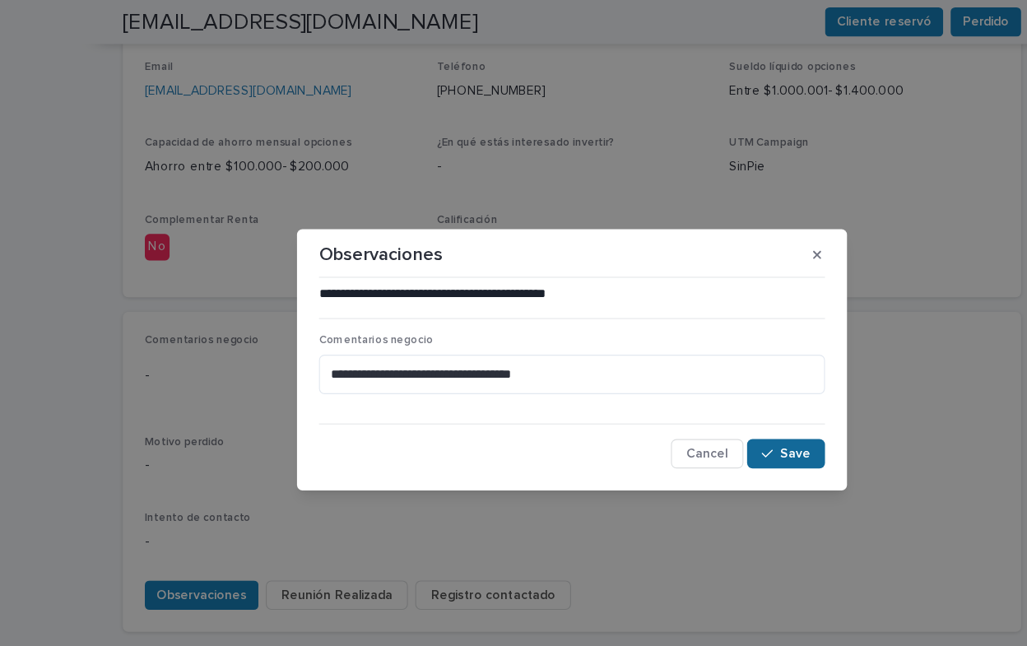
click at [723, 402] on span "Save" at bounding box center [713, 408] width 27 height 12
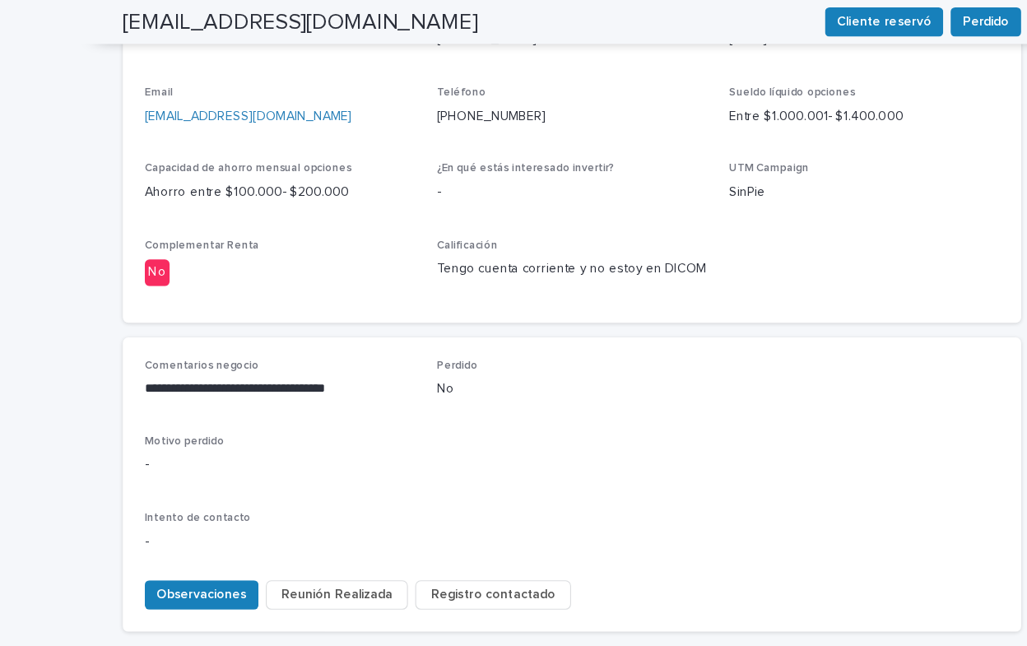
scroll to position [0, 0]
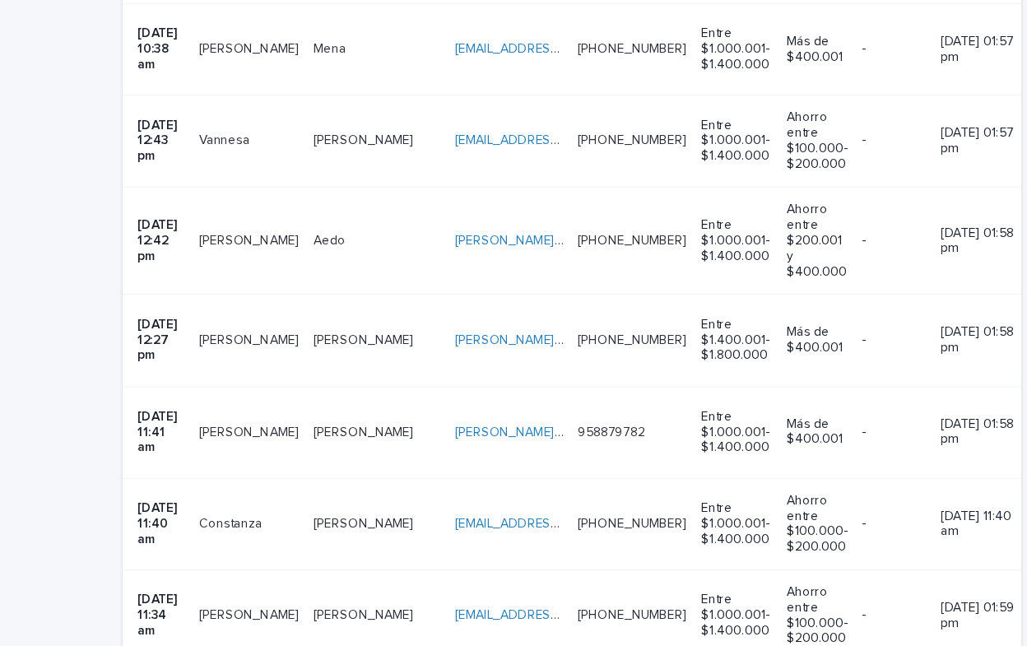
scroll to position [844, 0]
click at [340, 597] on p at bounding box center [338, 604] width 114 height 14
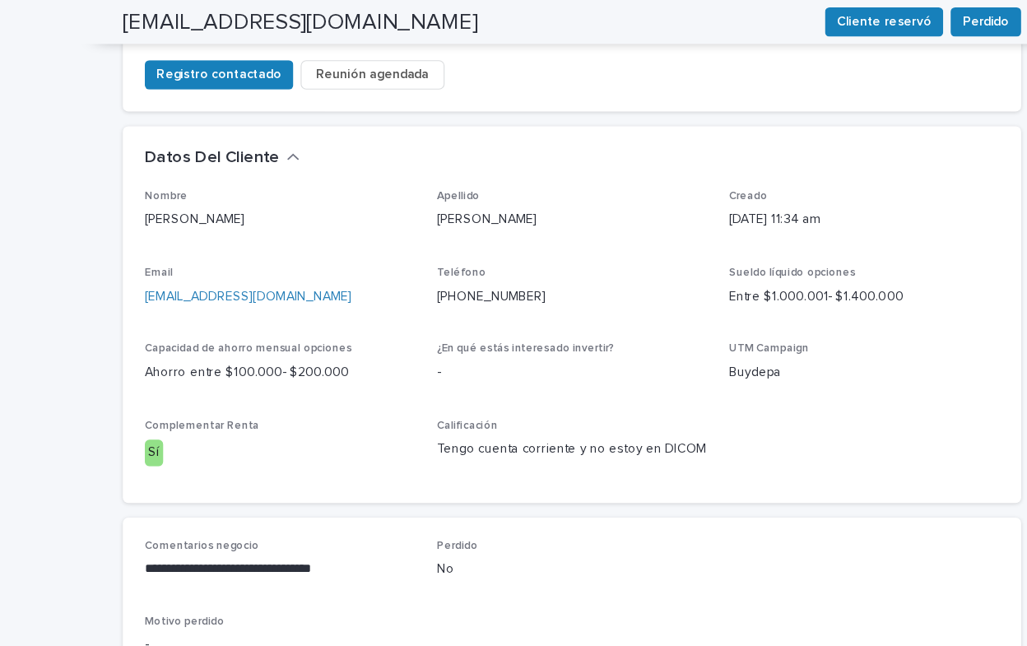
scroll to position [586, 0]
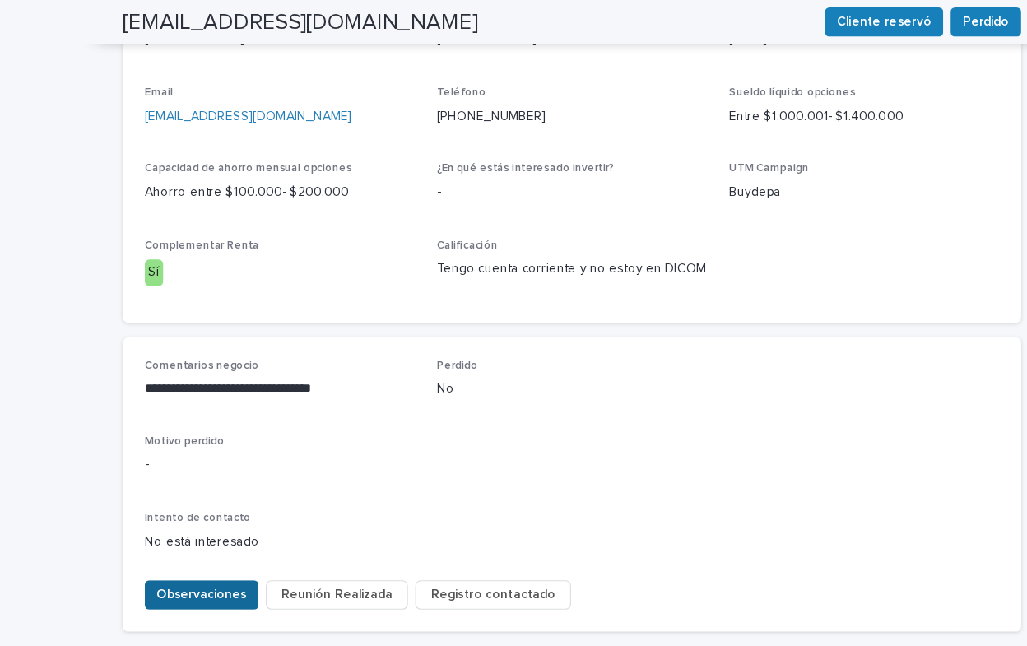
click at [152, 526] on span "Observaciones" at bounding box center [181, 534] width 81 height 16
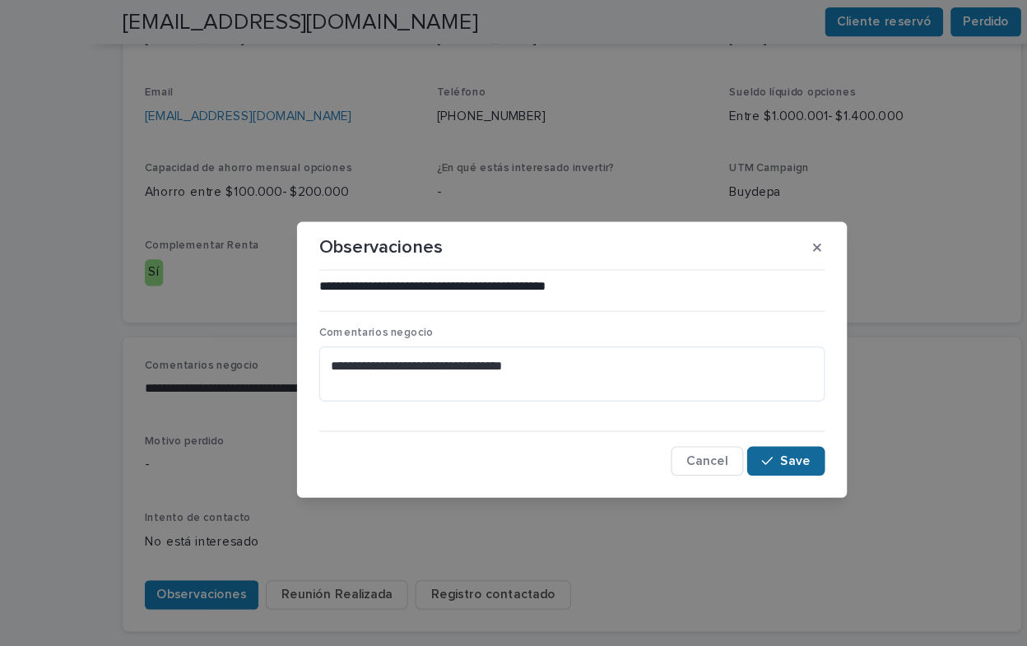
click at [709, 411] on span "Save" at bounding box center [713, 414] width 27 height 12
click at [507, 391] on p "Motivo perdido" at bounding box center [513, 397] width 767 height 12
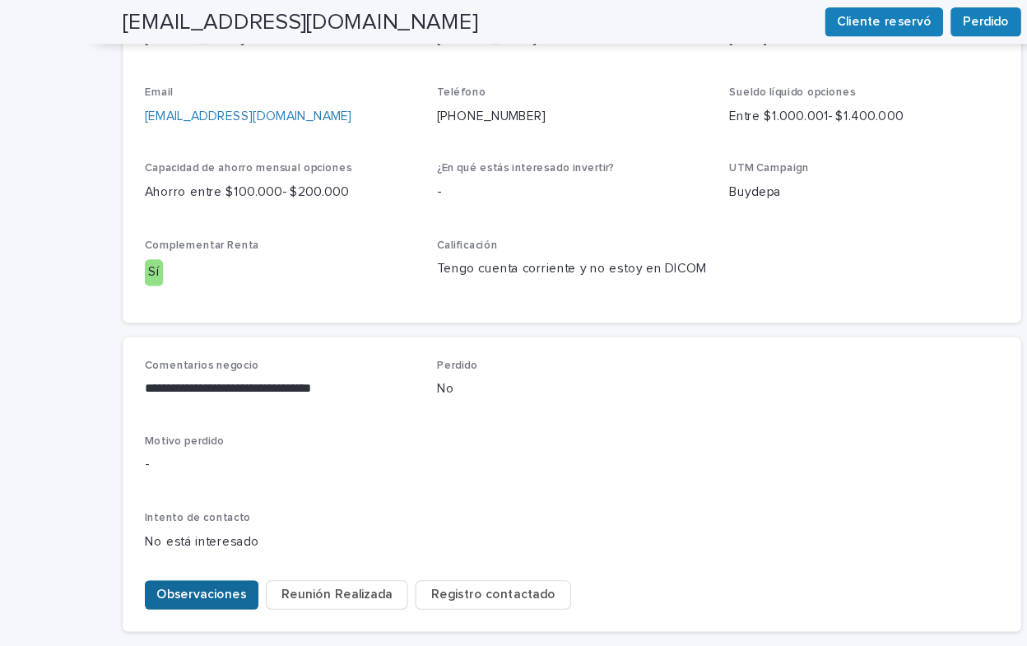
click at [177, 526] on span "Observaciones" at bounding box center [181, 534] width 81 height 16
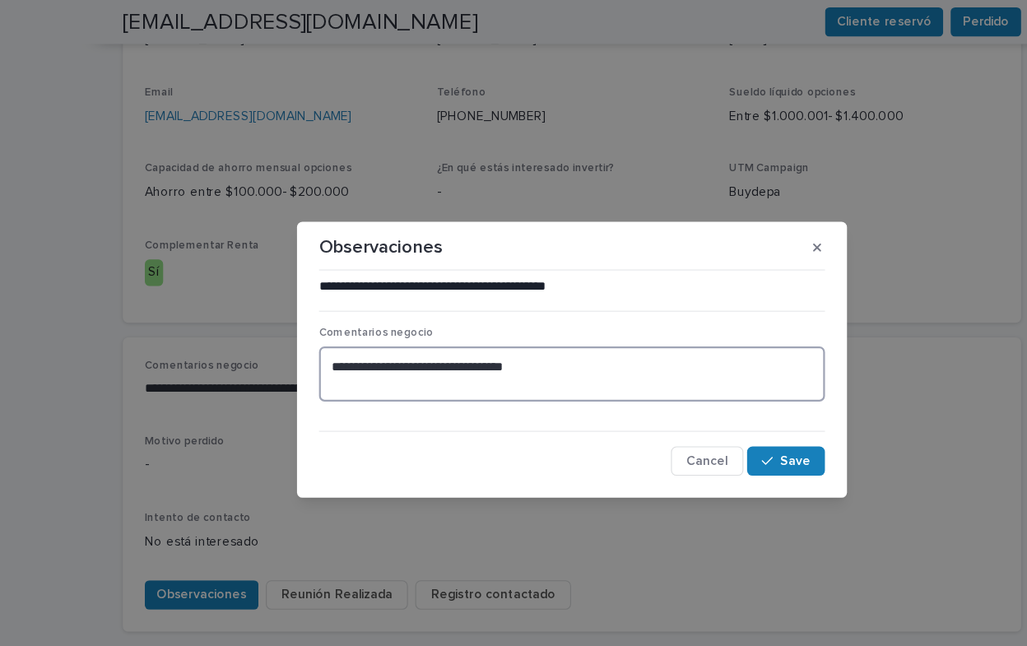
click at [494, 332] on textarea "**********" at bounding box center [513, 335] width 454 height 49
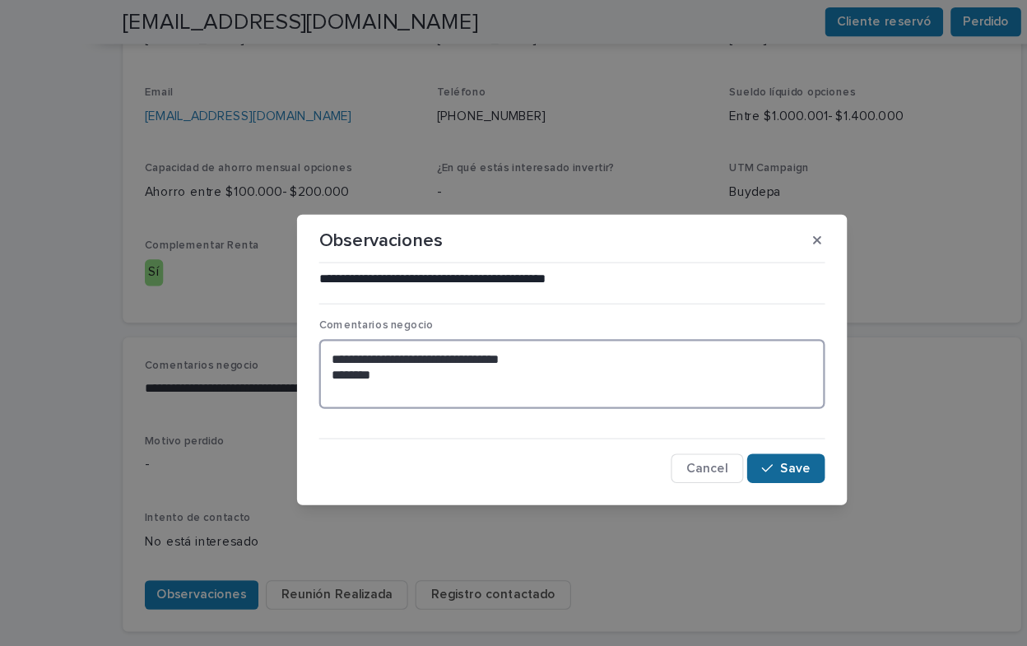
type textarea "**********"
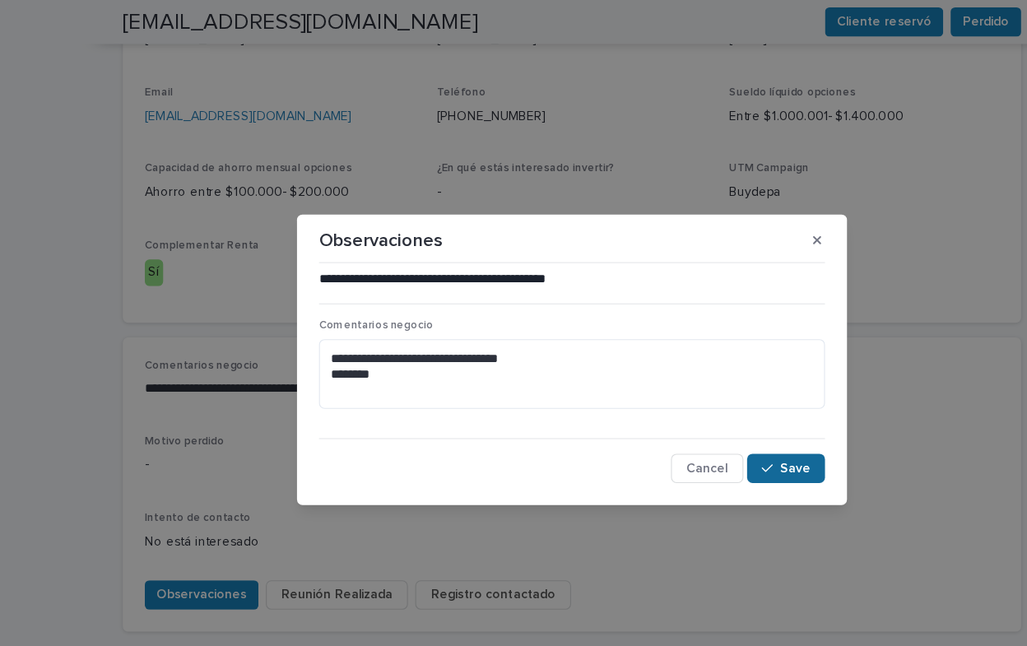
click at [714, 422] on span "Save" at bounding box center [713, 421] width 27 height 12
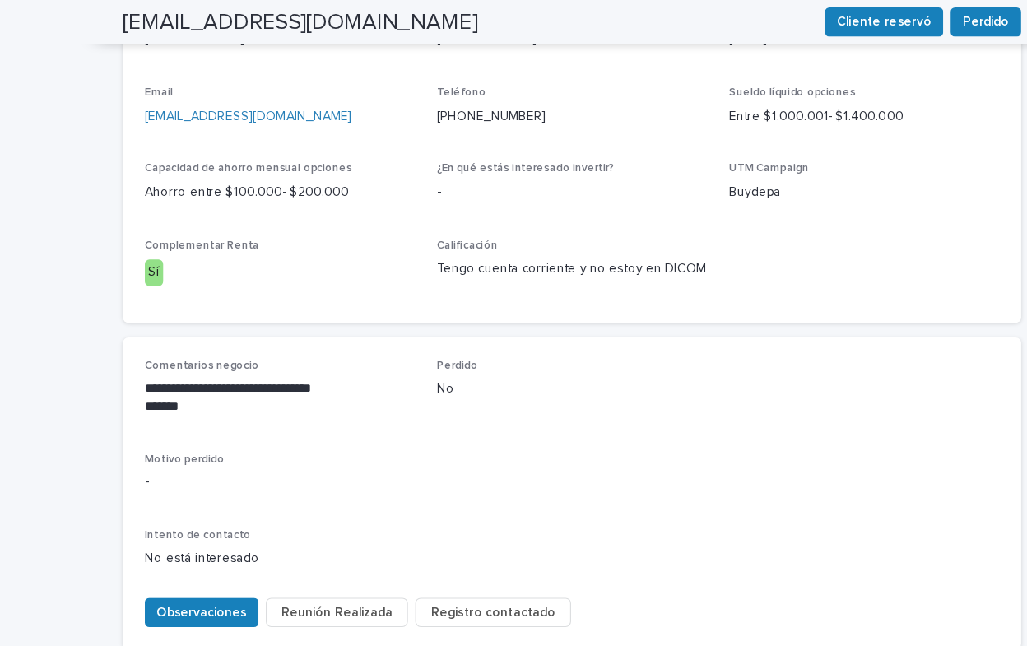
scroll to position [594, 0]
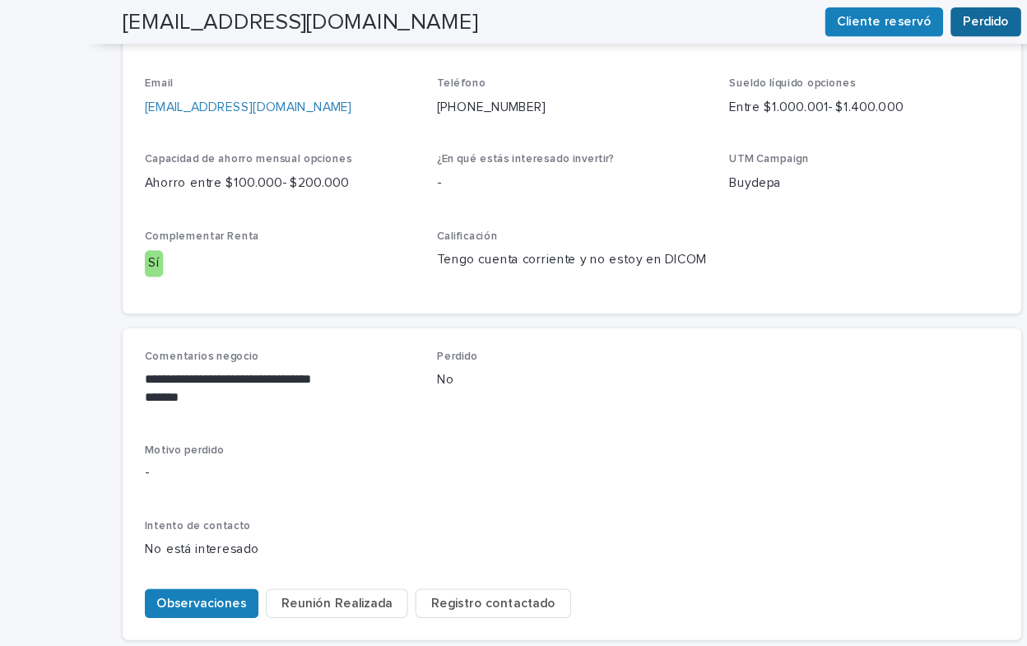
click at [882, 17] on span "Perdido" at bounding box center [885, 20] width 42 height 16
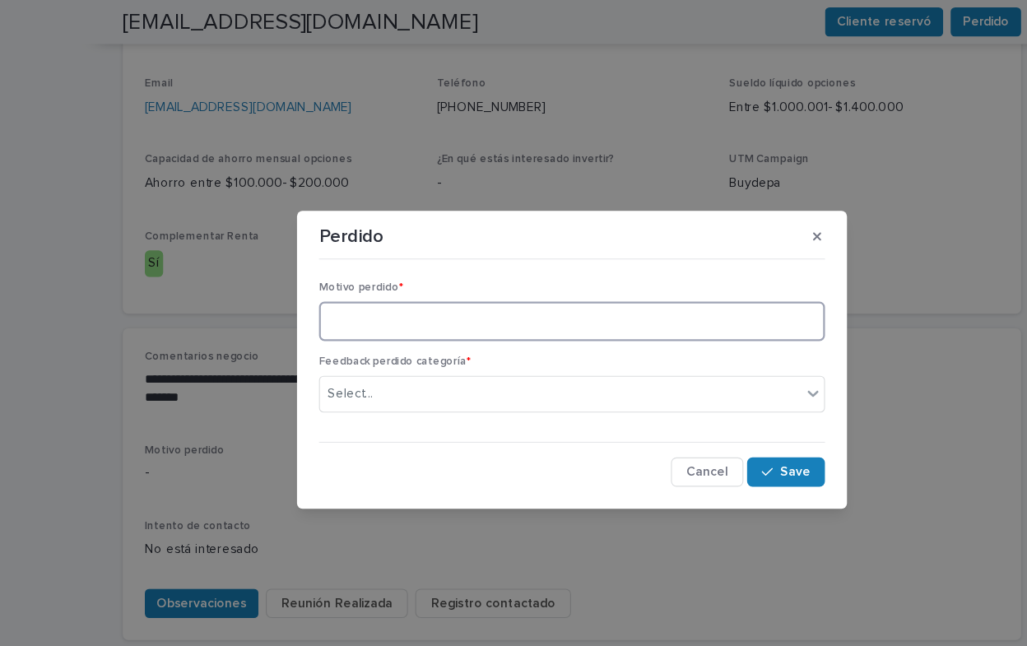
click at [322, 290] on textarea at bounding box center [513, 288] width 454 height 35
type textarea "**********"
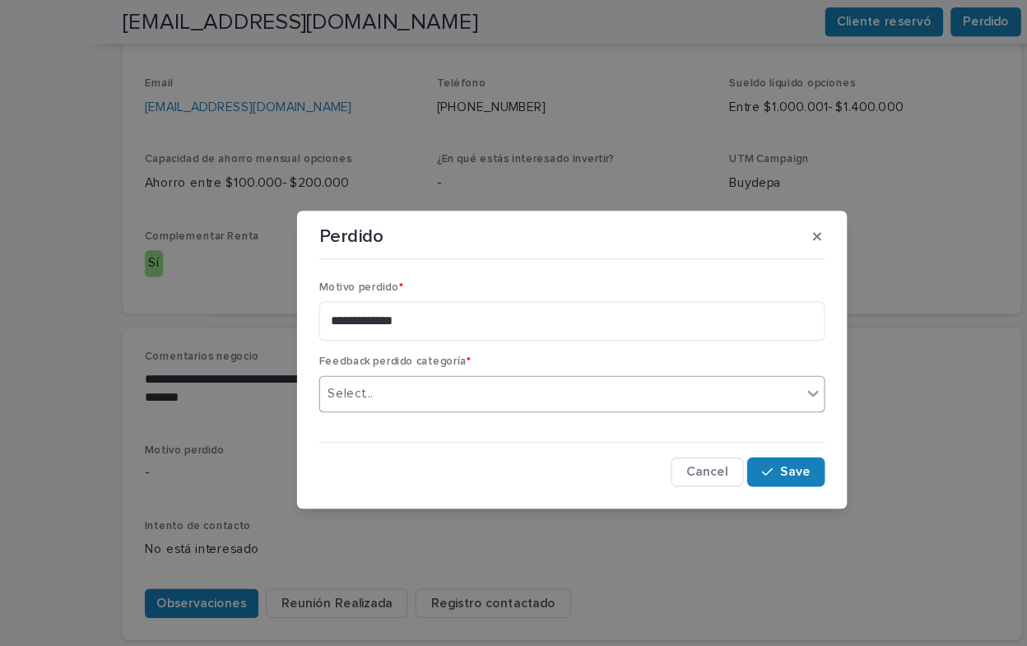
click at [733, 354] on icon at bounding box center [730, 353] width 16 height 16
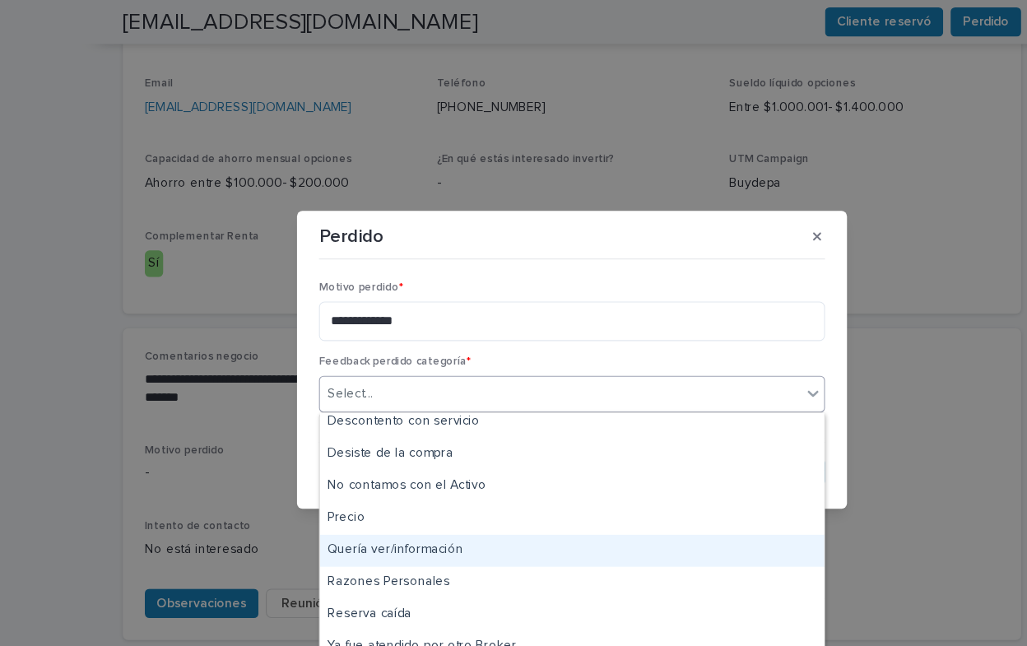
scroll to position [272, 0]
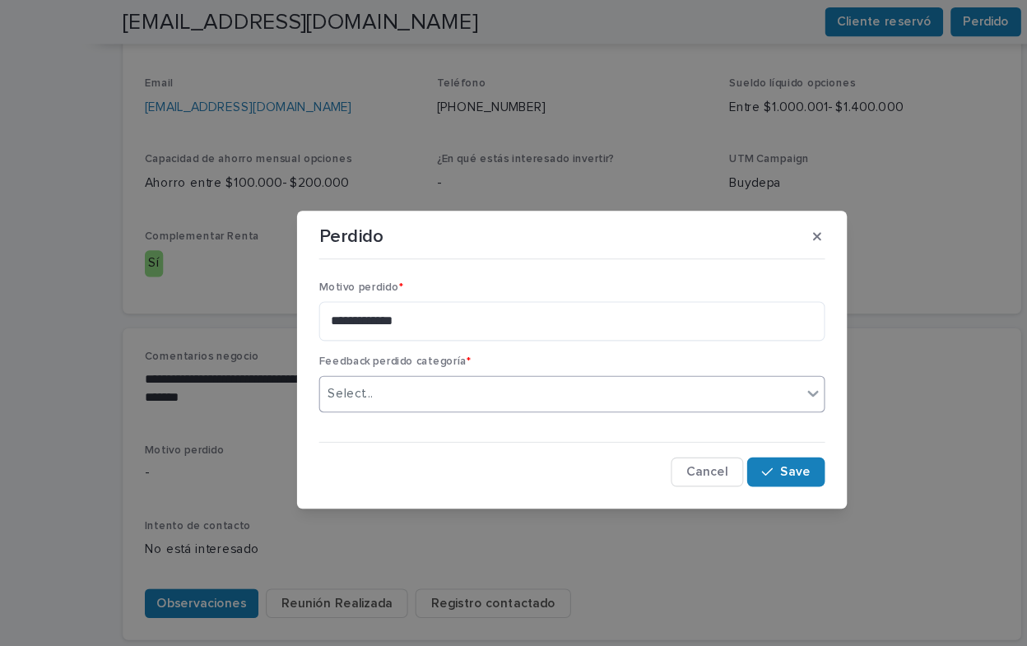
drag, startPoint x: 544, startPoint y: 346, endPoint x: 545, endPoint y: 312, distance: 34.6
click at [545, 312] on div "**********" at bounding box center [513, 319] width 454 height 132
click at [726, 345] on icon at bounding box center [730, 353] width 16 height 16
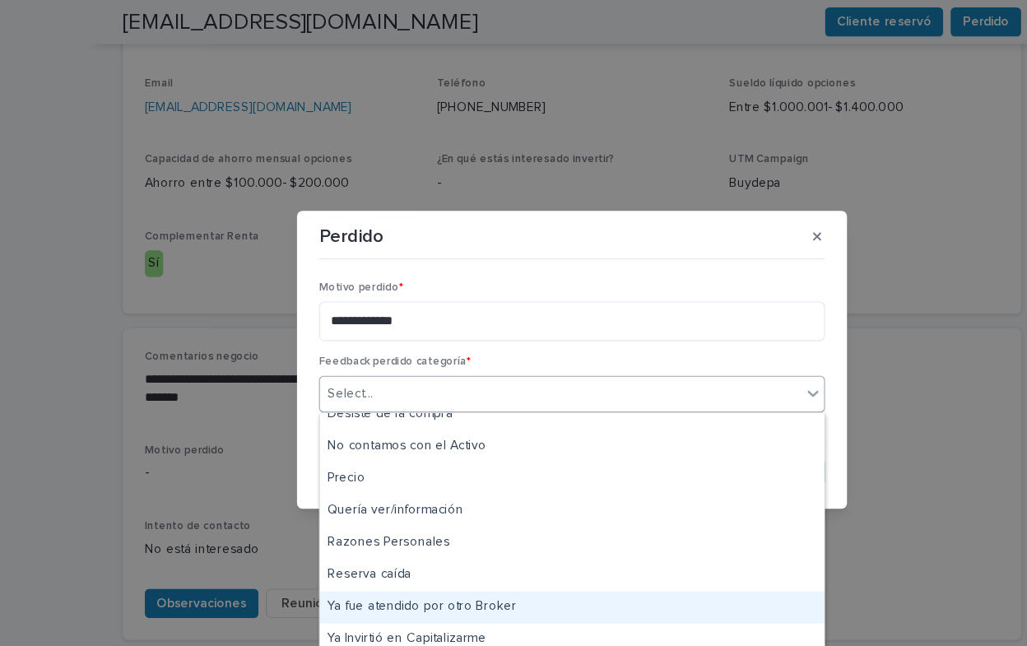
scroll to position [243, 0]
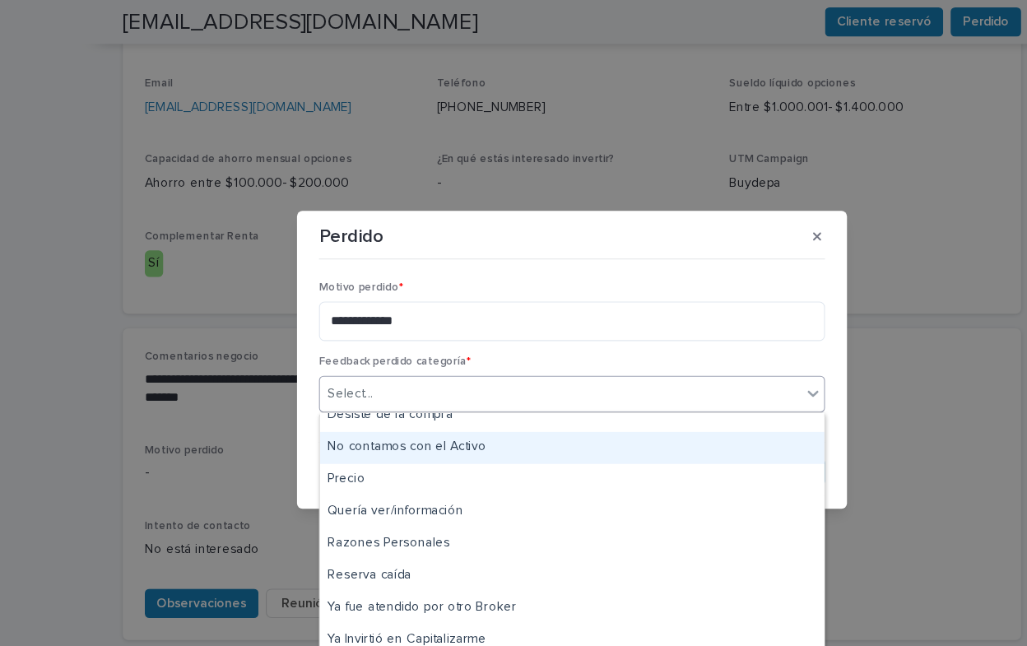
click at [425, 403] on div "No contamos con el Activo" at bounding box center [513, 402] width 453 height 29
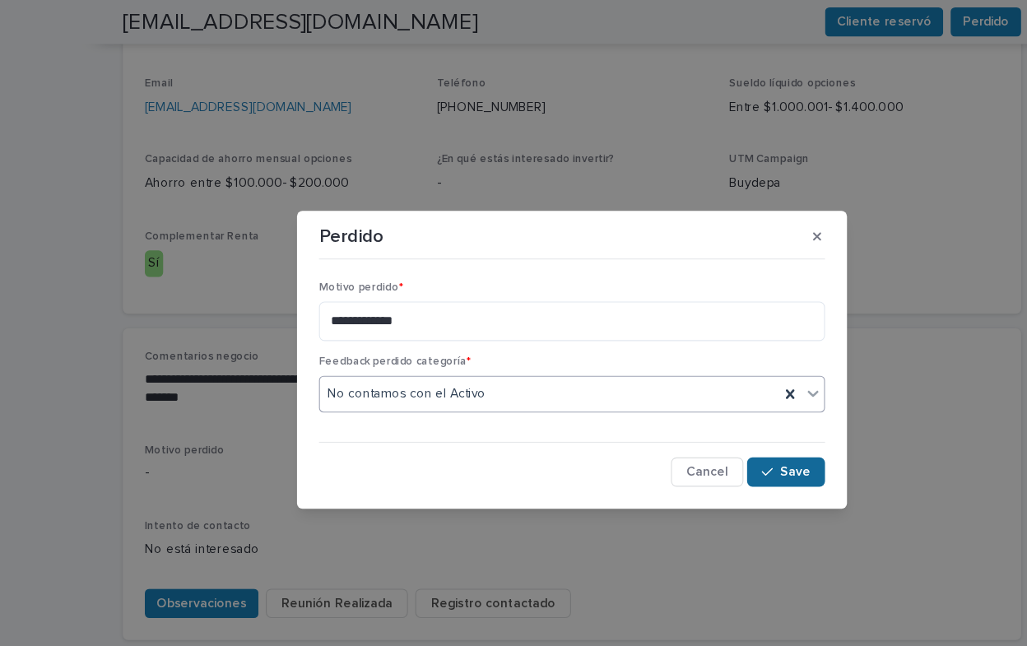
click at [713, 422] on span "Save" at bounding box center [713, 424] width 27 height 12
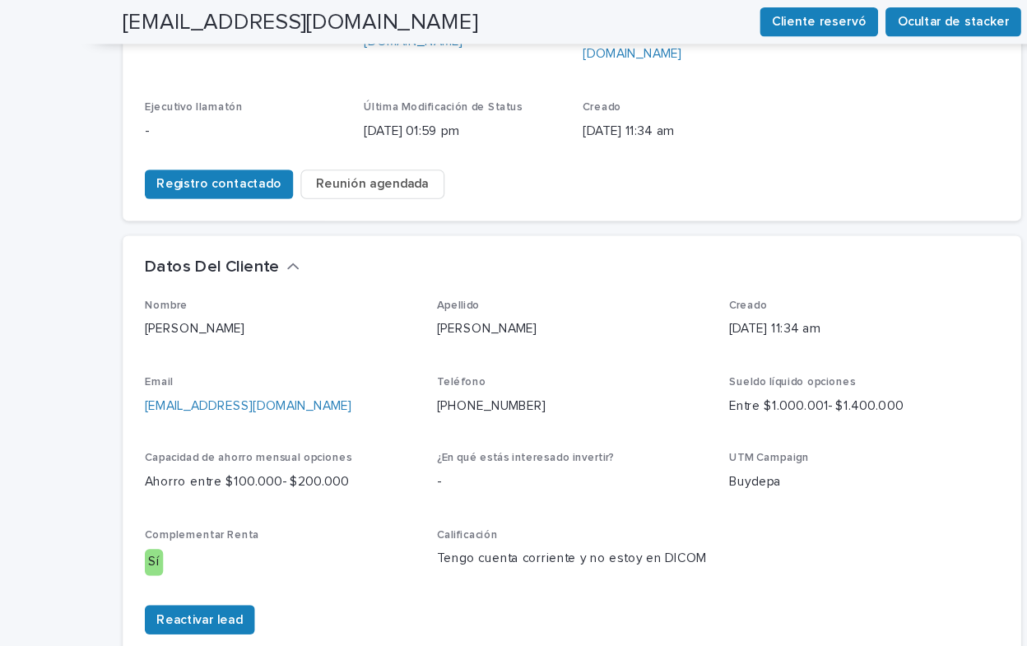
scroll to position [325, 0]
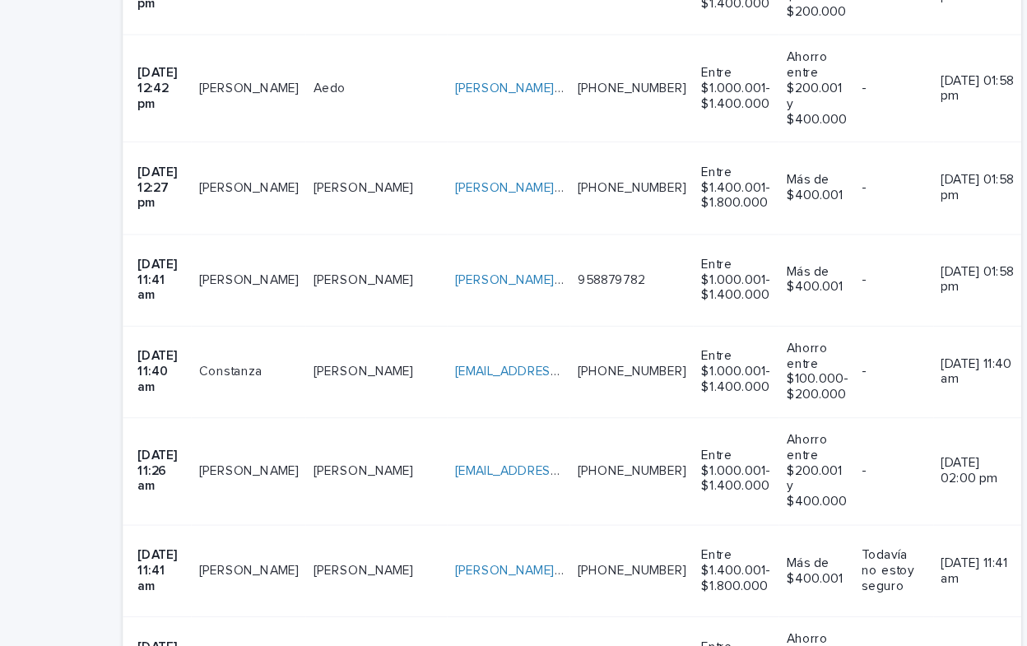
scroll to position [994, 0]
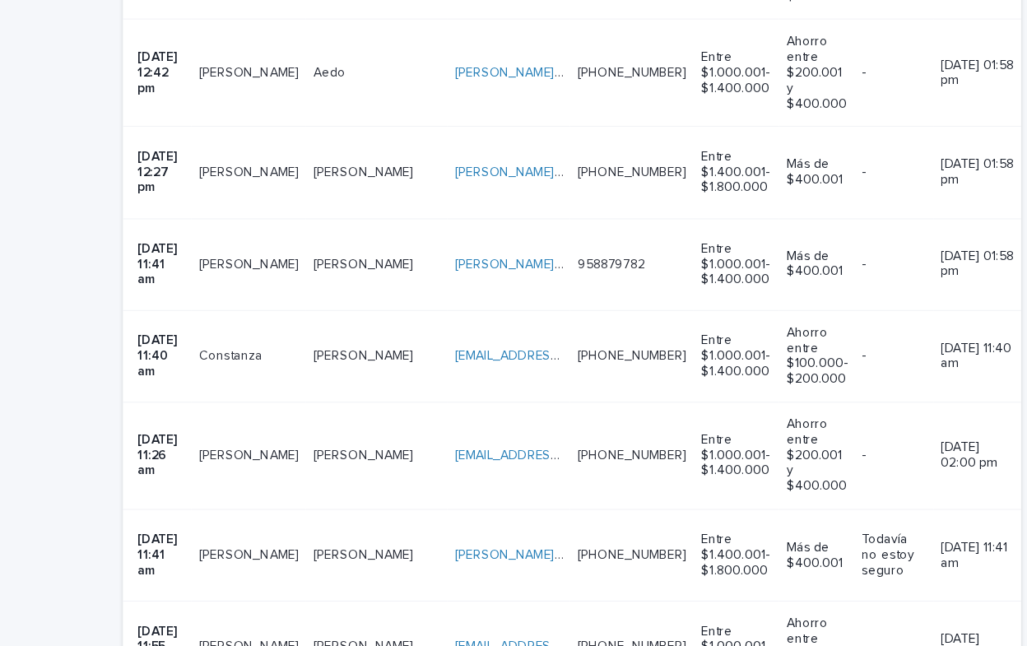
click at [402, 414] on td "[EMAIL_ADDRESS][DOMAIN_NAME] [EMAIL_ADDRESS][DOMAIN_NAME]" at bounding box center [457, 462] width 110 height 96
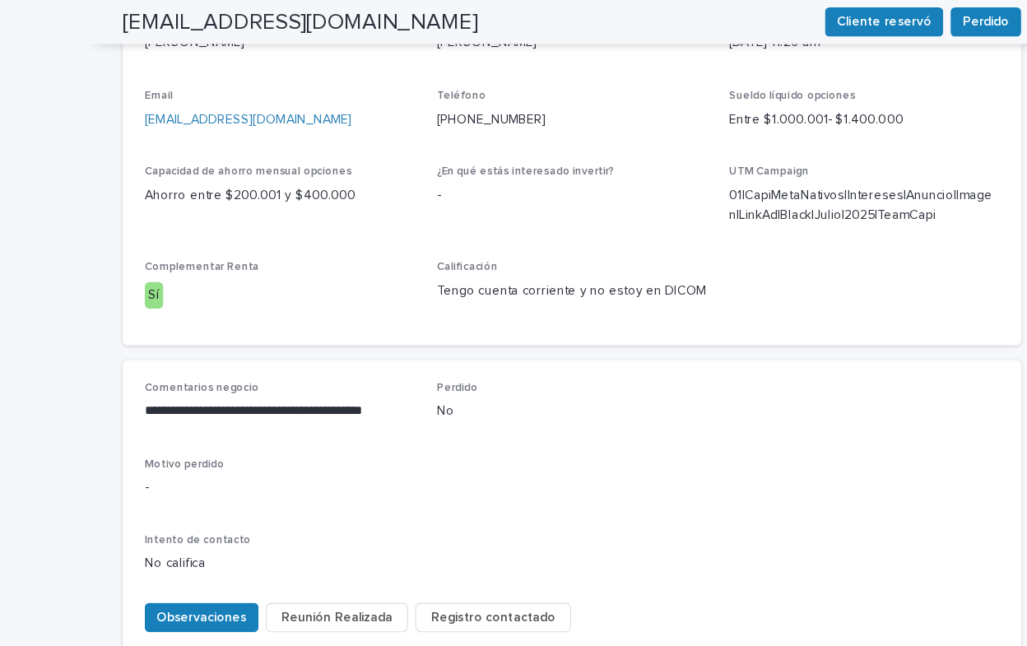
scroll to position [583, 0]
click at [171, 546] on span "Observaciones" at bounding box center [181, 554] width 81 height 16
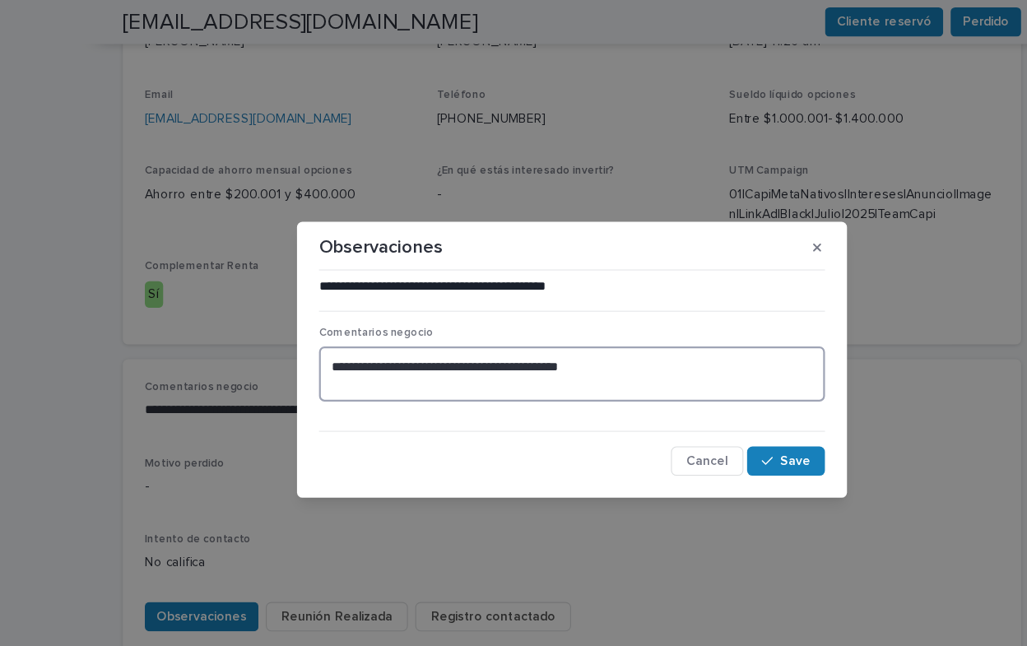
click at [541, 332] on textarea "**********" at bounding box center [513, 335] width 454 height 49
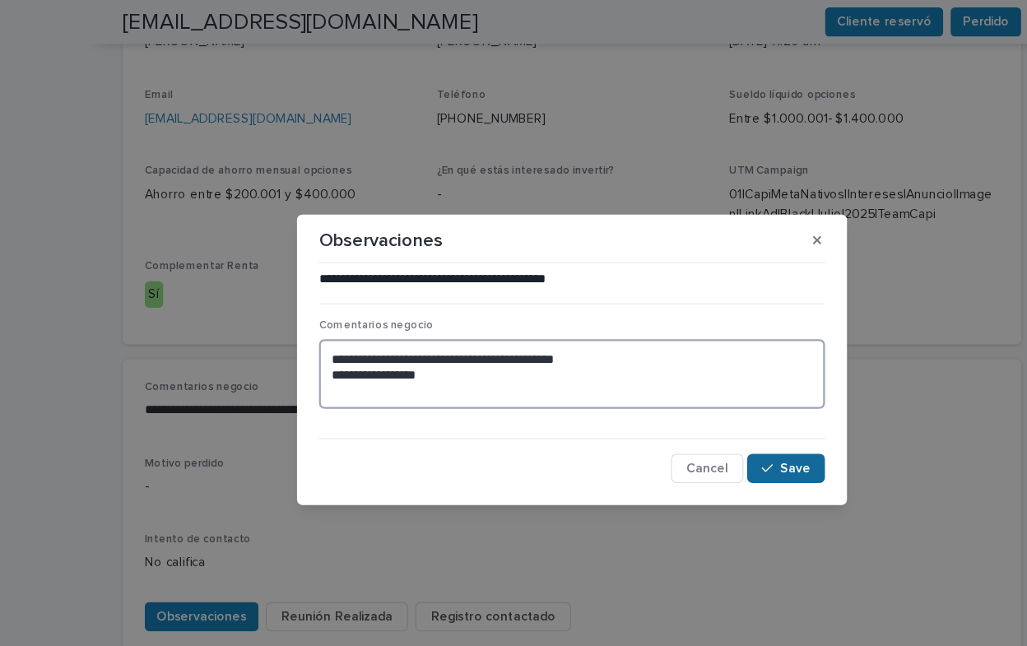
type textarea "**********"
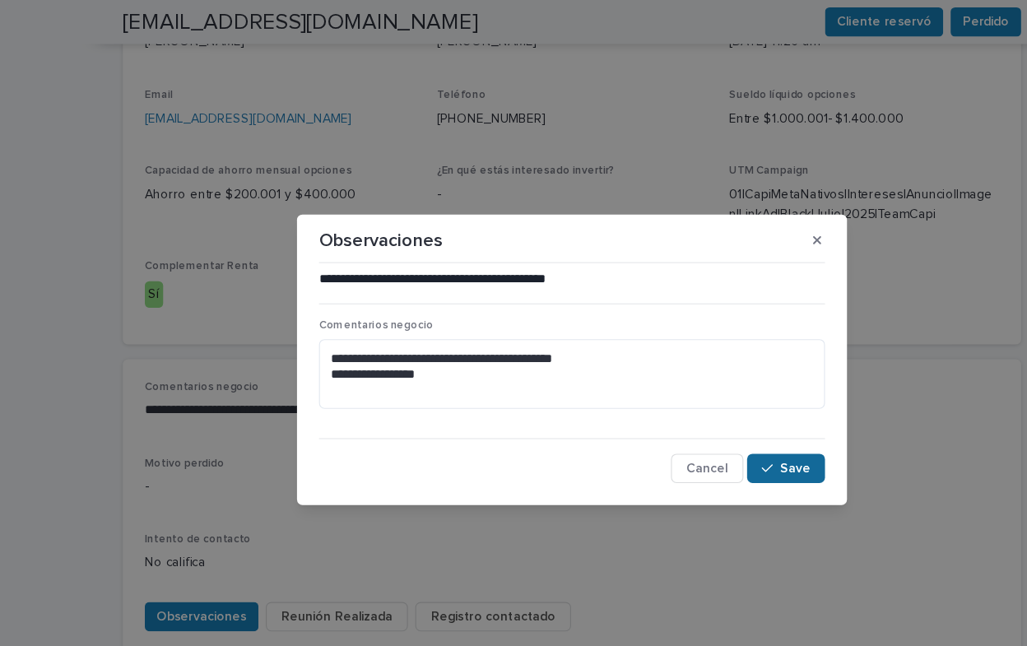
click at [717, 424] on span "Save" at bounding box center [713, 421] width 27 height 12
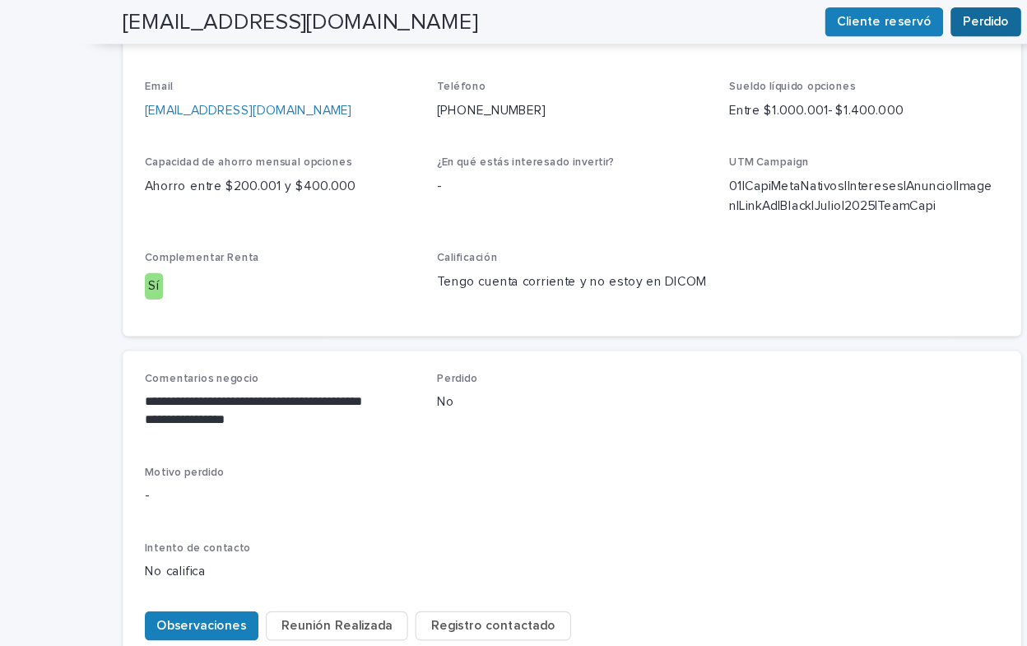
click at [883, 21] on span "Perdido" at bounding box center [885, 20] width 42 height 16
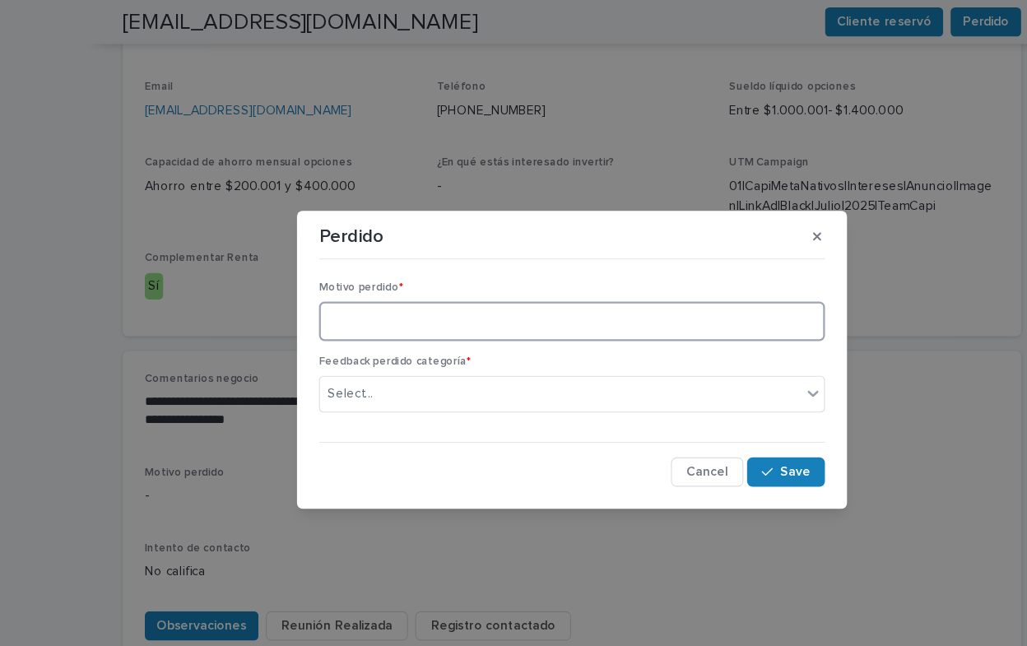
click at [328, 293] on textarea at bounding box center [513, 288] width 454 height 35
type textarea "**********"
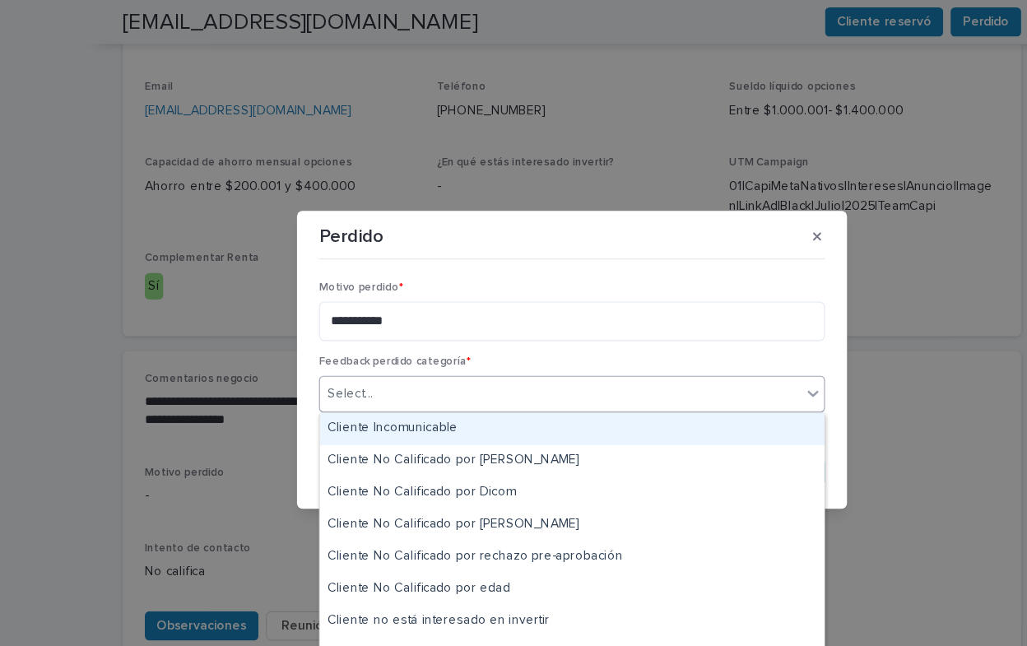
click at [730, 356] on icon at bounding box center [730, 354] width 10 height 6
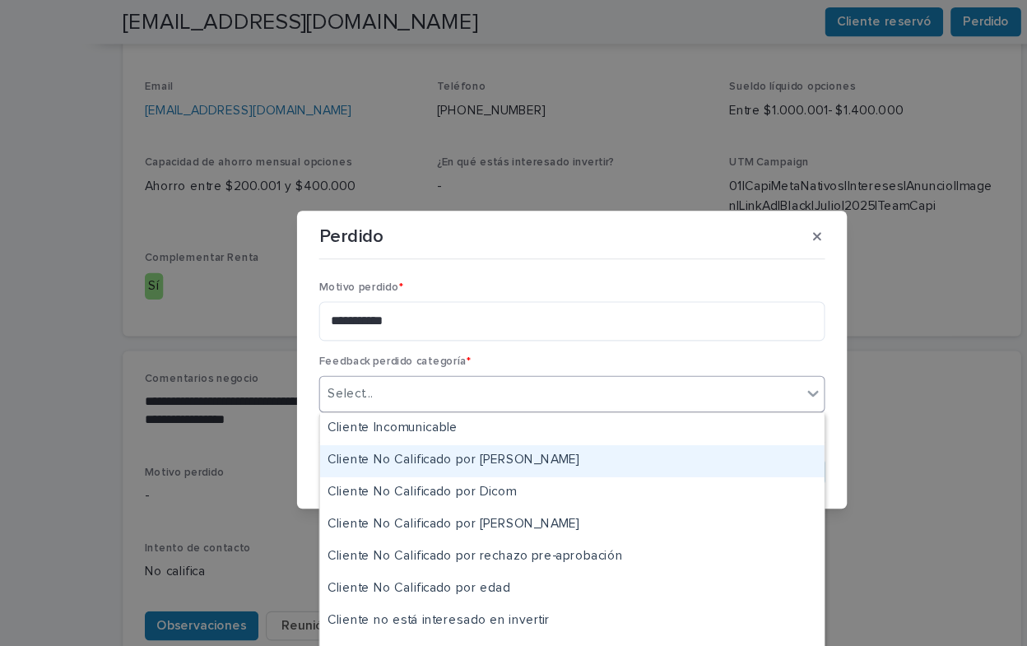
click at [362, 413] on div "Cliente No Calificado por [PERSON_NAME]" at bounding box center [513, 414] width 453 height 29
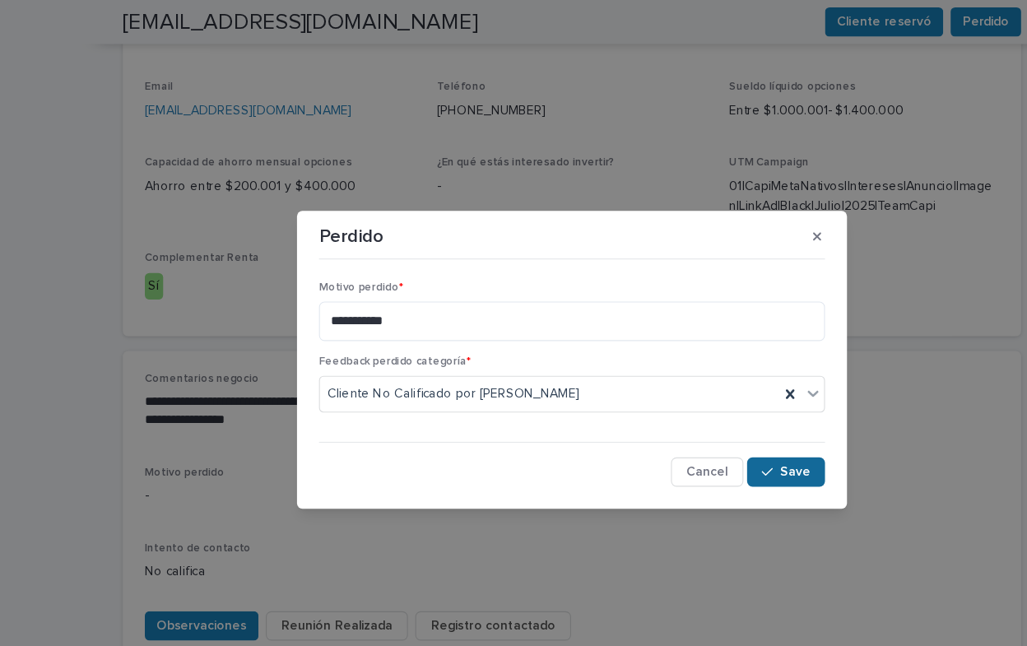
click at [711, 417] on button "Save" at bounding box center [706, 424] width 70 height 26
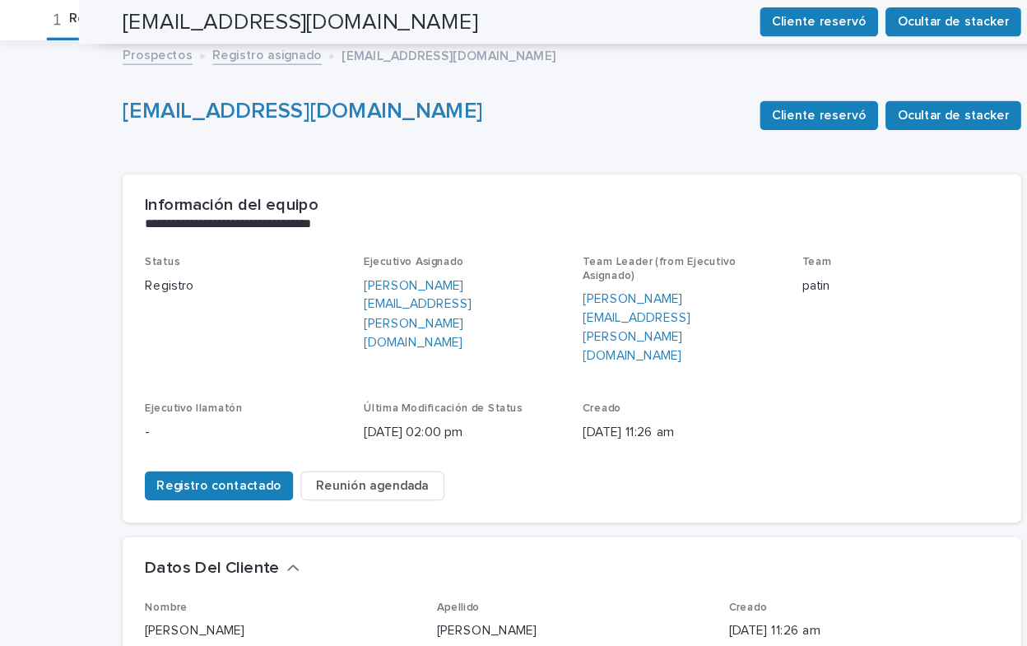
scroll to position [55, 0]
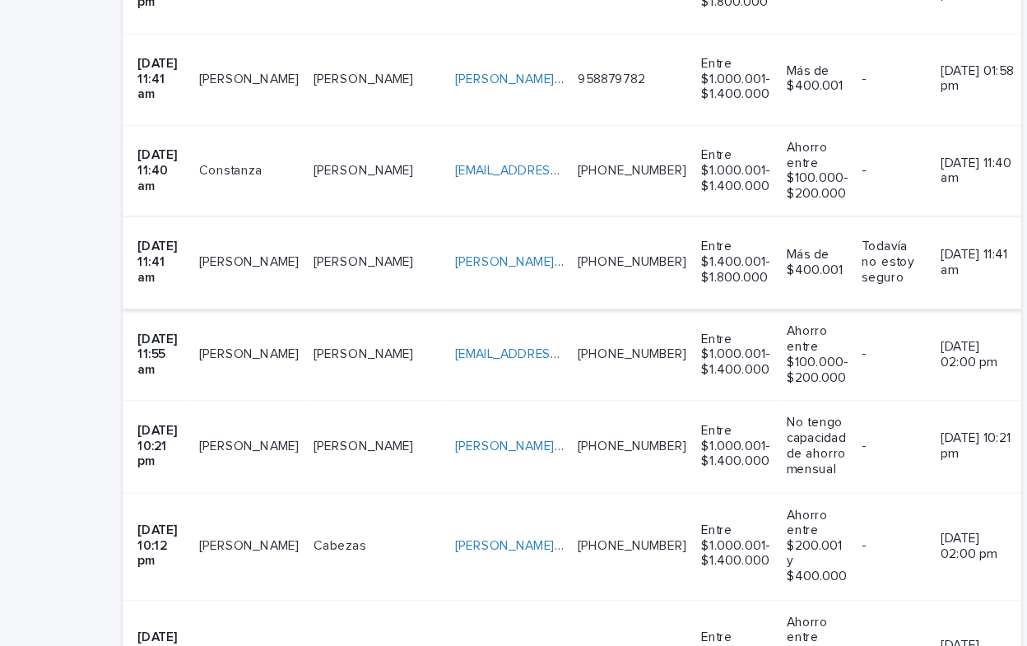
scroll to position [1157, 0]
